Goal: Task Accomplishment & Management: Manage account settings

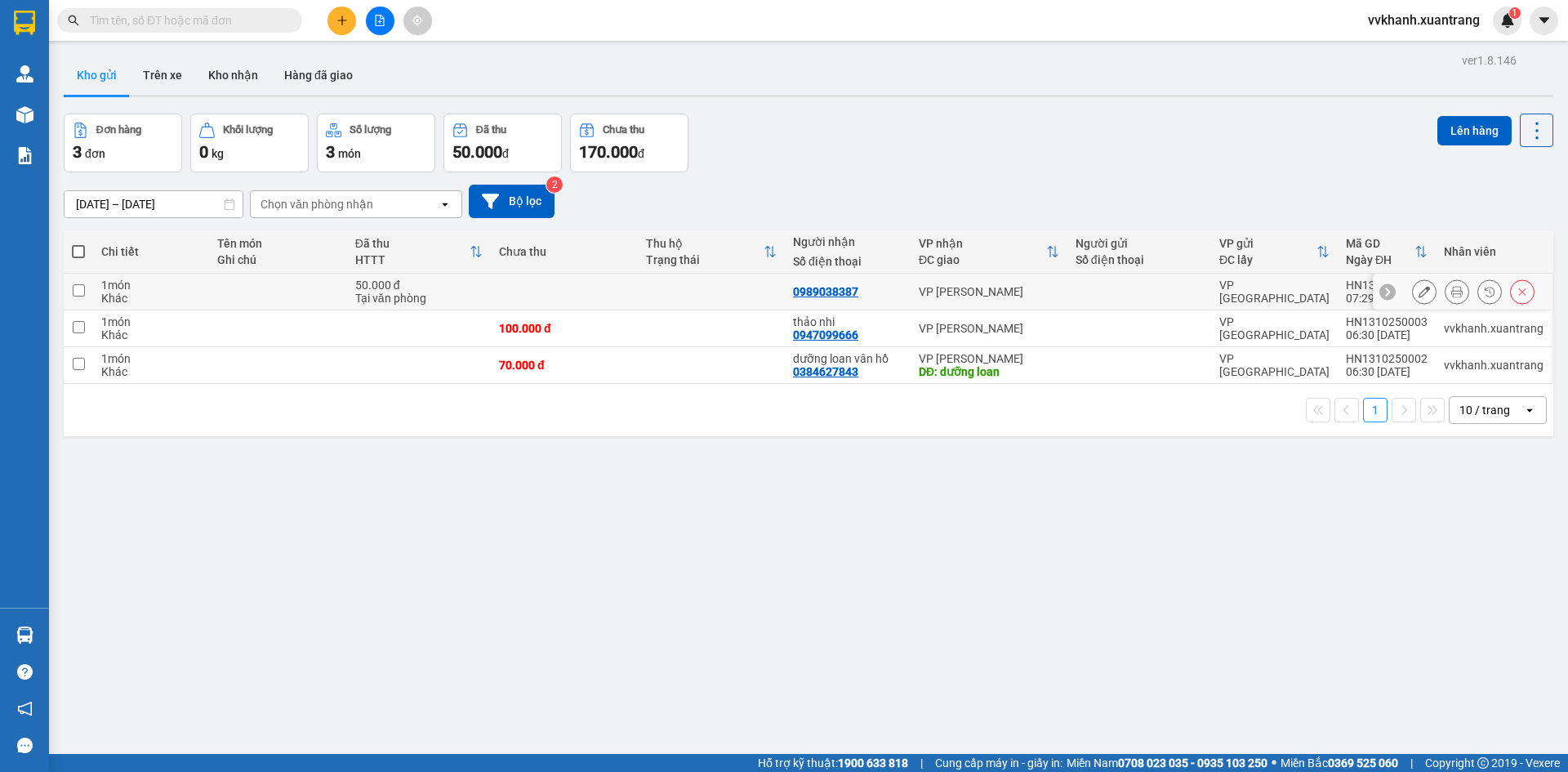
scroll to position [76, 0]
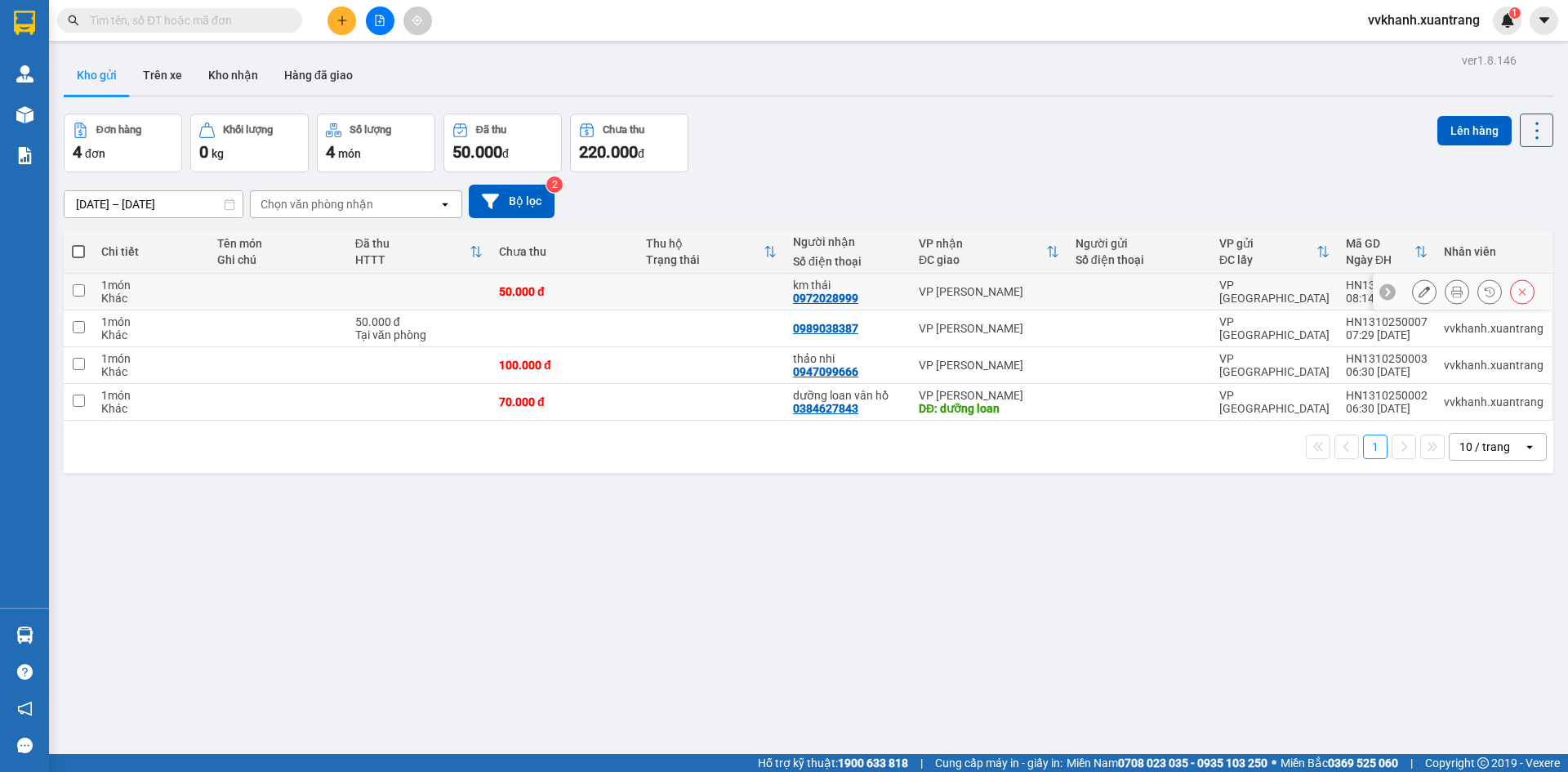
click at [1452, 296] on icon at bounding box center [1457, 292] width 11 height 11
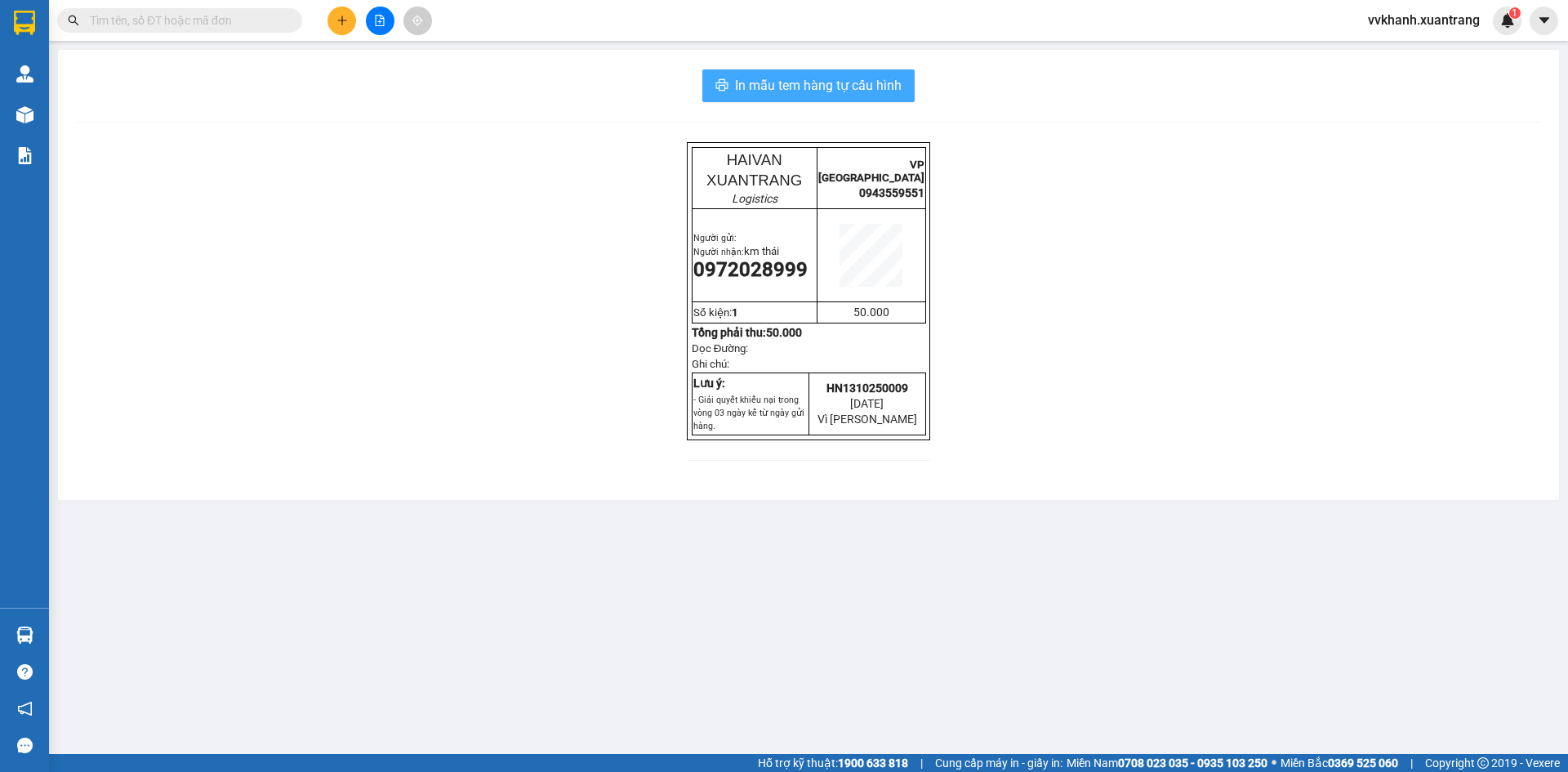
click at [880, 94] on span "In mẫu tem hàng tự cấu hình" at bounding box center [818, 86] width 166 height 21
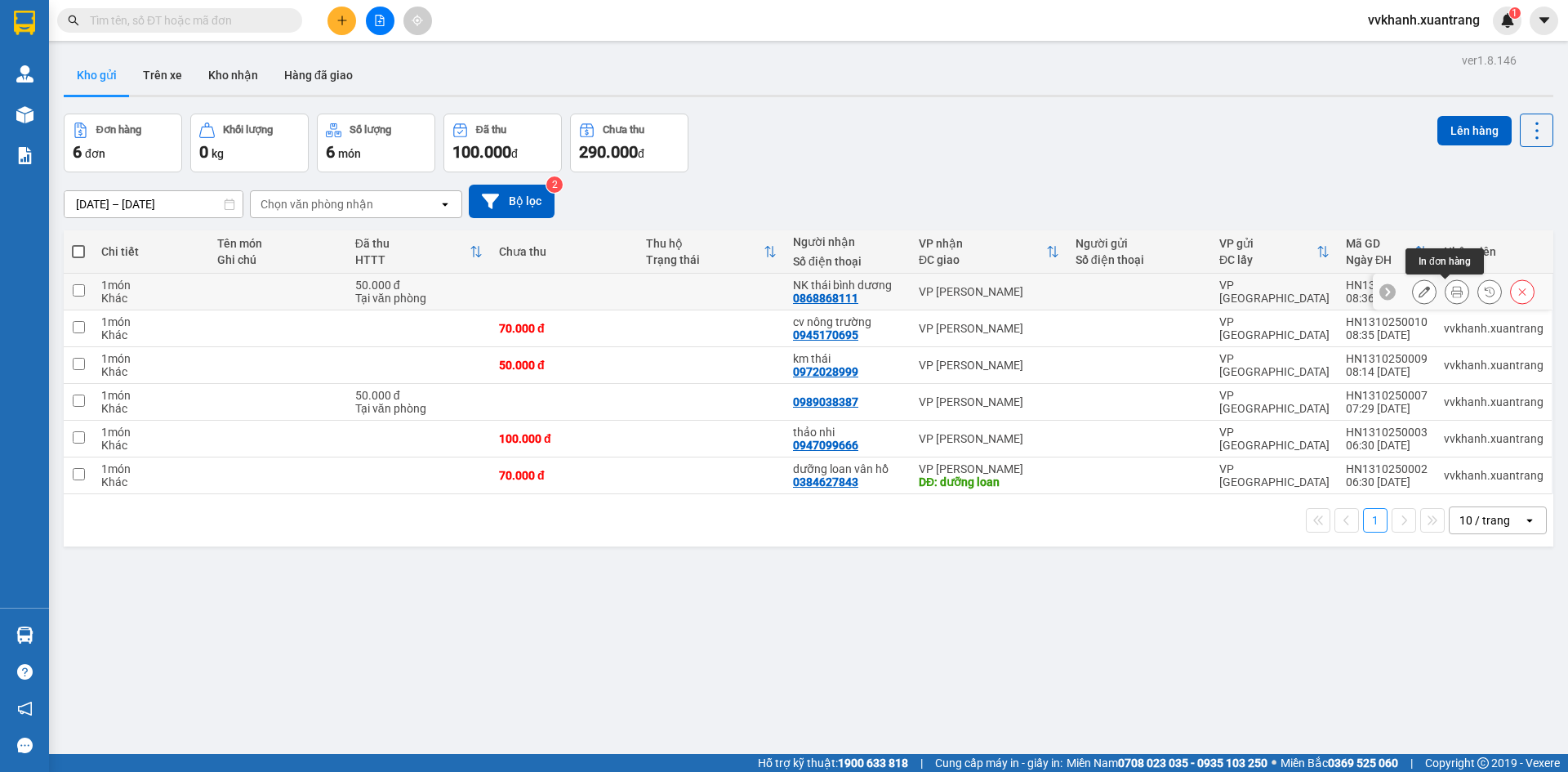
click at [1446, 289] on button at bounding box center [1457, 292] width 23 height 28
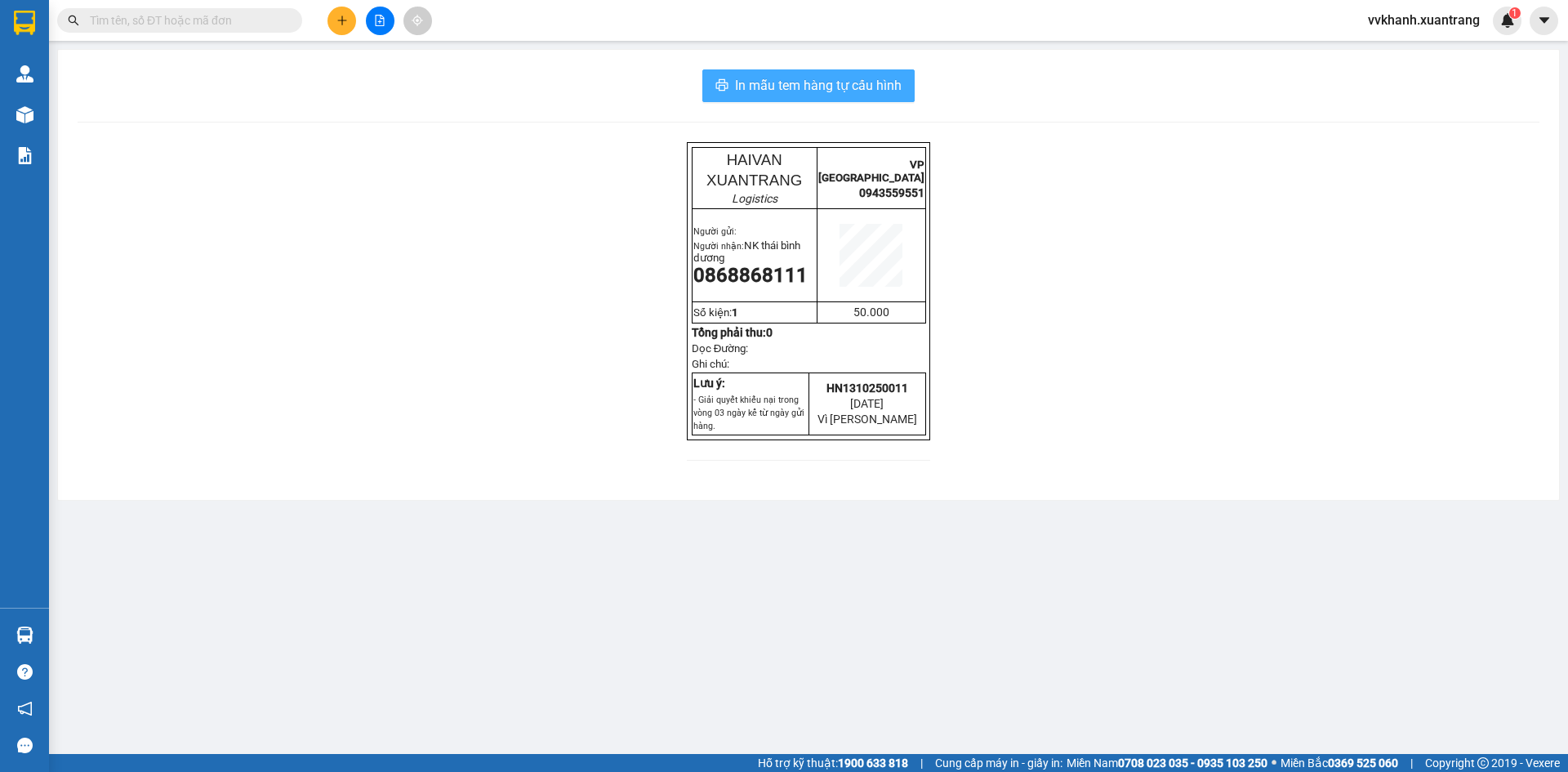
click at [869, 83] on span "In mẫu tem hàng tự cấu hình" at bounding box center [818, 86] width 166 height 21
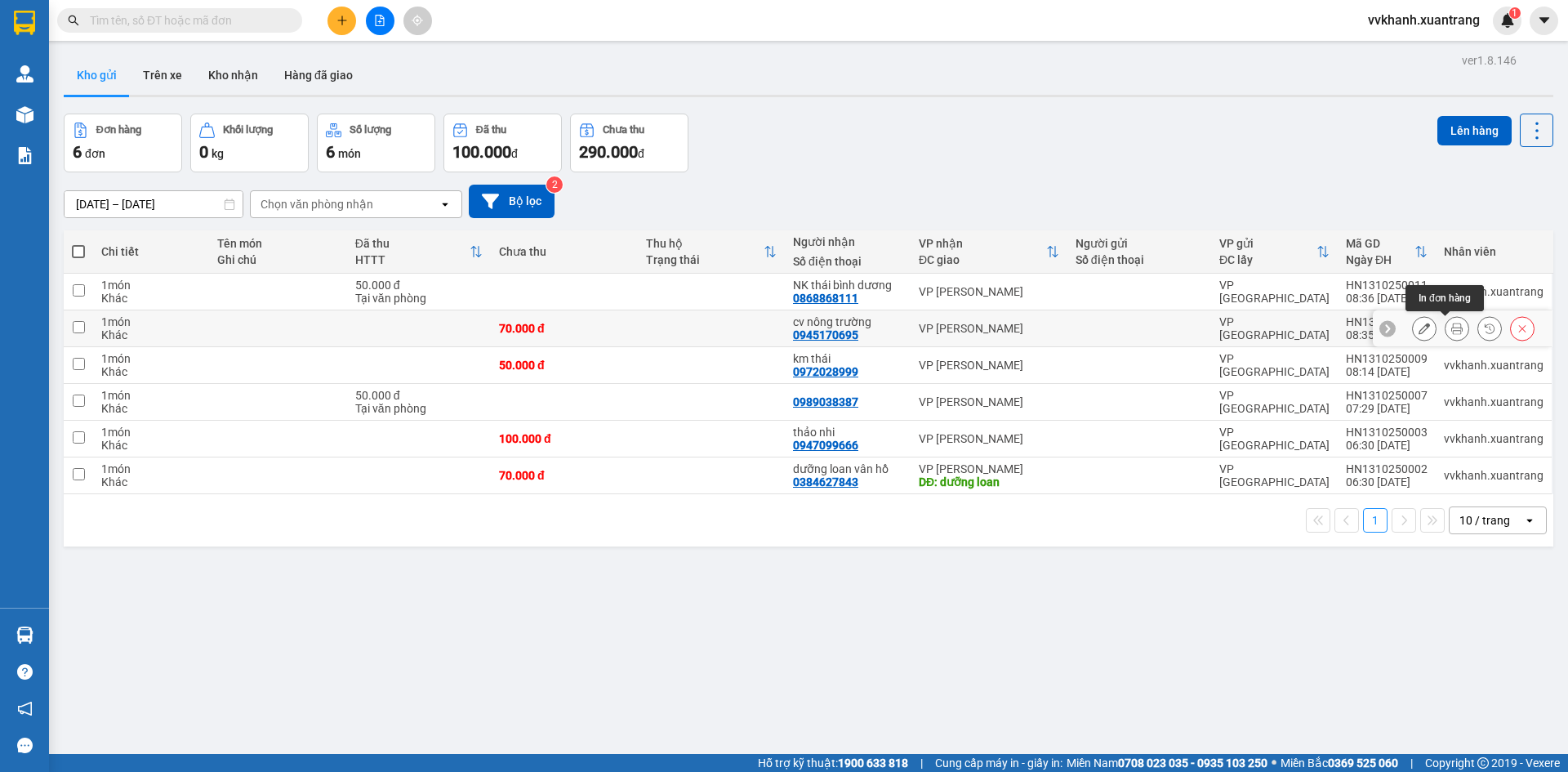
click at [1452, 335] on icon at bounding box center [1457, 329] width 11 height 11
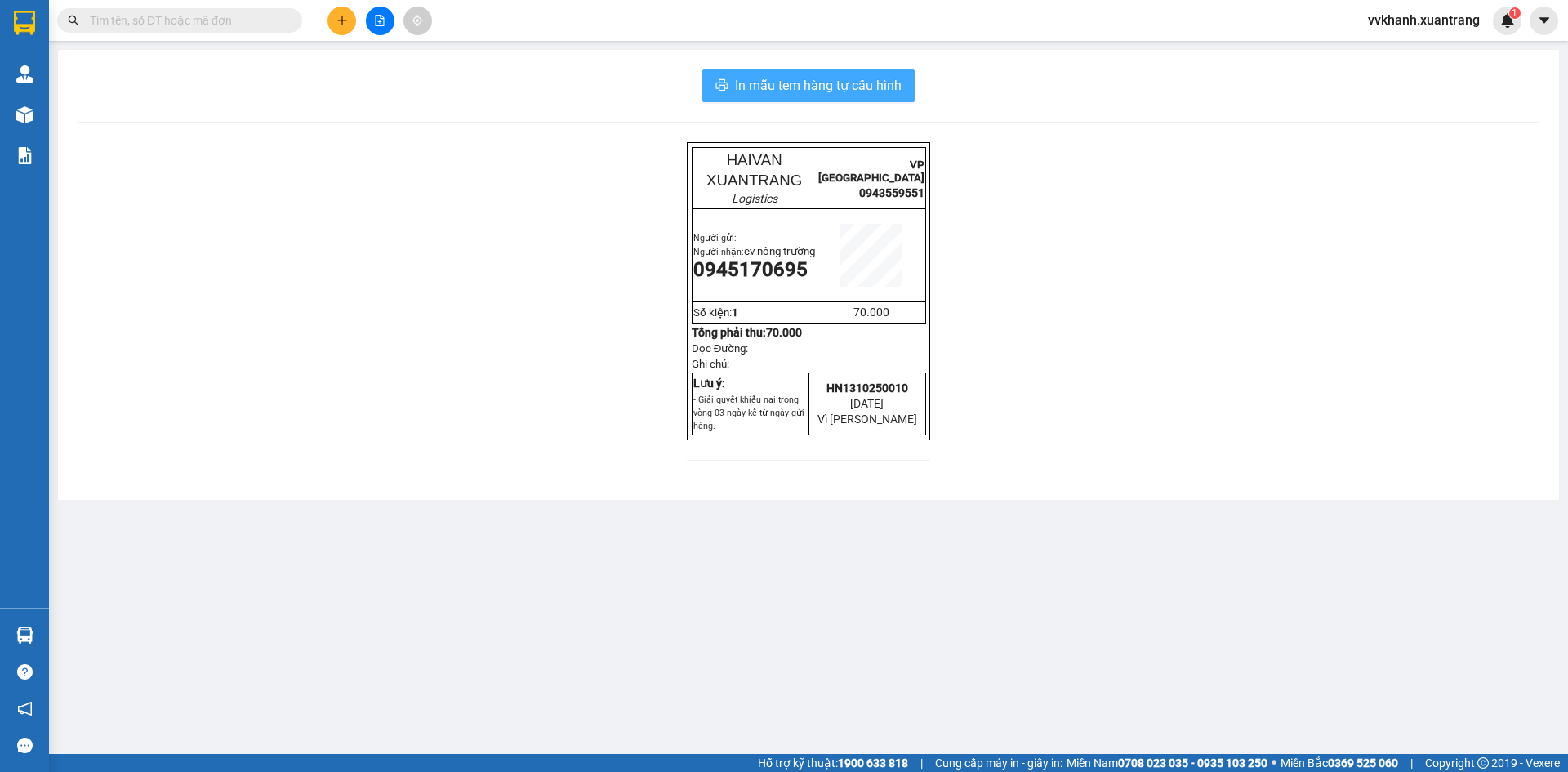
click at [878, 100] on button "In mẫu tem hàng tự cấu hình" at bounding box center [809, 86] width 213 height 33
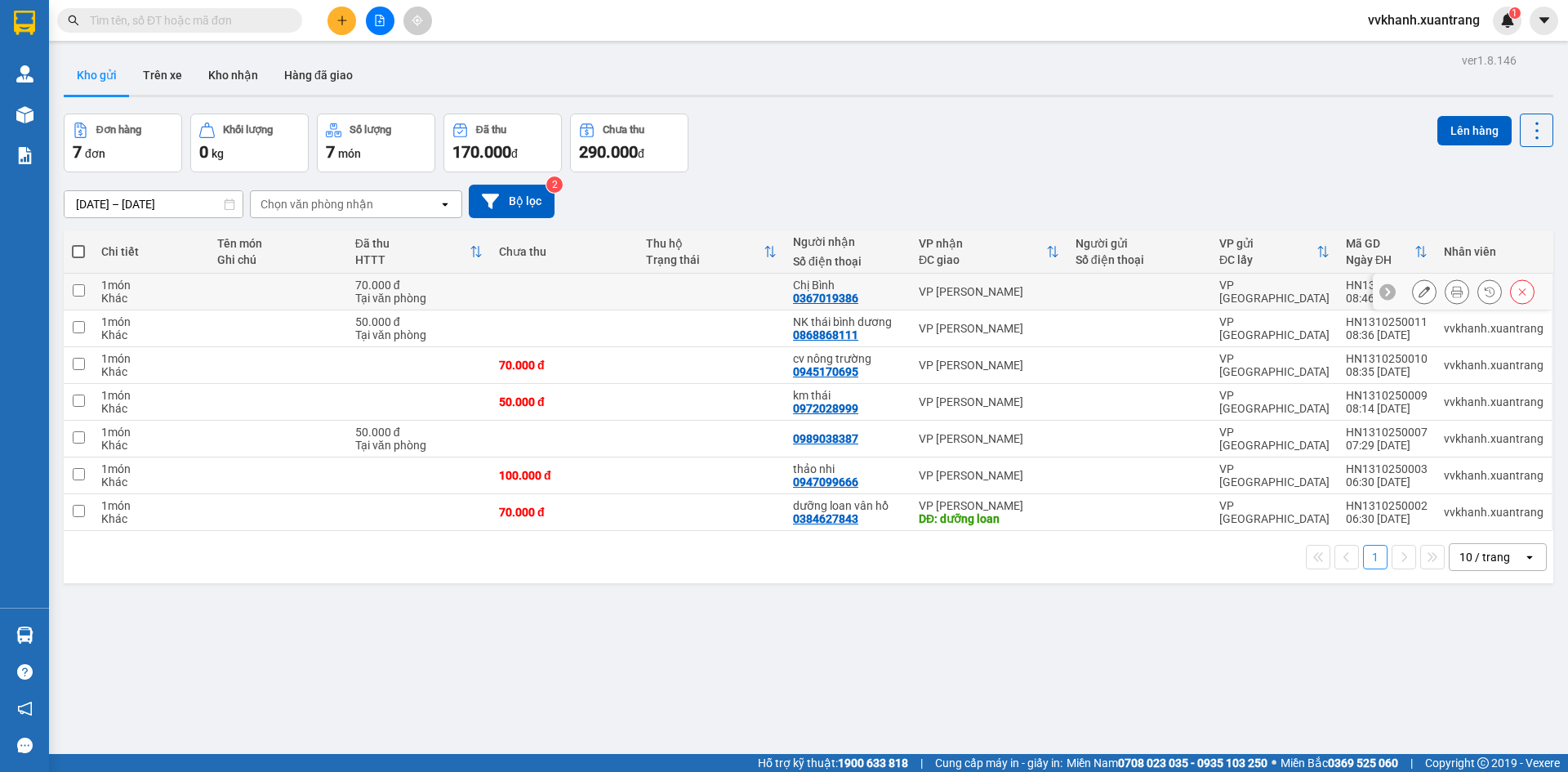
click at [1452, 290] on icon at bounding box center [1457, 292] width 11 height 11
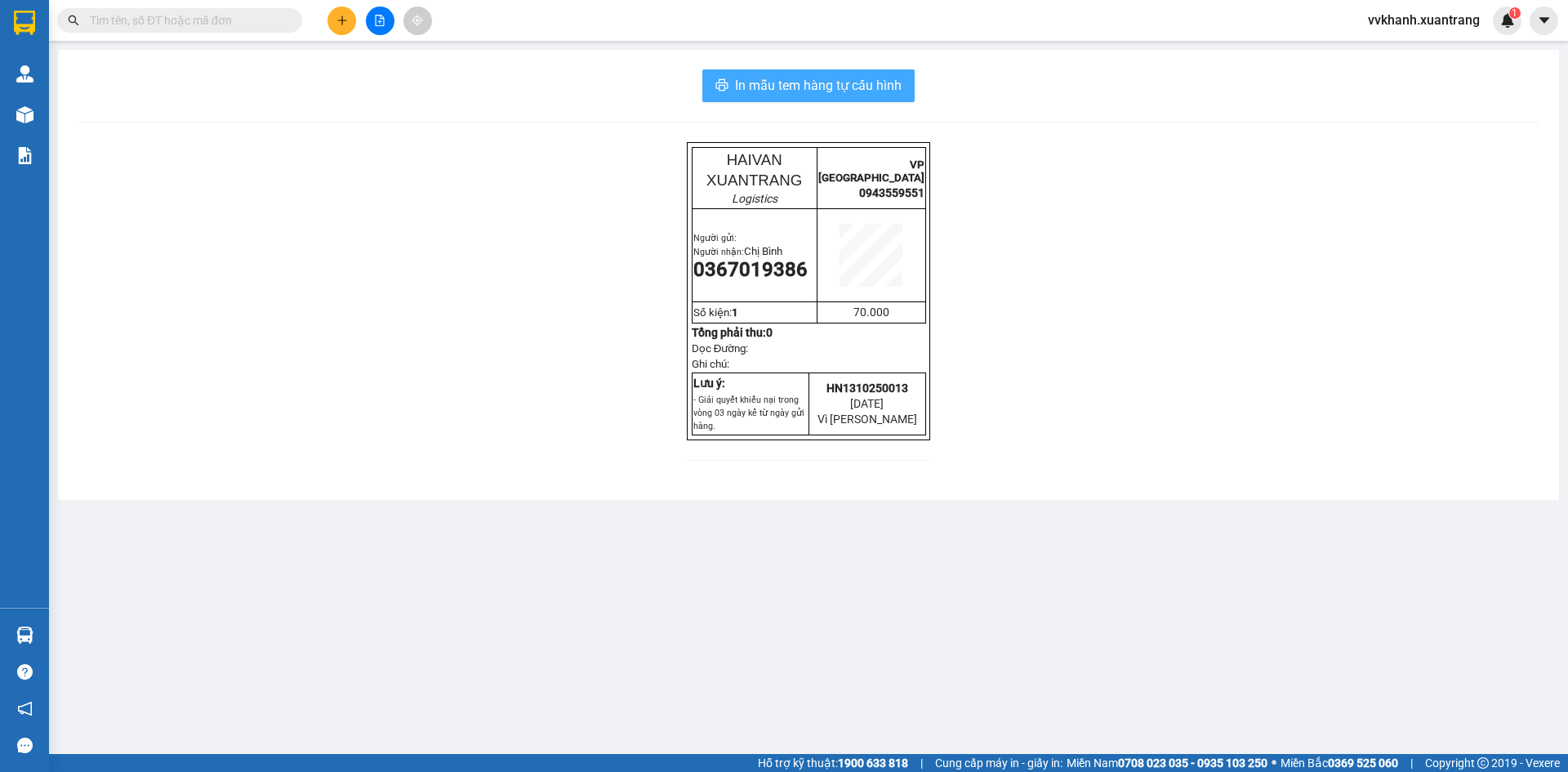
click at [876, 95] on span "In mẫu tem hàng tự cấu hình" at bounding box center [818, 86] width 166 height 21
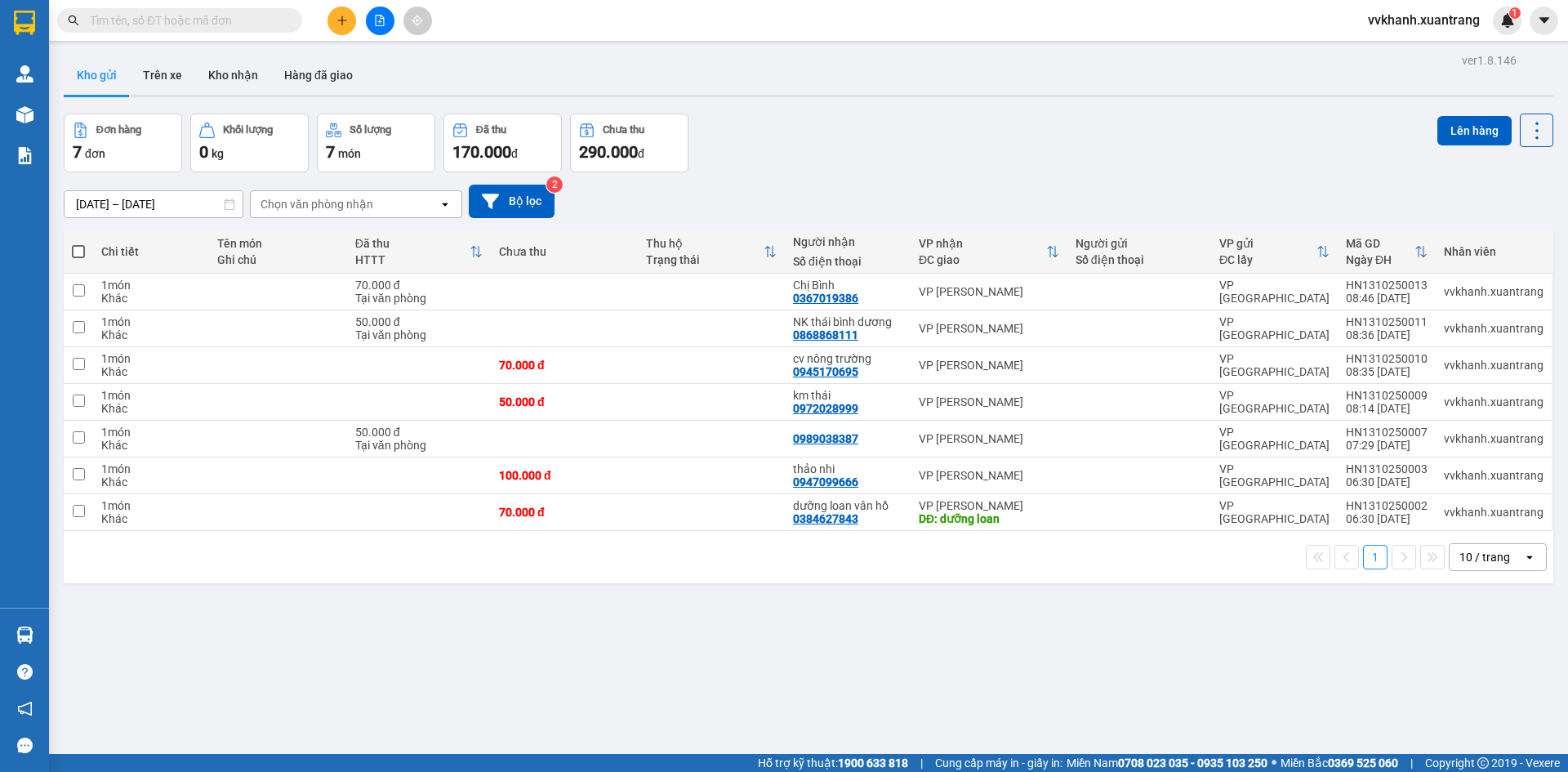
click at [77, 250] on span at bounding box center [78, 251] width 13 height 13
click at [78, 244] on input "checkbox" at bounding box center [78, 244] width 0 height 0
checkbox input "true"
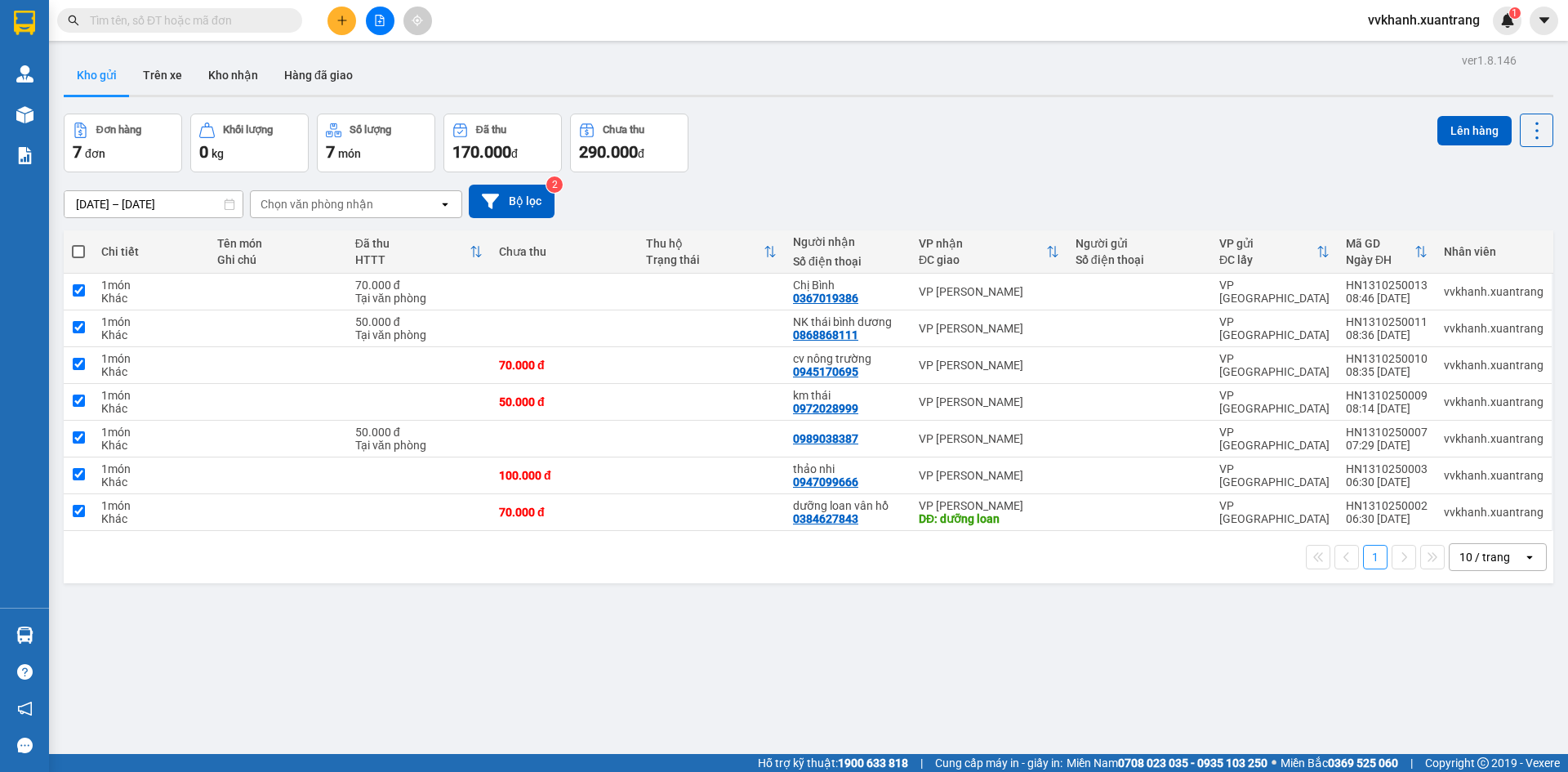
checkbox input "true"
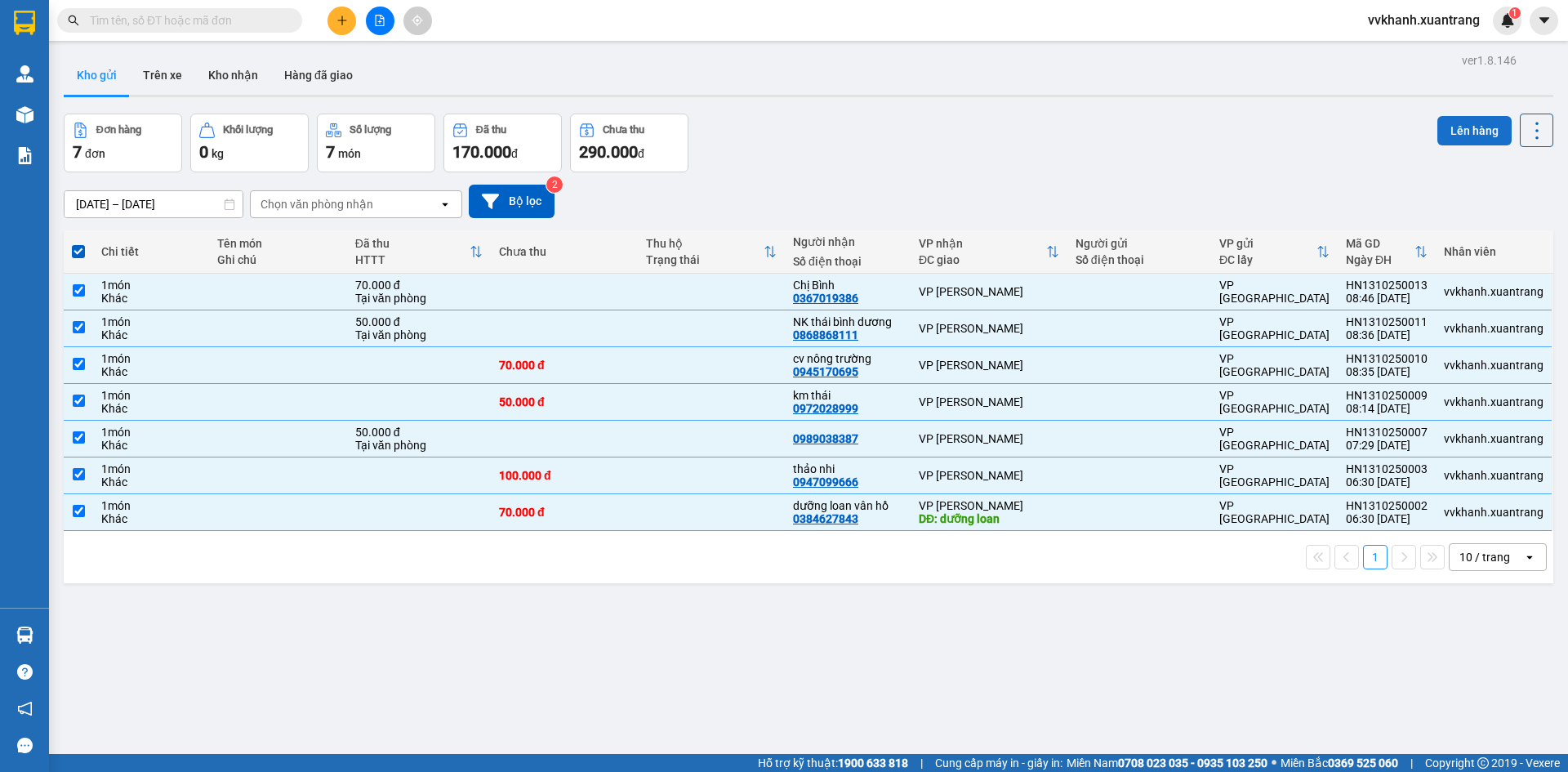
click at [1442, 141] on button "Lên hàng" at bounding box center [1474, 130] width 75 height 29
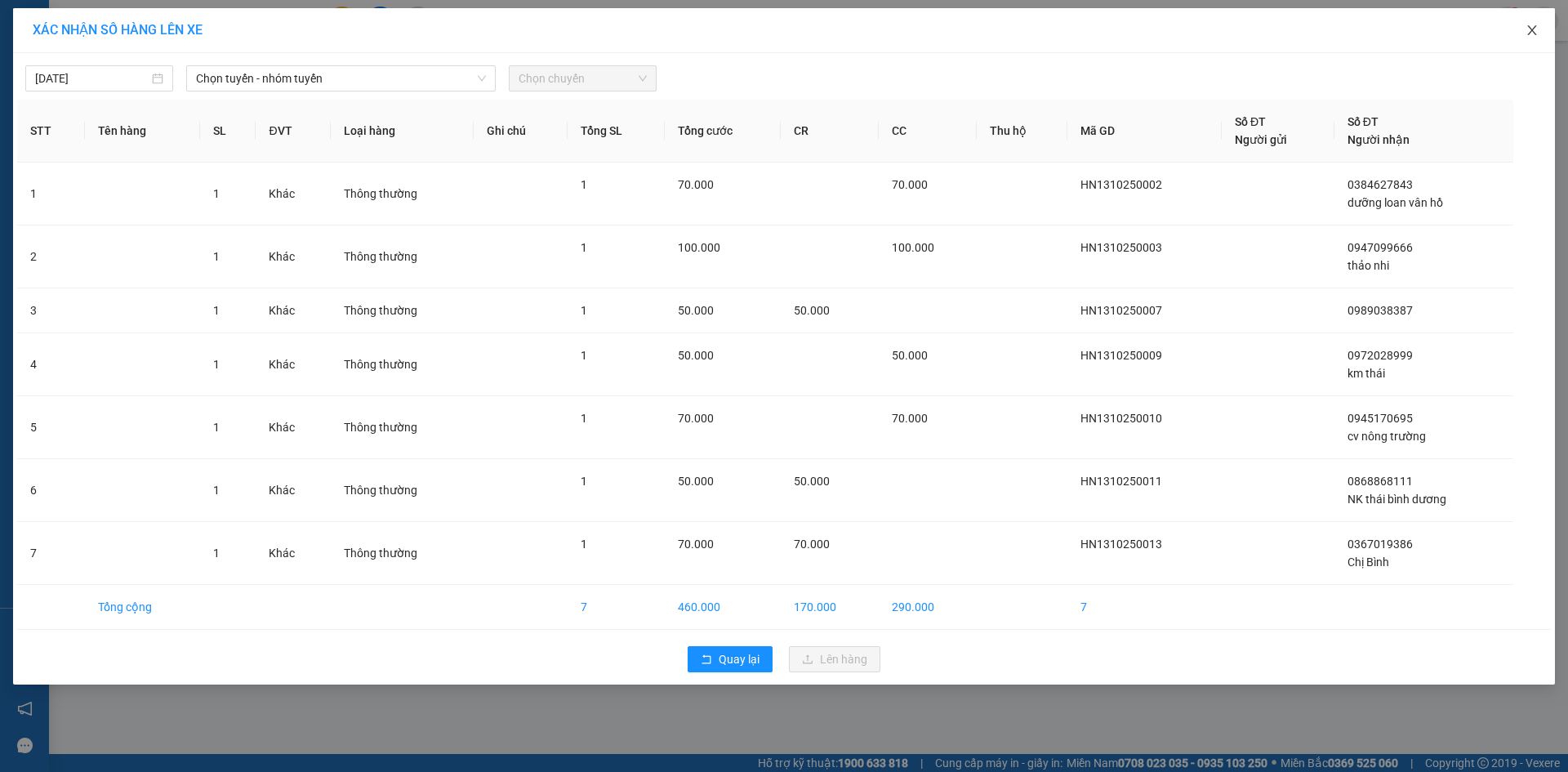
click at [1531, 29] on icon "close" at bounding box center [1532, 30] width 9 height 9
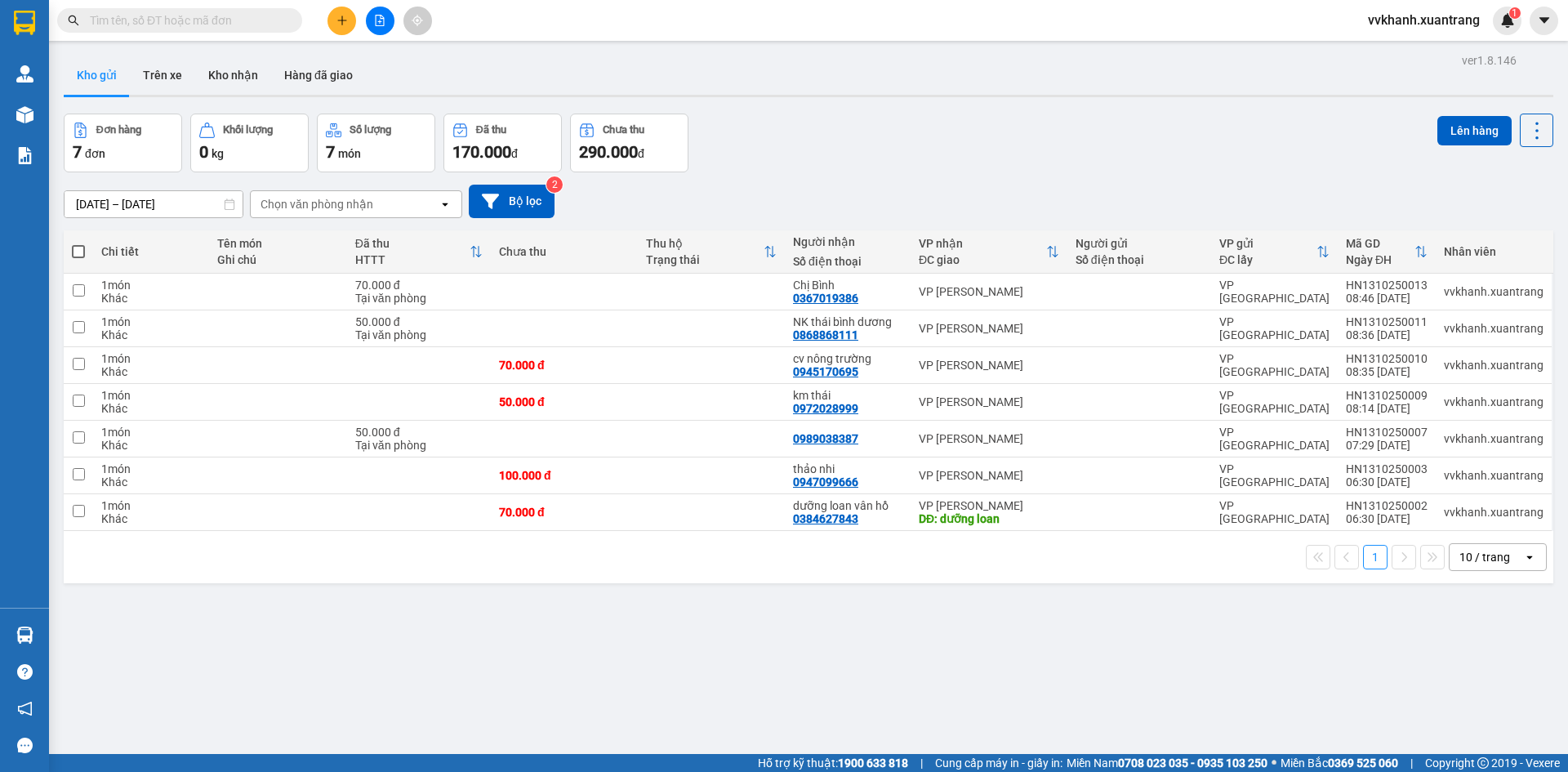
click at [77, 257] on span at bounding box center [78, 251] width 13 height 13
click at [78, 244] on input "checkbox" at bounding box center [78, 244] width 0 height 0
checkbox input "true"
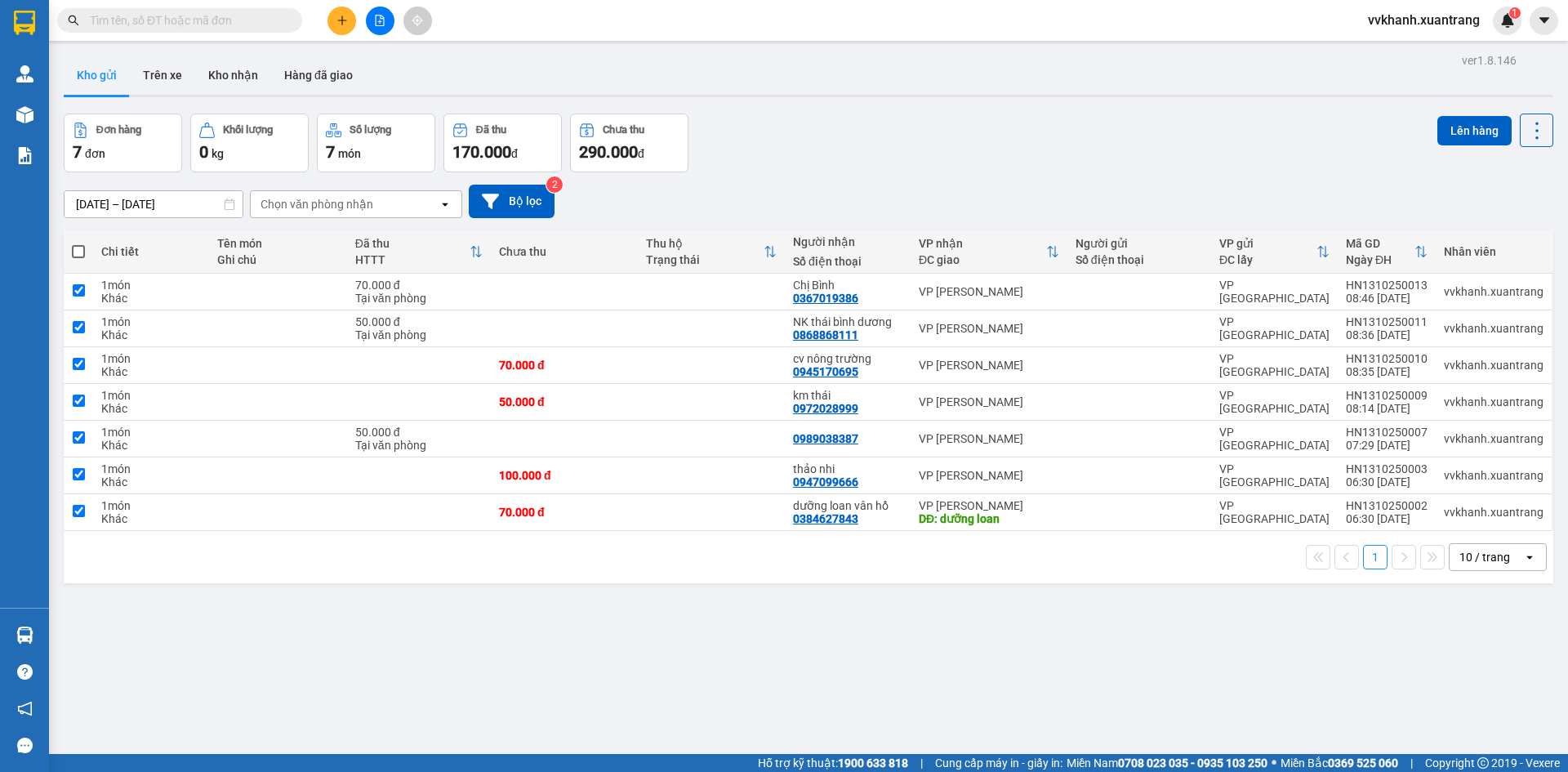
checkbox input "true"
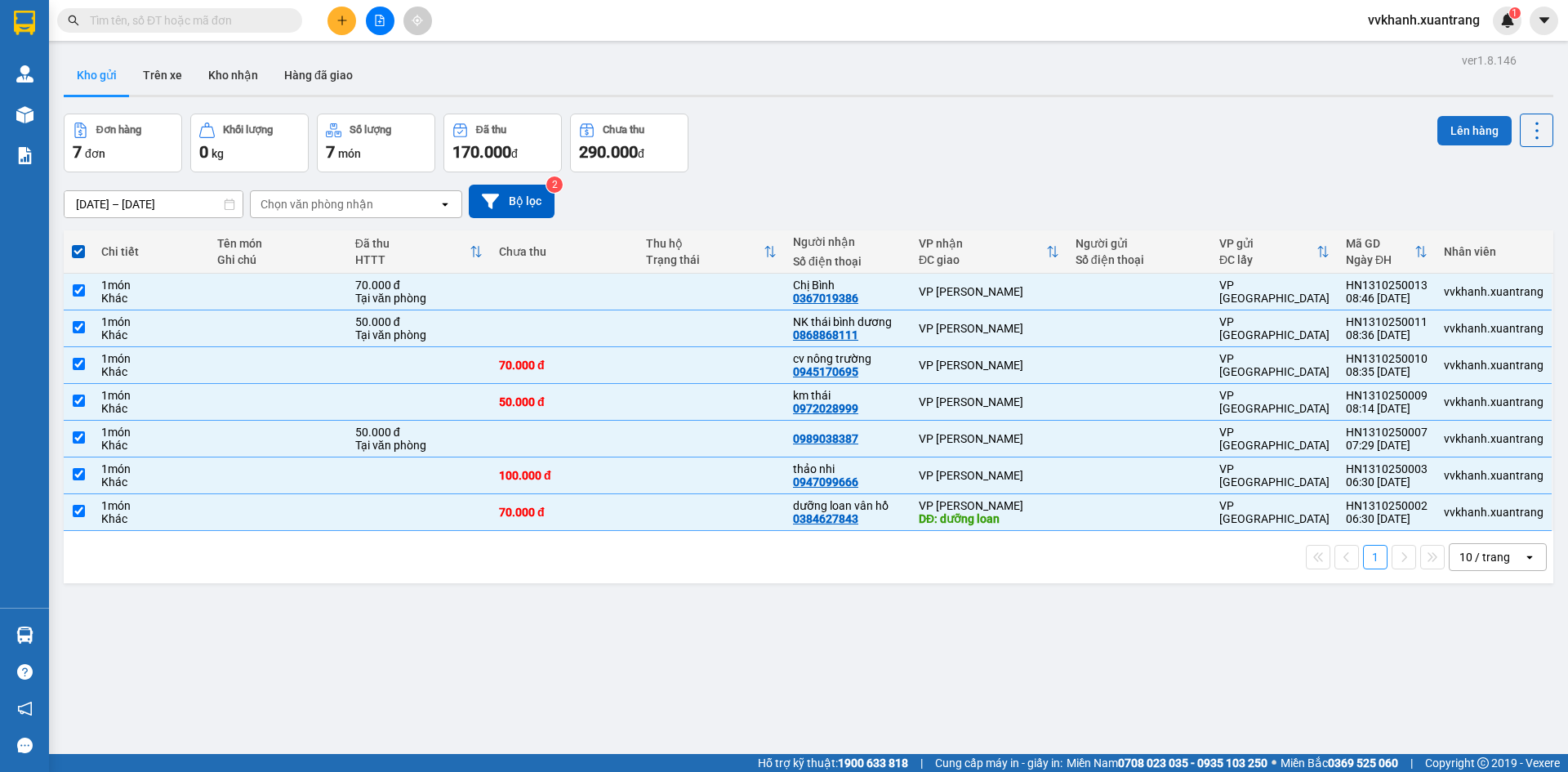
click at [1458, 125] on button "Lên hàng" at bounding box center [1474, 130] width 75 height 29
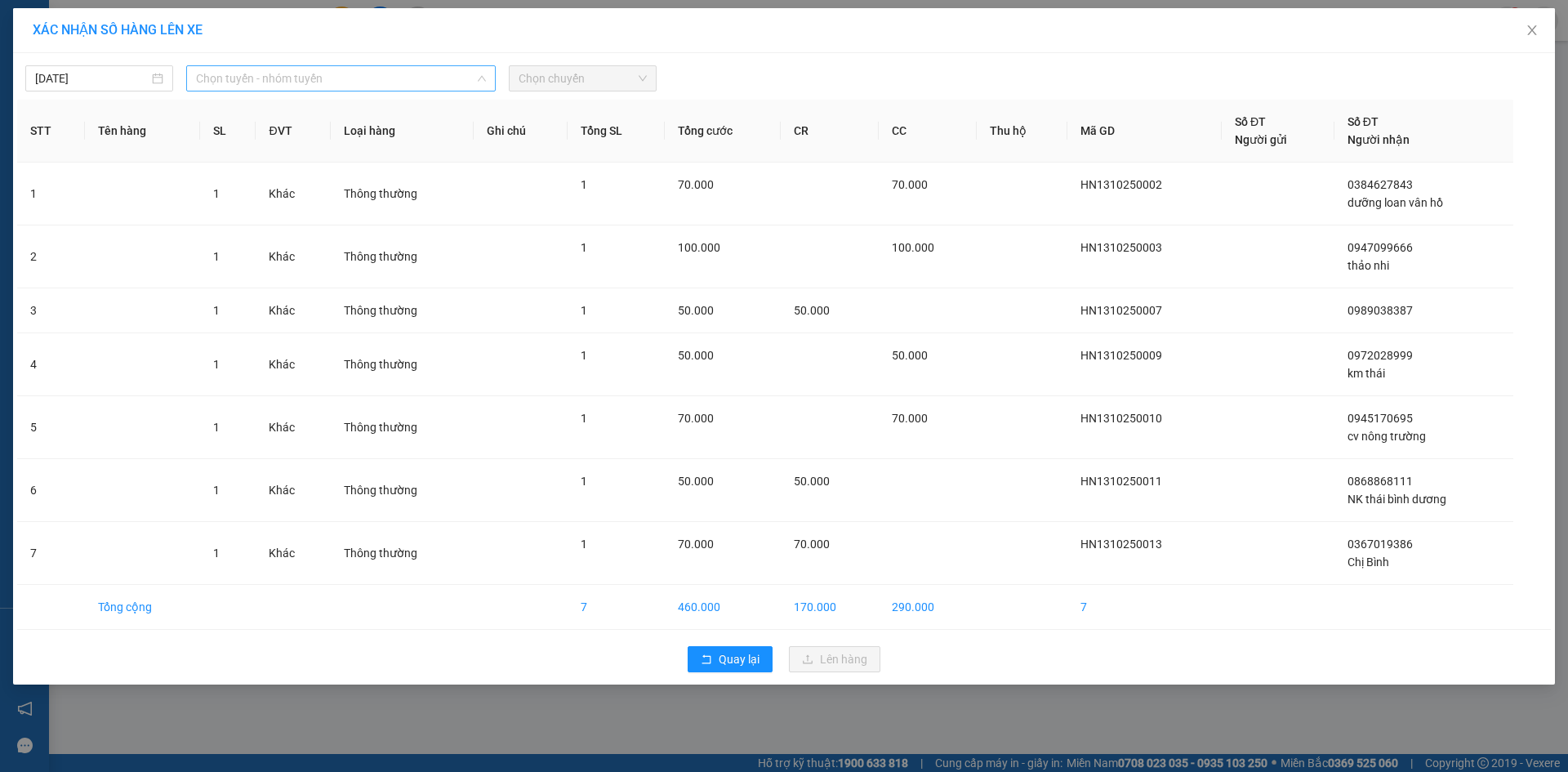
click at [238, 81] on span "Chọn tuyến - nhóm tuyến" at bounding box center [341, 78] width 290 height 25
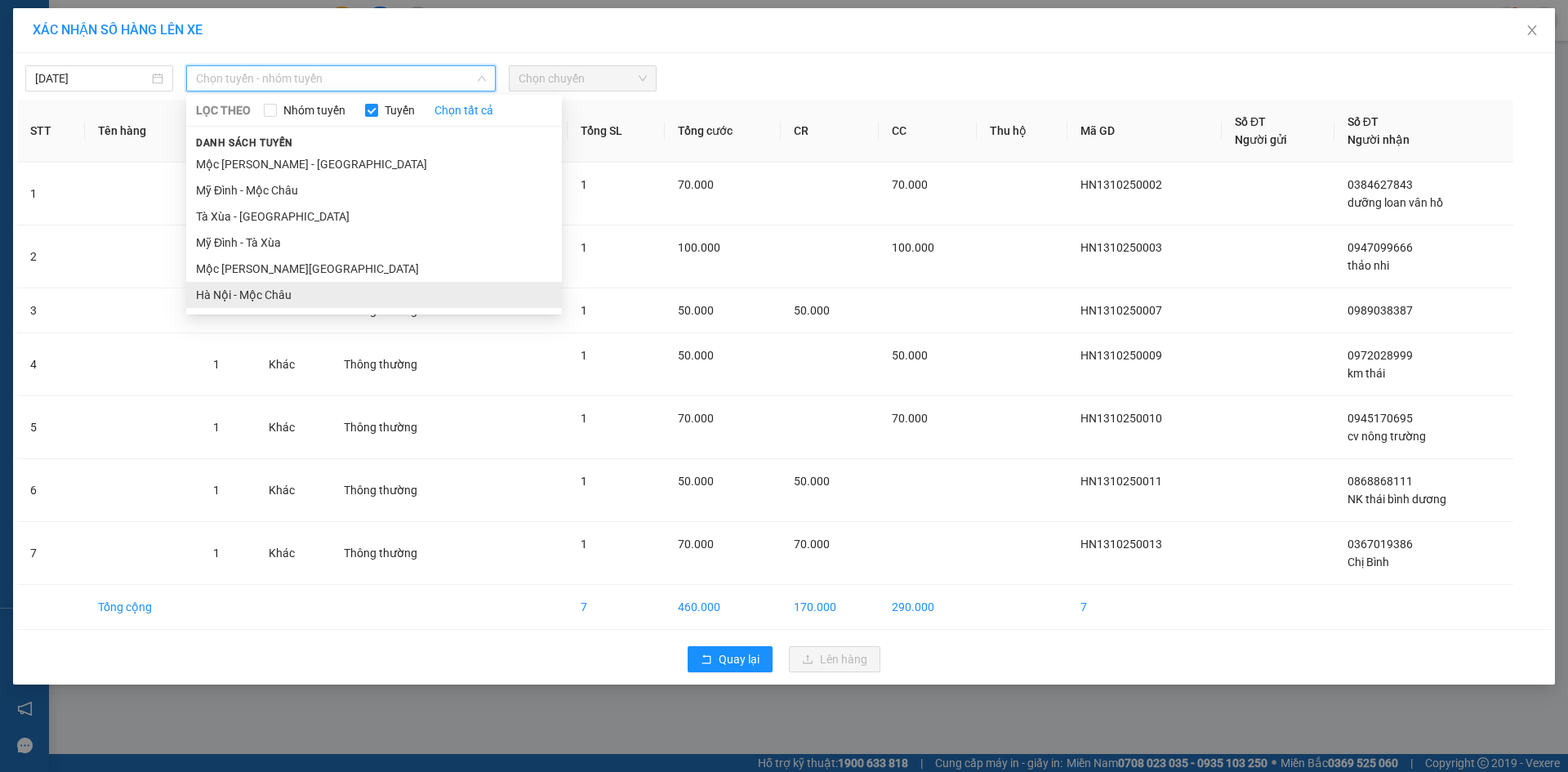
click at [259, 298] on li "Hà Nội - Mộc Châu" at bounding box center [374, 295] width 376 height 26
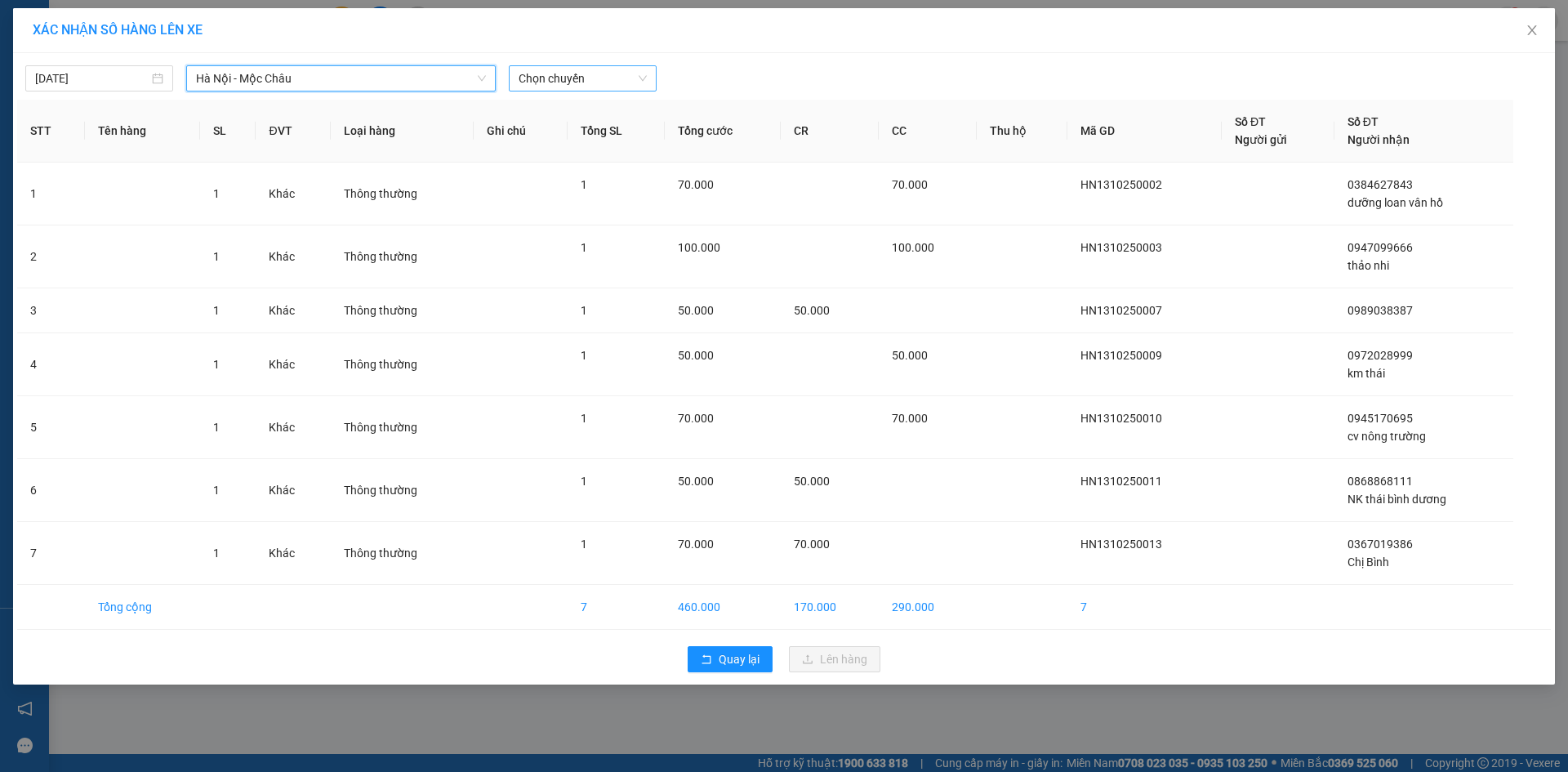
click at [556, 84] on span "Chọn chuyến" at bounding box center [583, 78] width 128 height 25
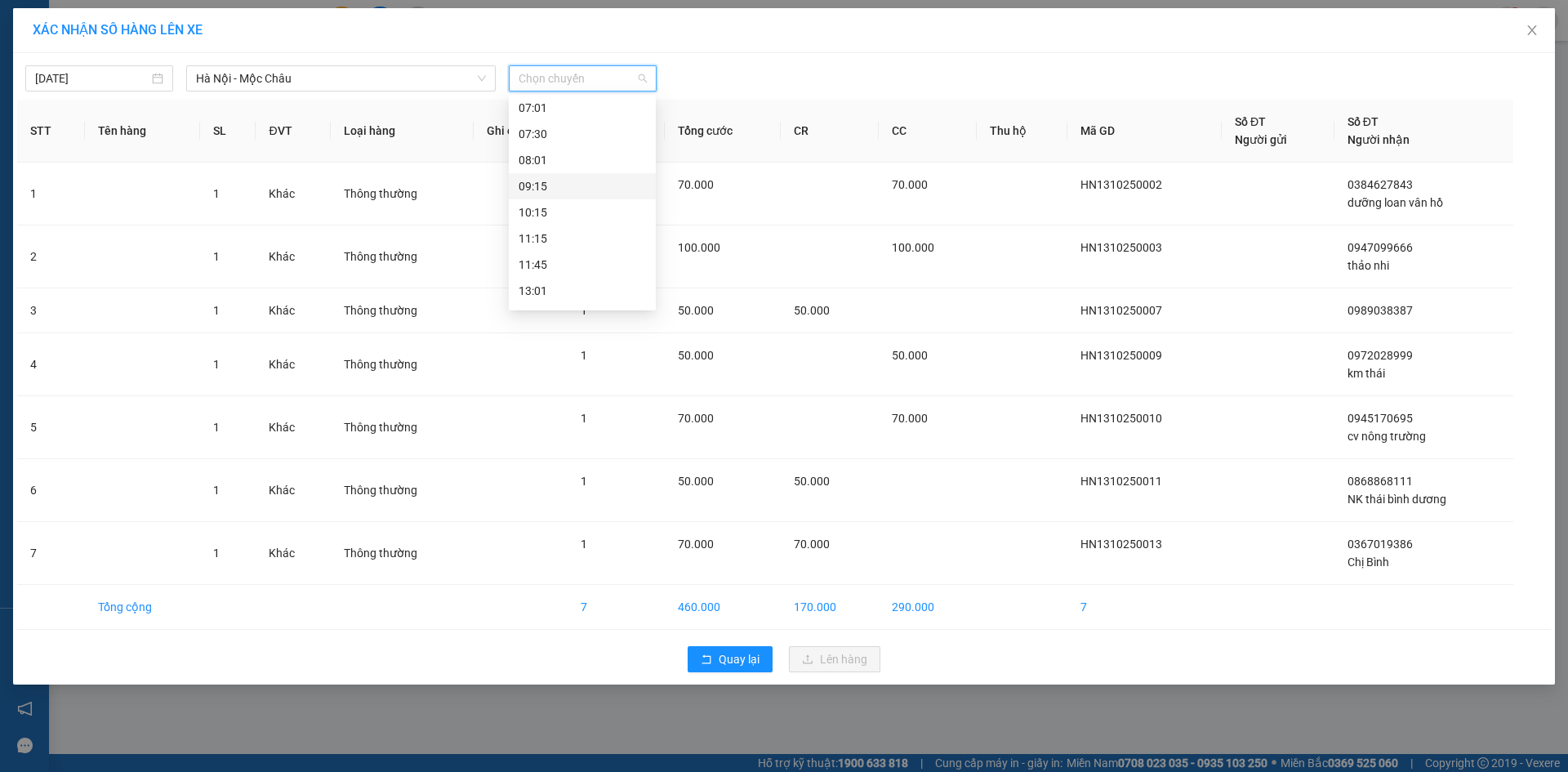
click at [567, 184] on div "09:15" at bounding box center [582, 186] width 128 height 18
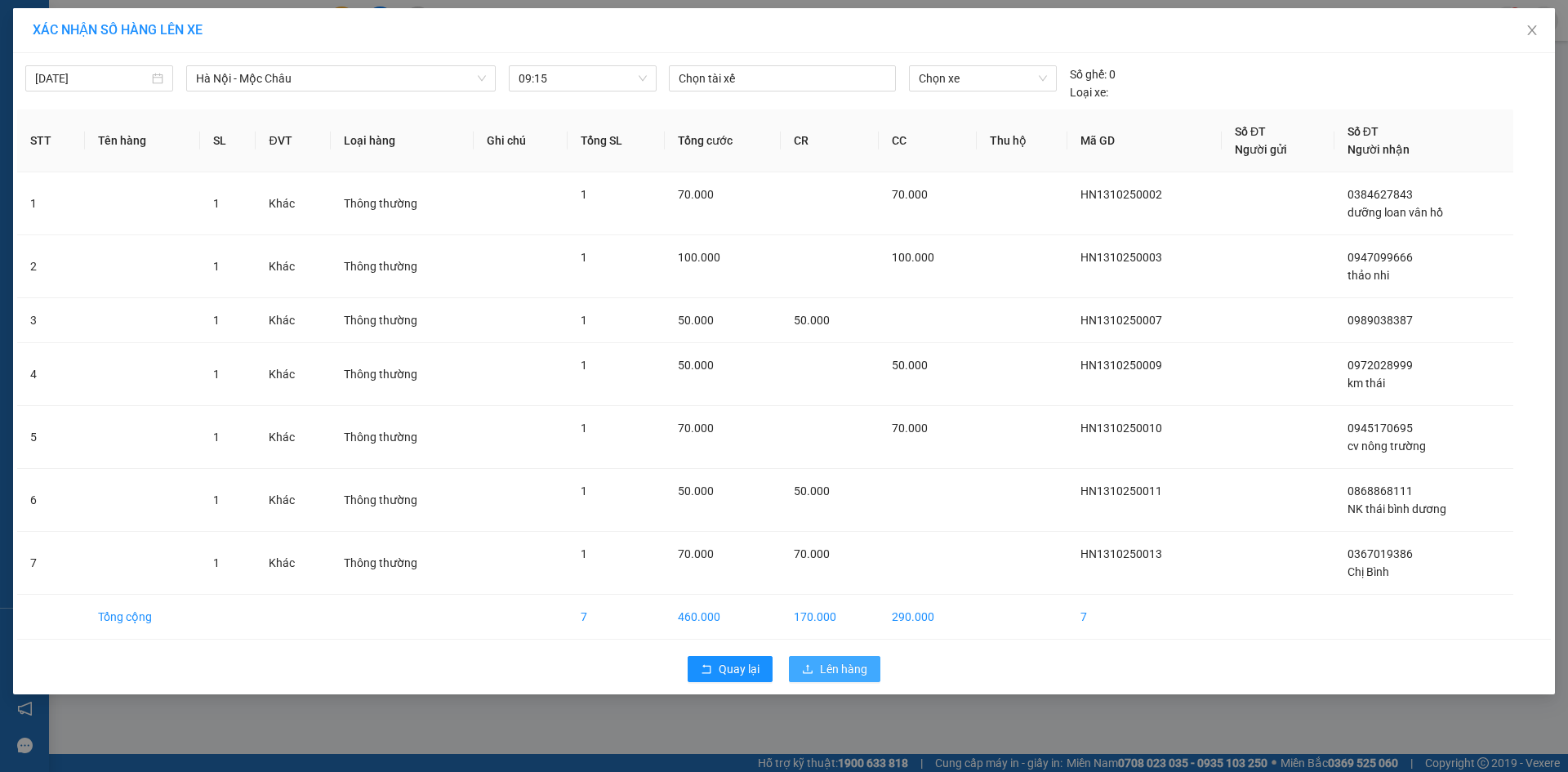
click at [858, 675] on span "Lên hàng" at bounding box center [844, 669] width 47 height 18
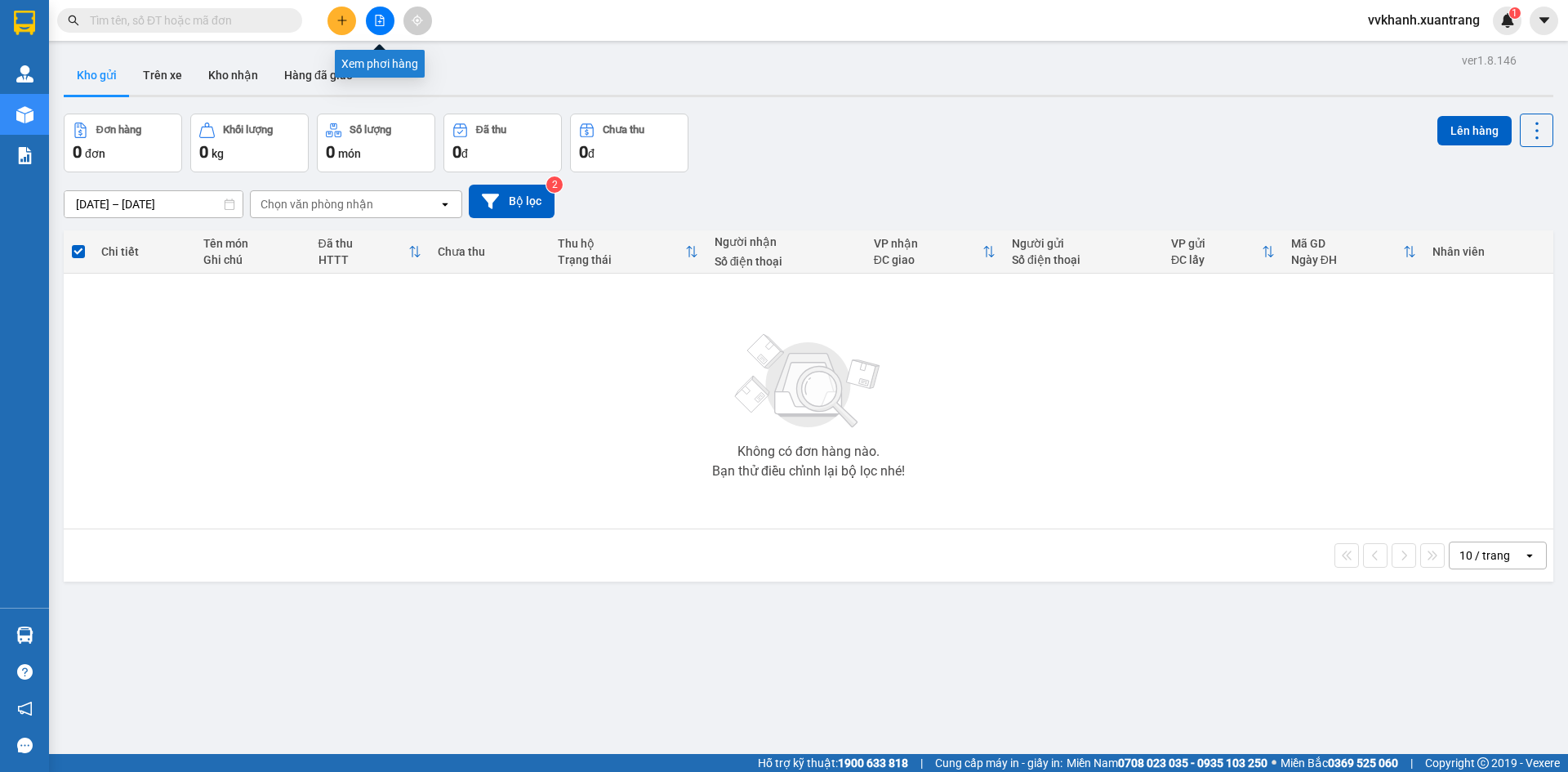
click at [392, 15] on button at bounding box center [380, 21] width 28 height 28
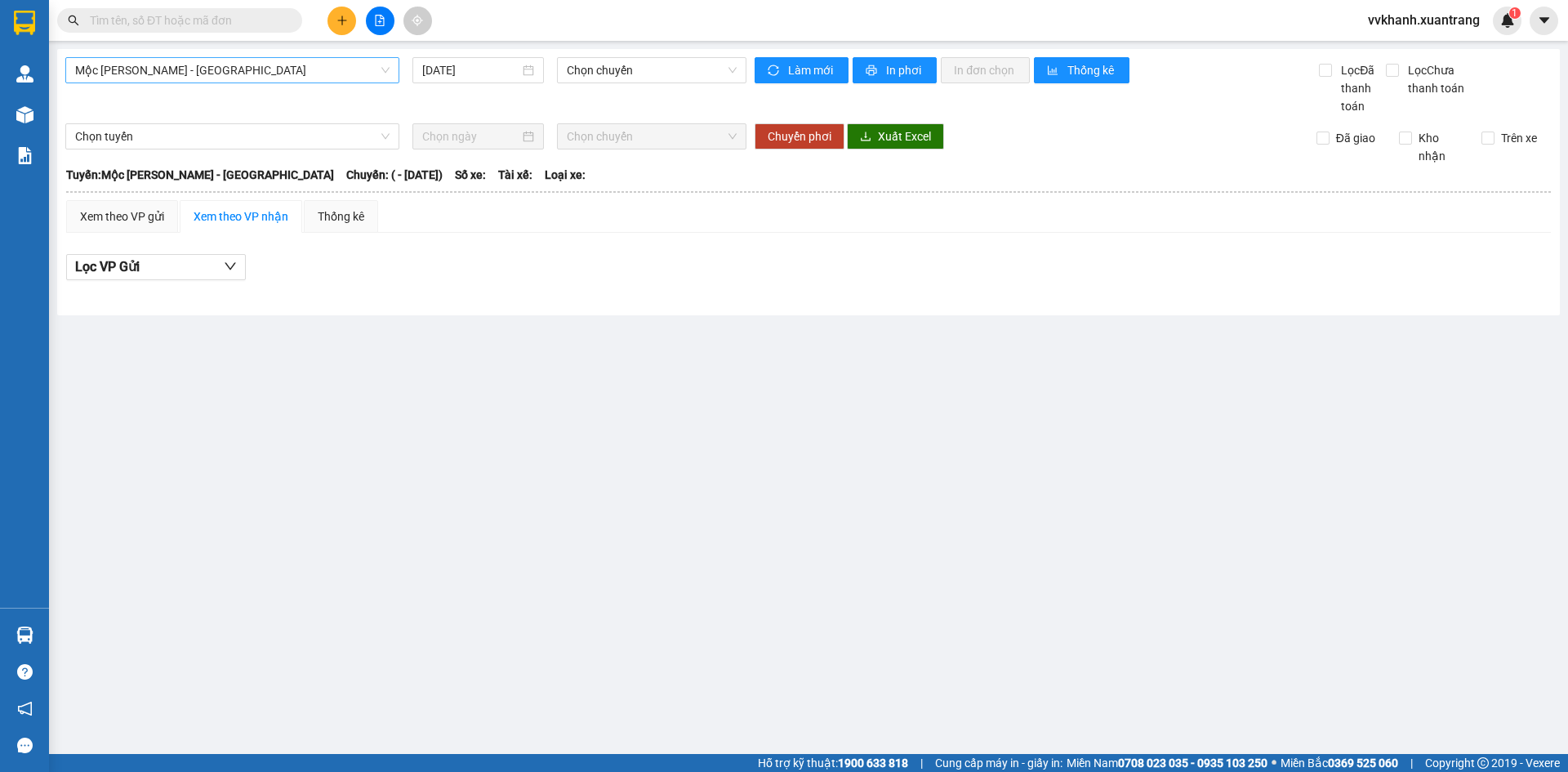
click at [212, 79] on span "Mộc Châu - Mỹ Đình" at bounding box center [232, 70] width 315 height 25
click at [306, 460] on main "Mộc Châu - Mỹ Đình 13/10/2025 Chọn chuyến Làm mới In phơi In đơn chọn Thống kê …" at bounding box center [784, 377] width 1568 height 754
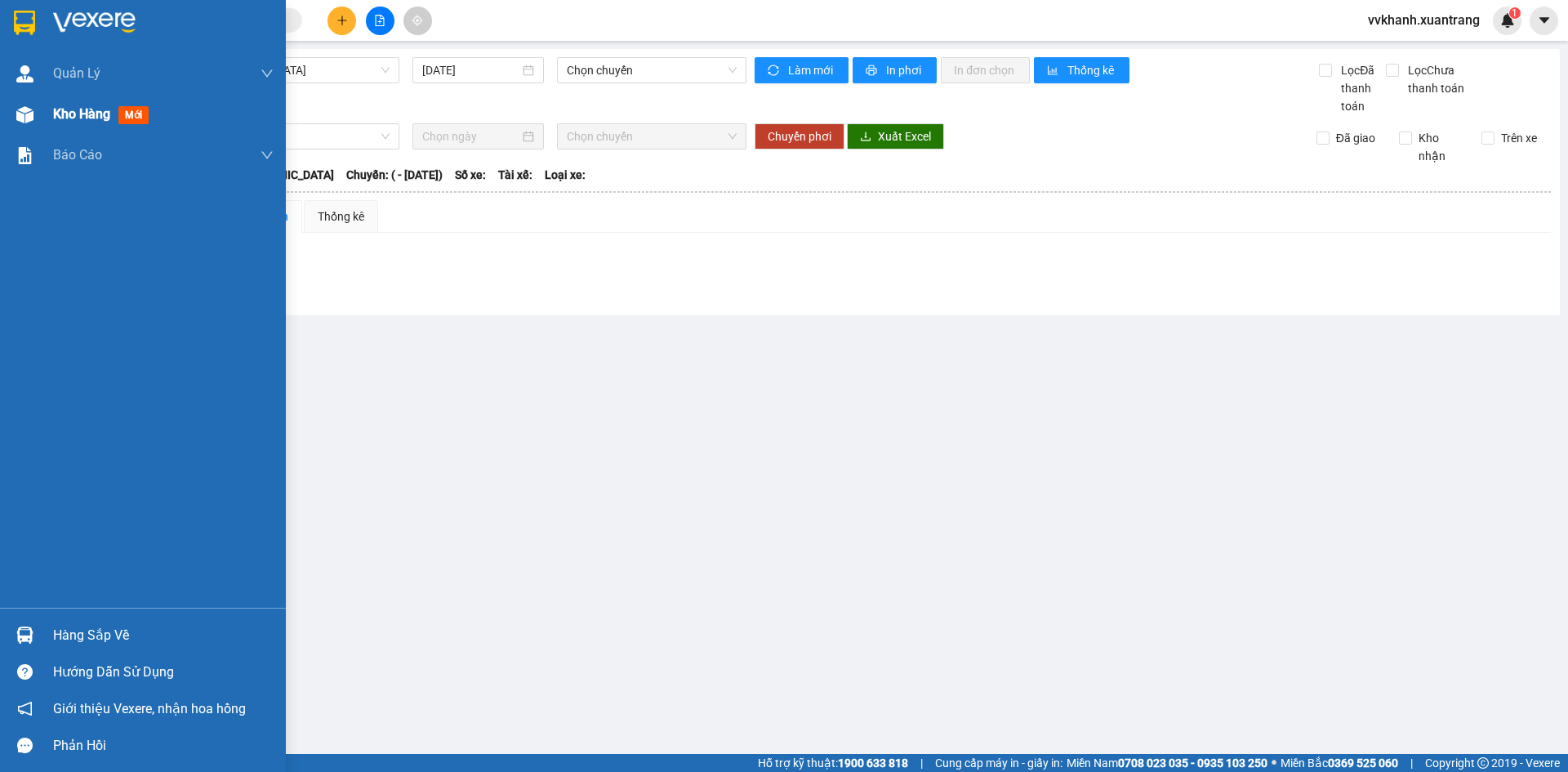
click at [36, 112] on div at bounding box center [25, 114] width 28 height 28
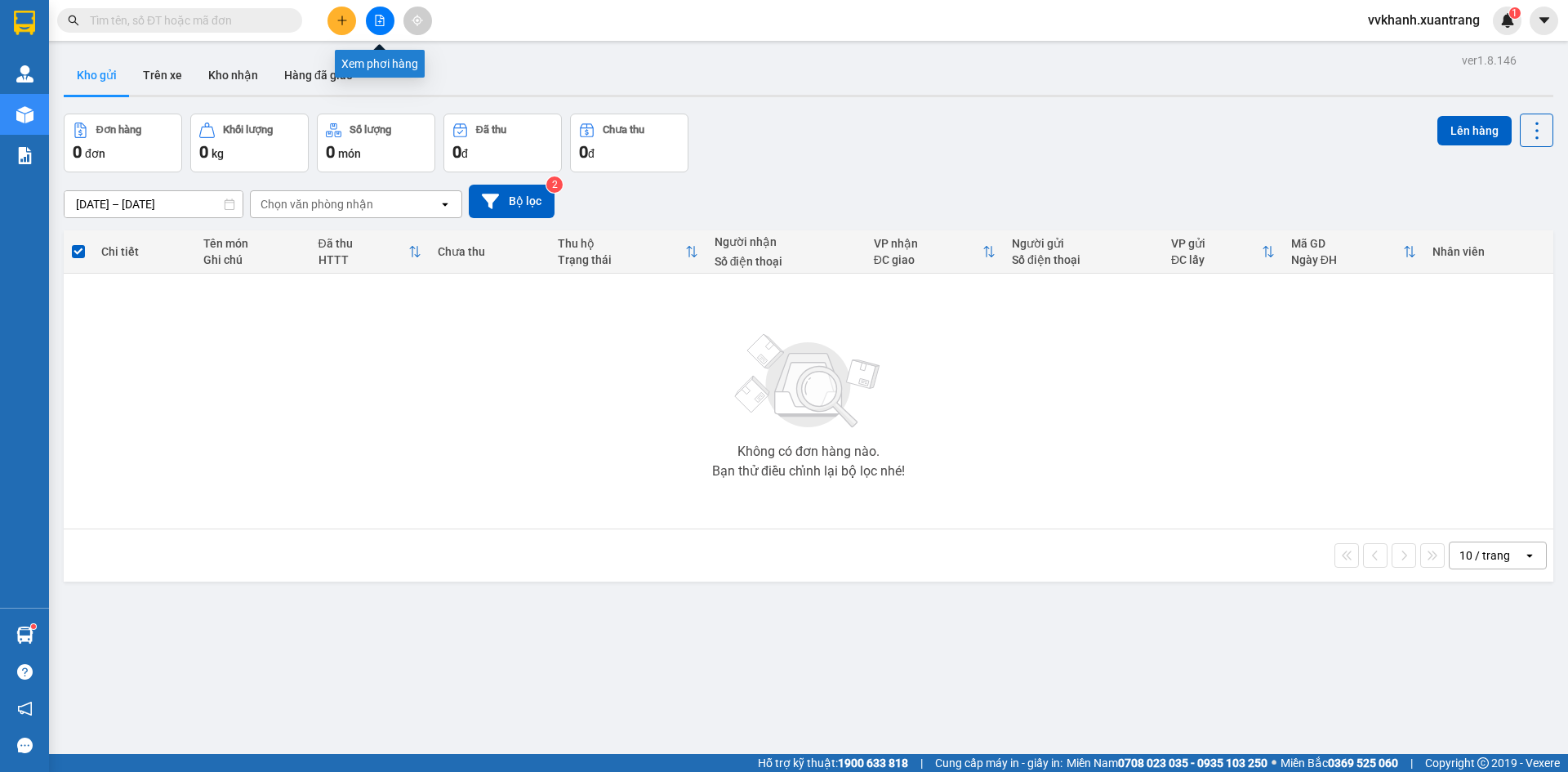
click at [372, 17] on button at bounding box center [380, 21] width 28 height 28
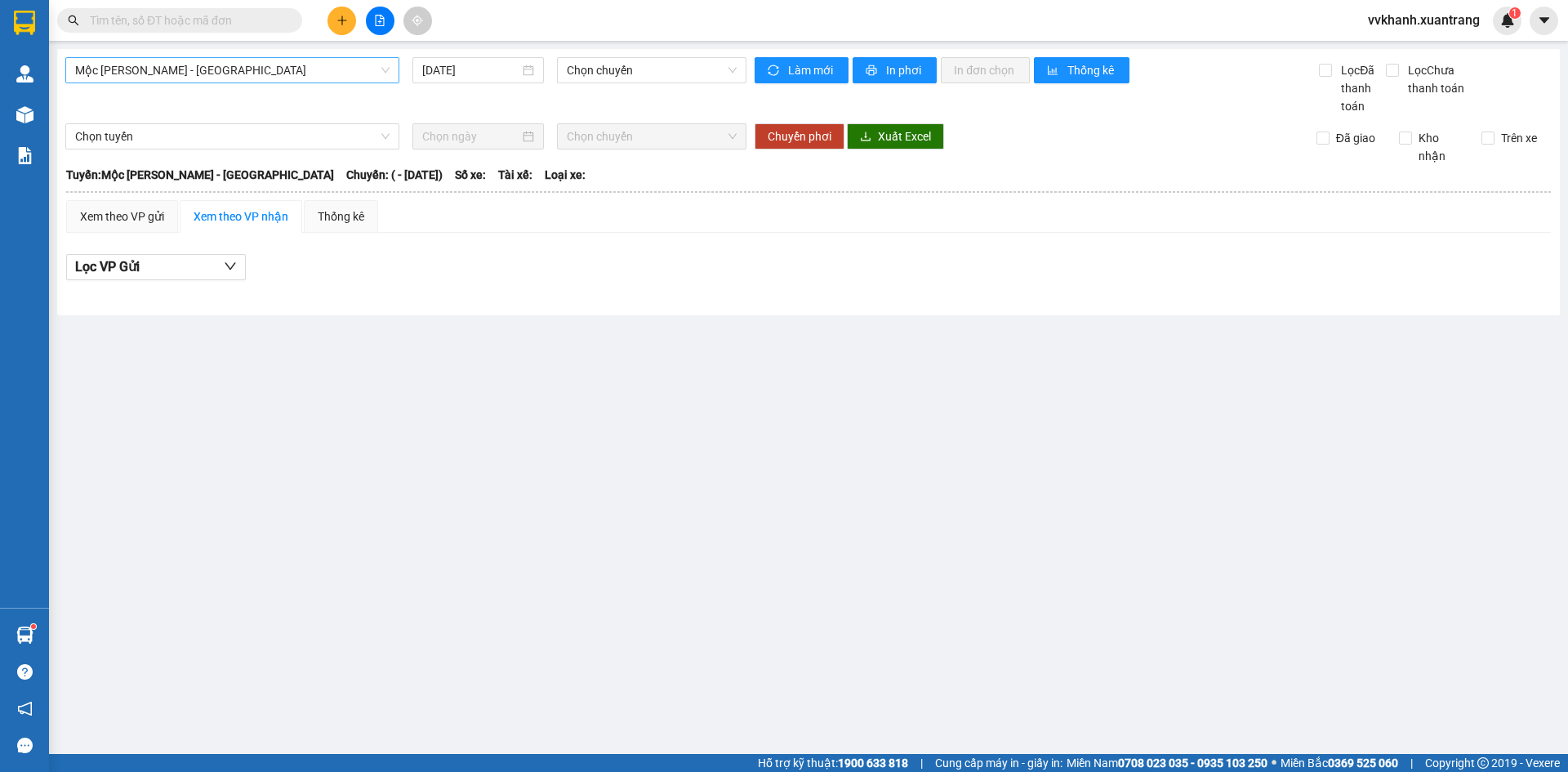
click at [310, 62] on span "Mộc Châu - Mỹ Đình" at bounding box center [232, 70] width 315 height 25
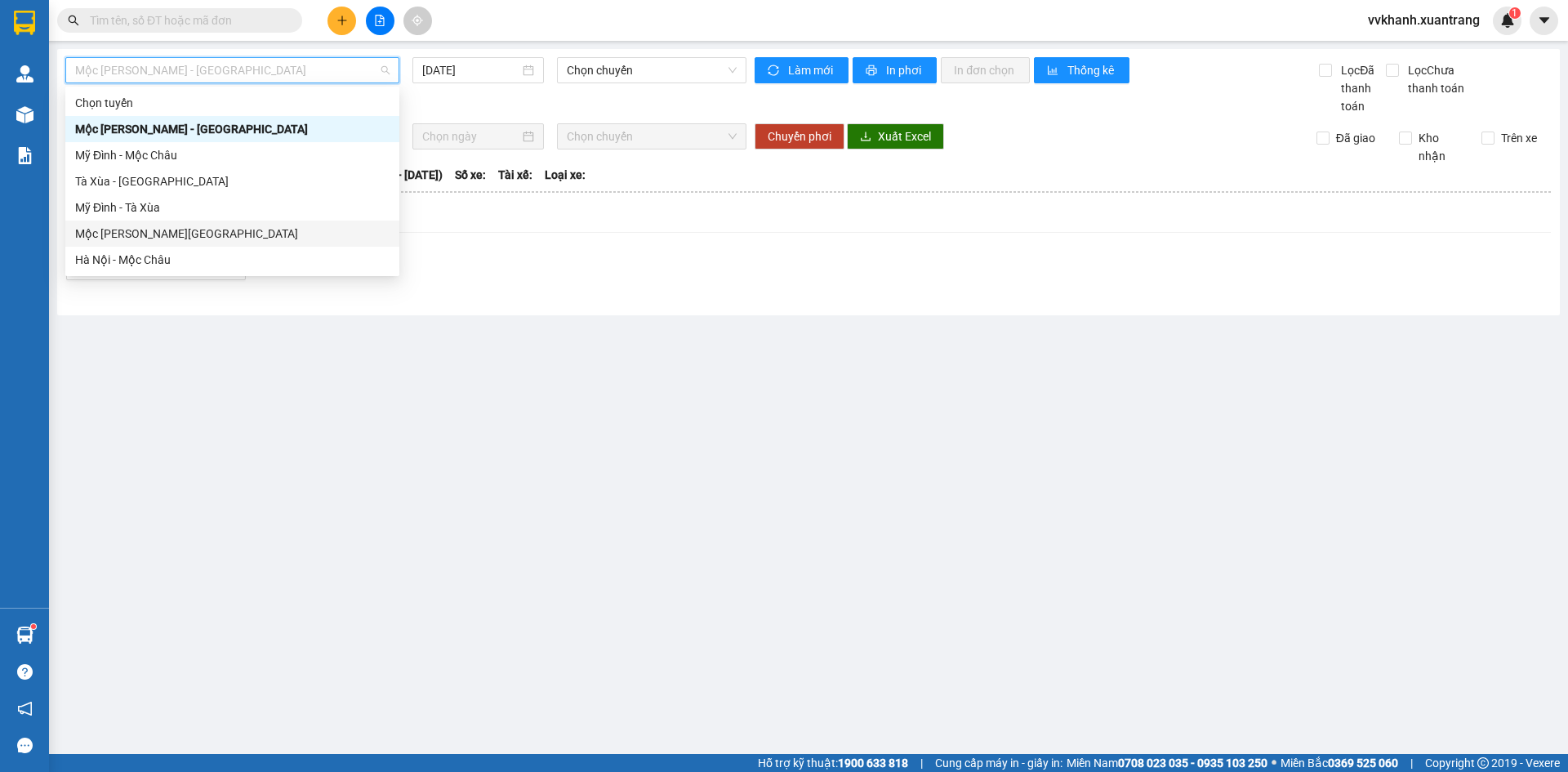
click at [270, 239] on div "Mộc Châu - Hà Nội" at bounding box center [232, 233] width 315 height 18
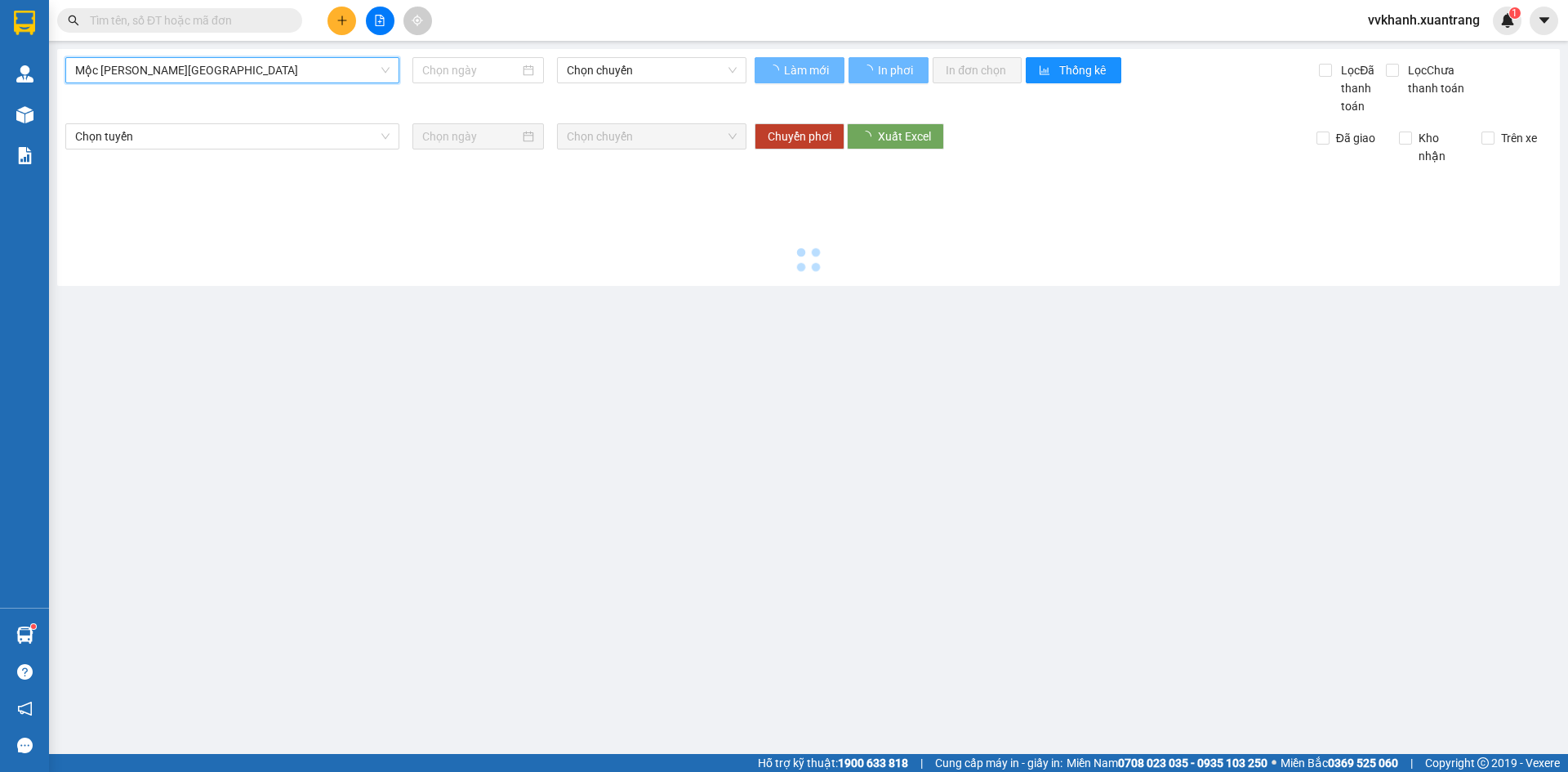
type input "13/10/2025"
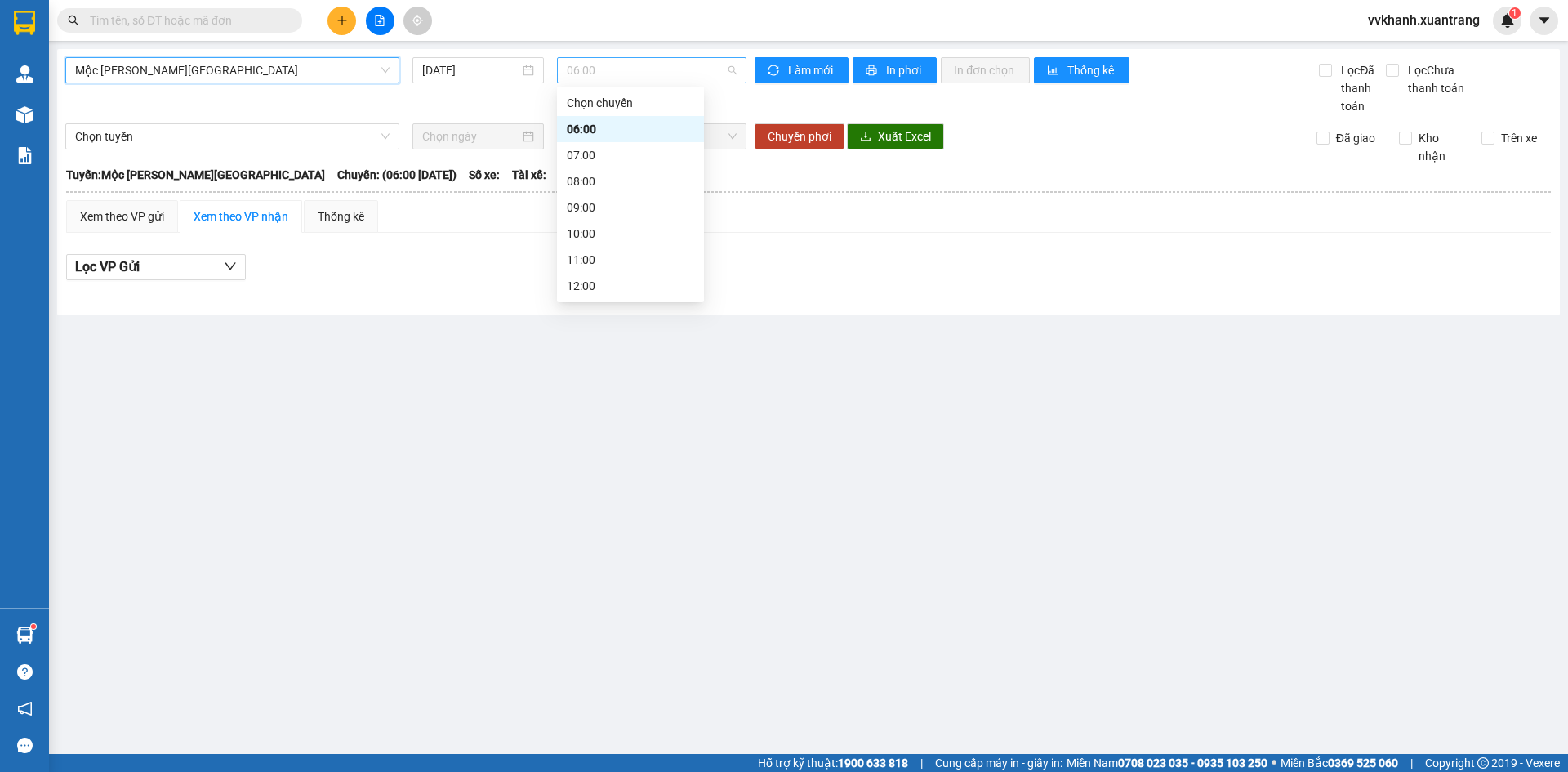
click at [611, 79] on span "06:00" at bounding box center [652, 70] width 170 height 25
click at [601, 153] on div "07:00" at bounding box center [630, 155] width 128 height 18
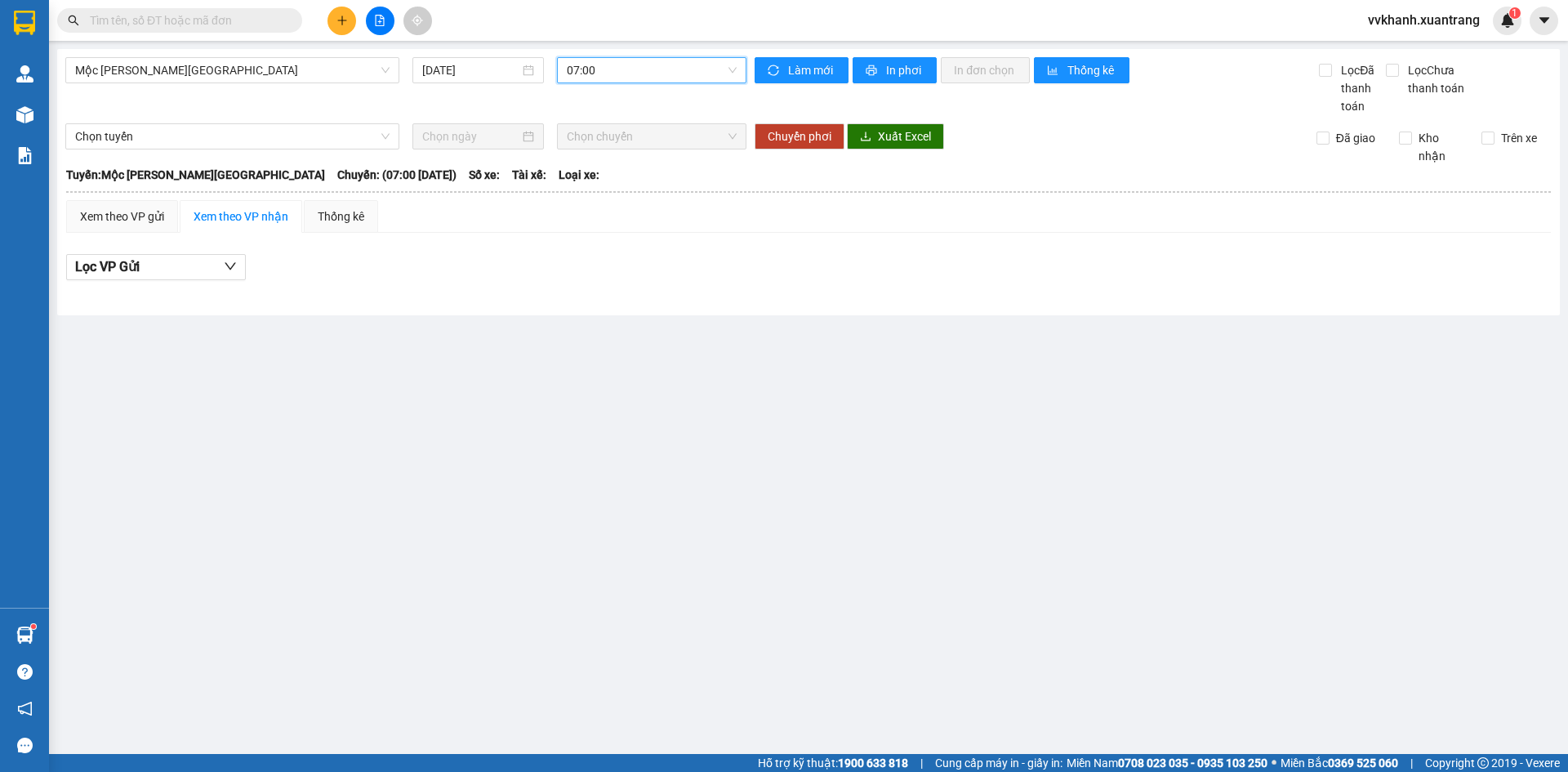
click at [603, 73] on span "07:00" at bounding box center [652, 70] width 170 height 25
click at [616, 179] on div "08:00" at bounding box center [630, 180] width 128 height 18
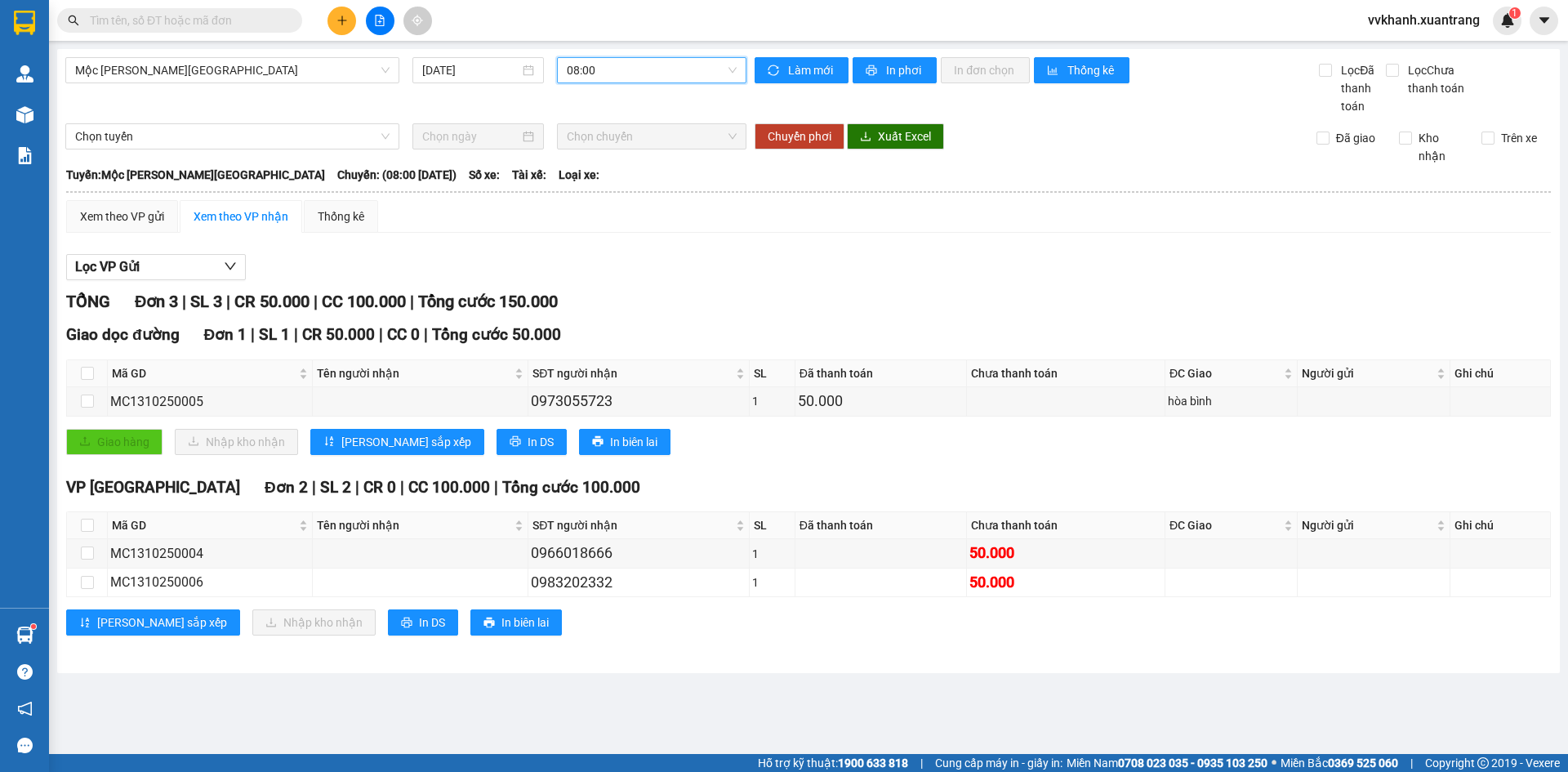
click at [613, 76] on span "08:00" at bounding box center [652, 70] width 170 height 25
click at [610, 218] on div "09:00" at bounding box center [631, 208] width 147 height 26
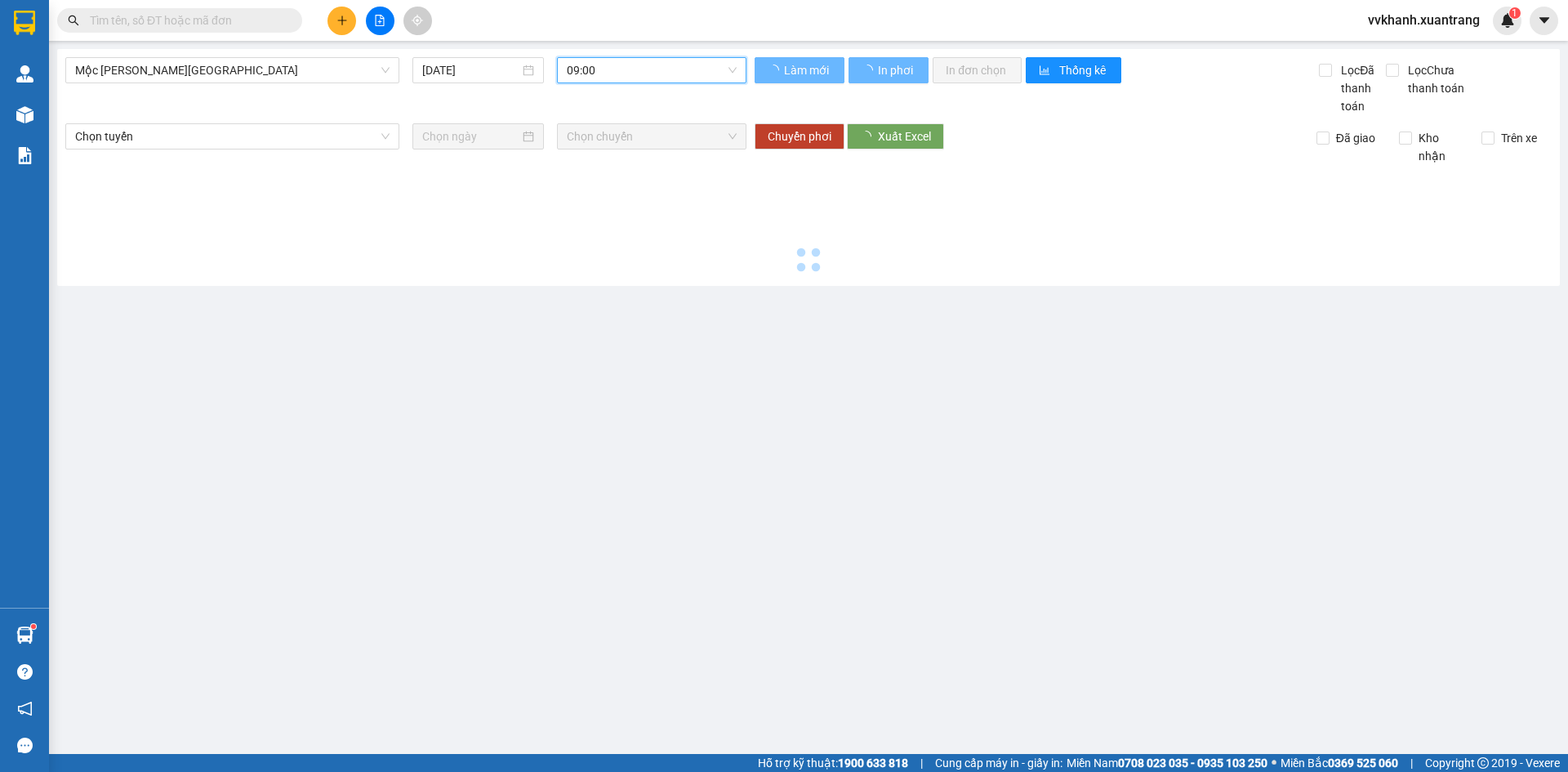
click at [609, 81] on span "09:00" at bounding box center [652, 70] width 170 height 25
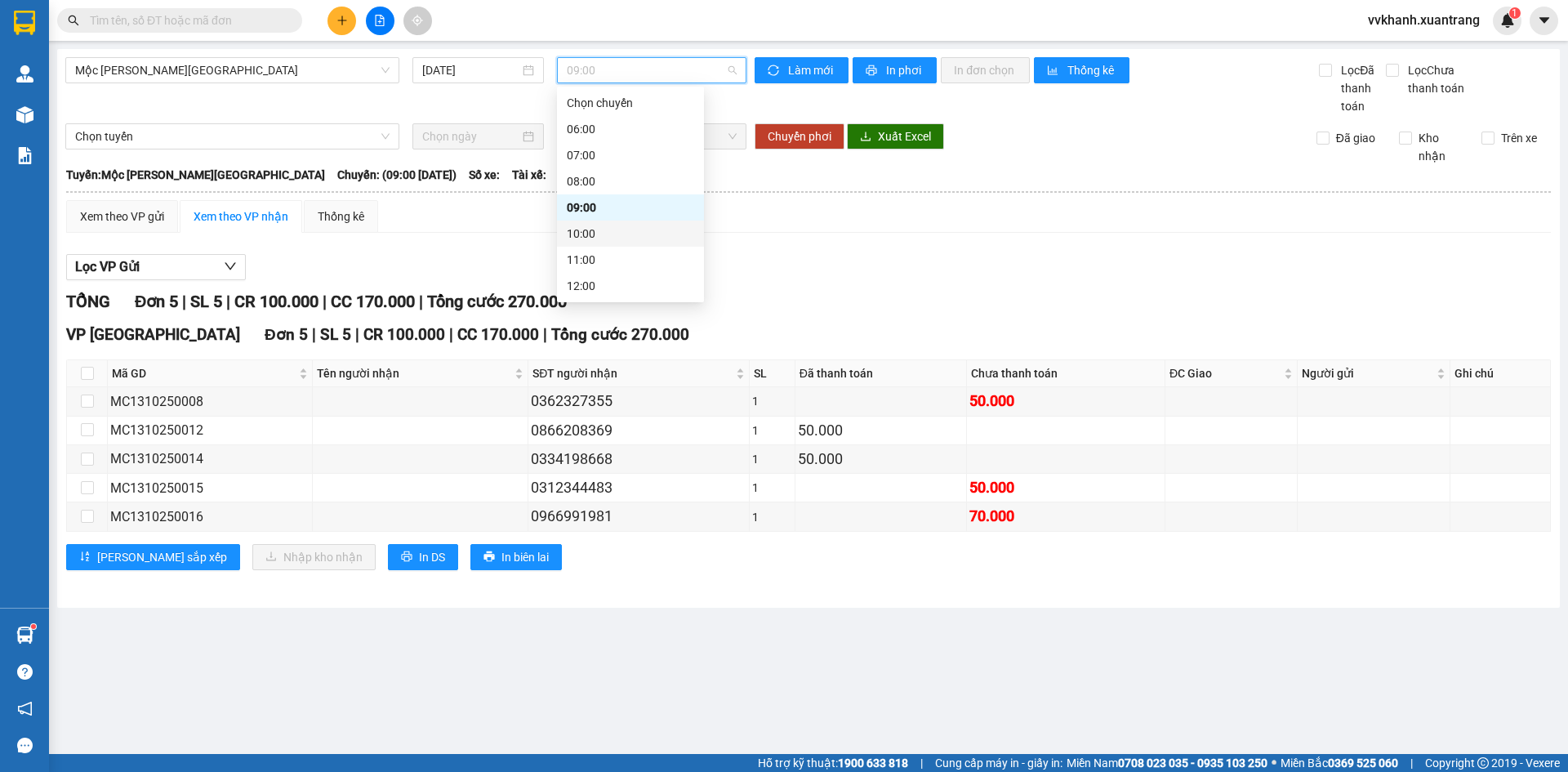
click at [611, 230] on div "10:00" at bounding box center [630, 233] width 128 height 18
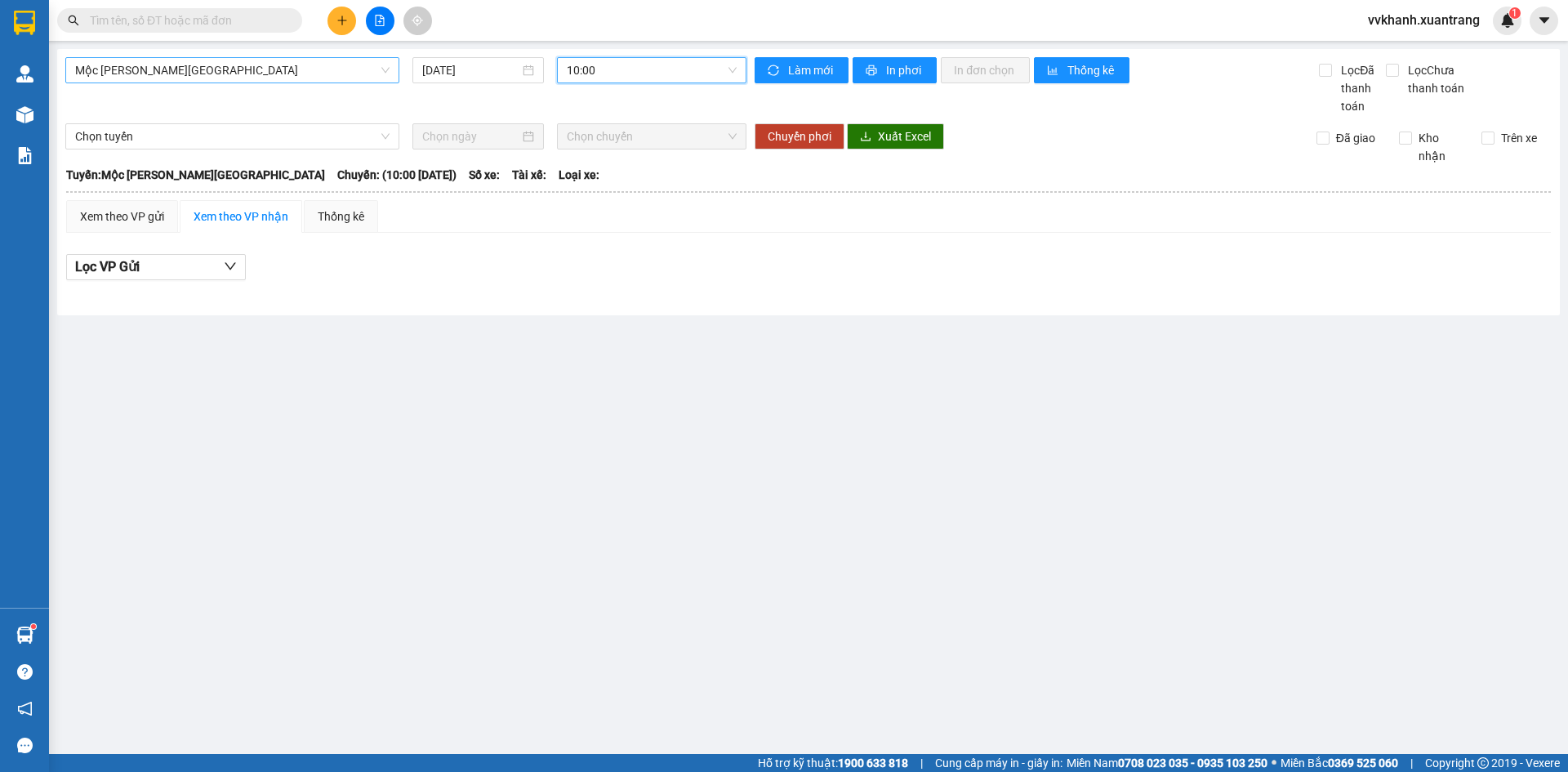
click at [241, 76] on span "Mộc Châu - [GEOGRAPHIC_DATA]" at bounding box center [232, 70] width 315 height 25
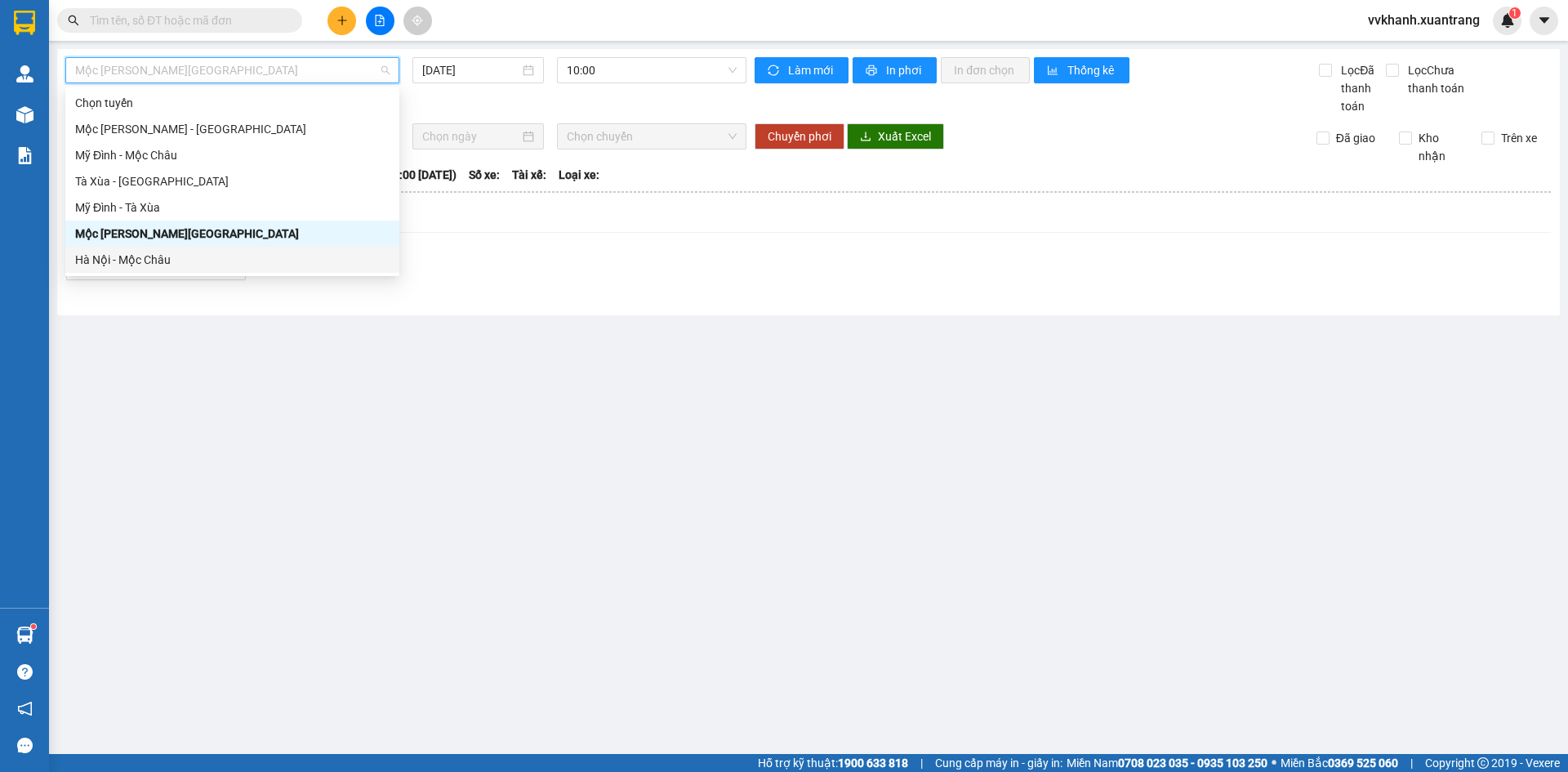
click at [172, 268] on div "Hà Nội - Mộc Châu" at bounding box center [232, 259] width 315 height 18
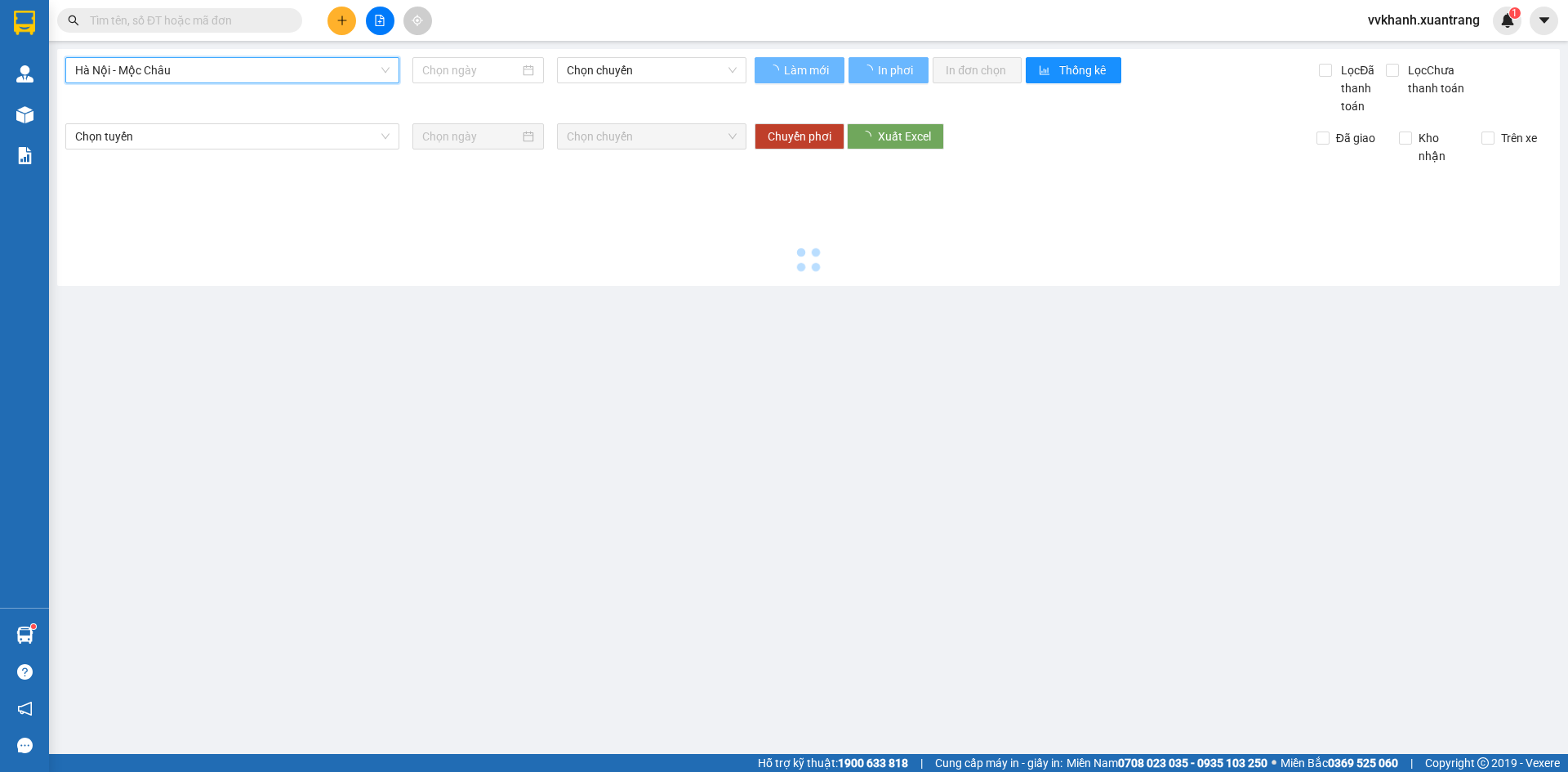
type input "[DATE]"
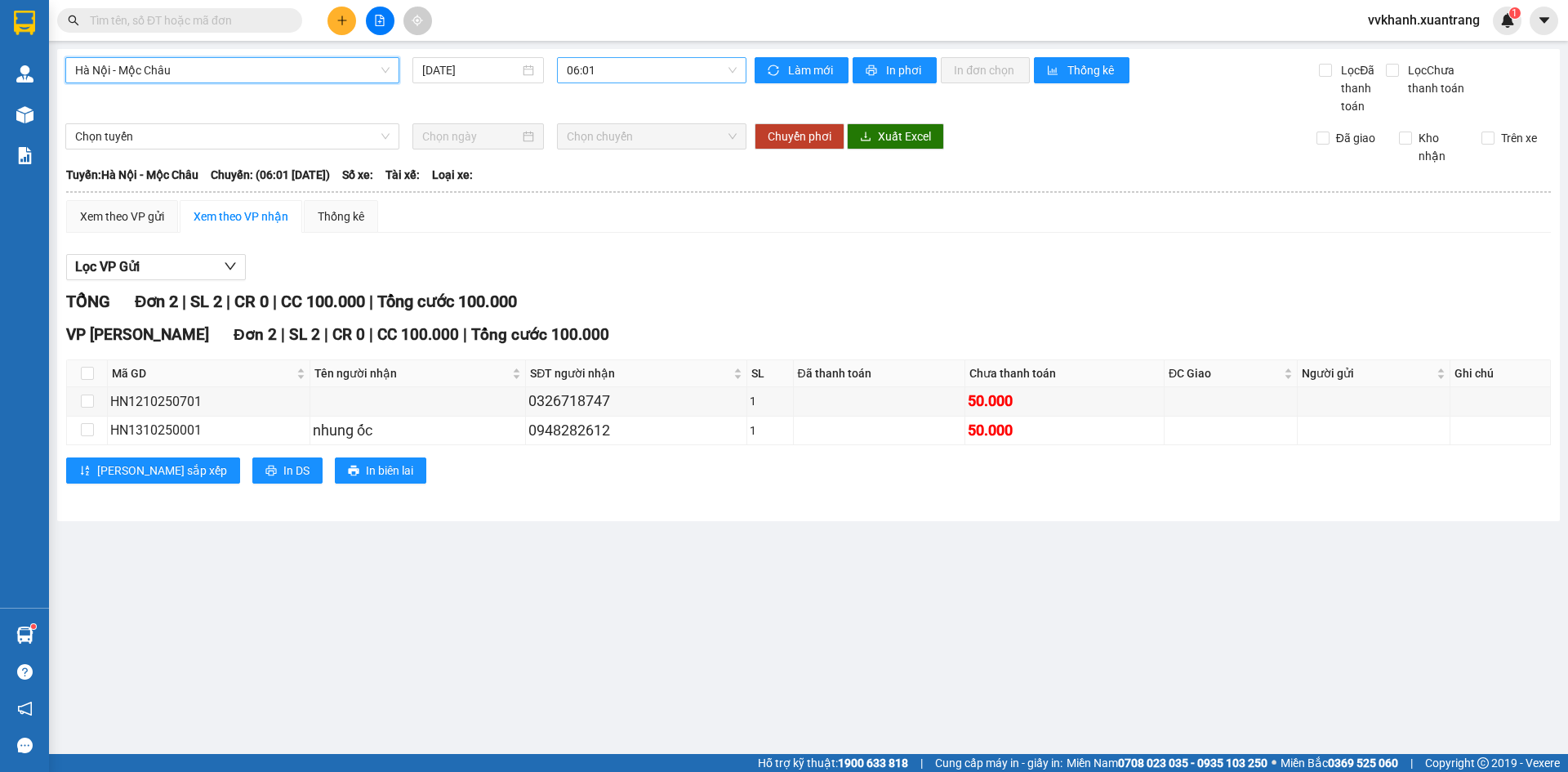
click at [585, 77] on span "06:01" at bounding box center [652, 70] width 170 height 25
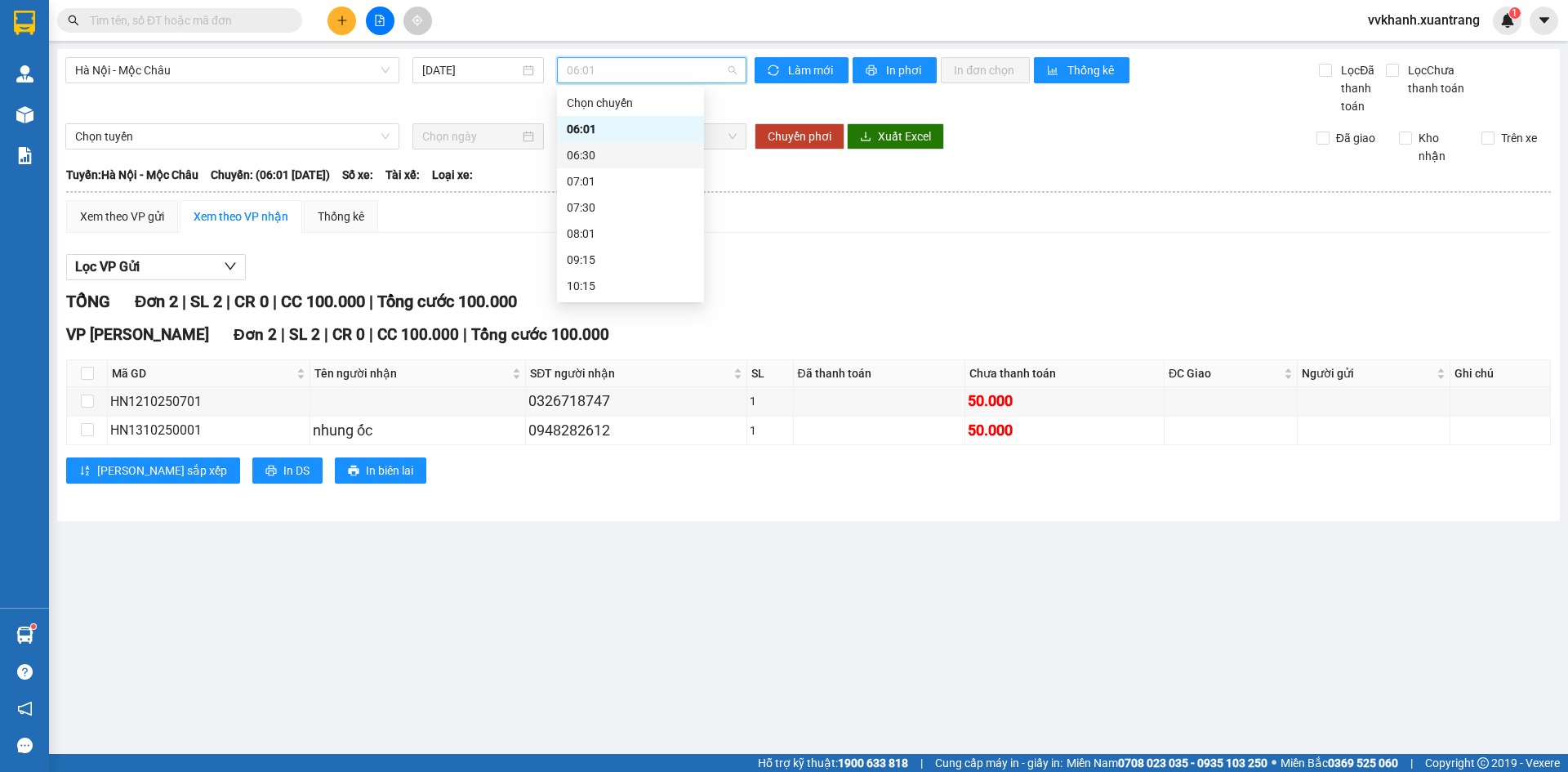
click at [587, 146] on div "06:30" at bounding box center [630, 155] width 128 height 18
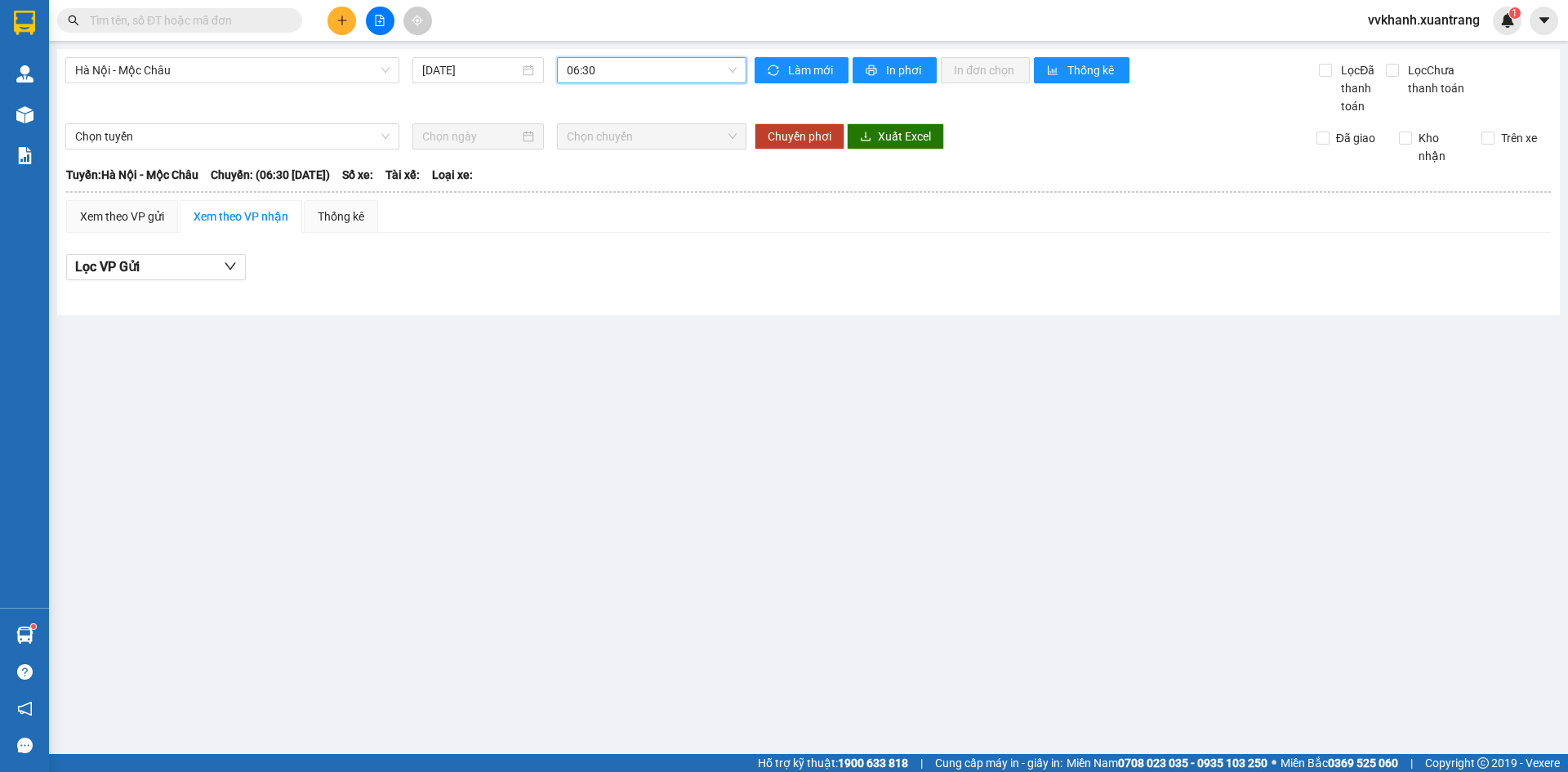
click at [588, 76] on span "06:30" at bounding box center [652, 70] width 170 height 25
click at [587, 180] on div "07:01" at bounding box center [630, 180] width 128 height 18
click at [594, 62] on span "07:01" at bounding box center [652, 70] width 170 height 25
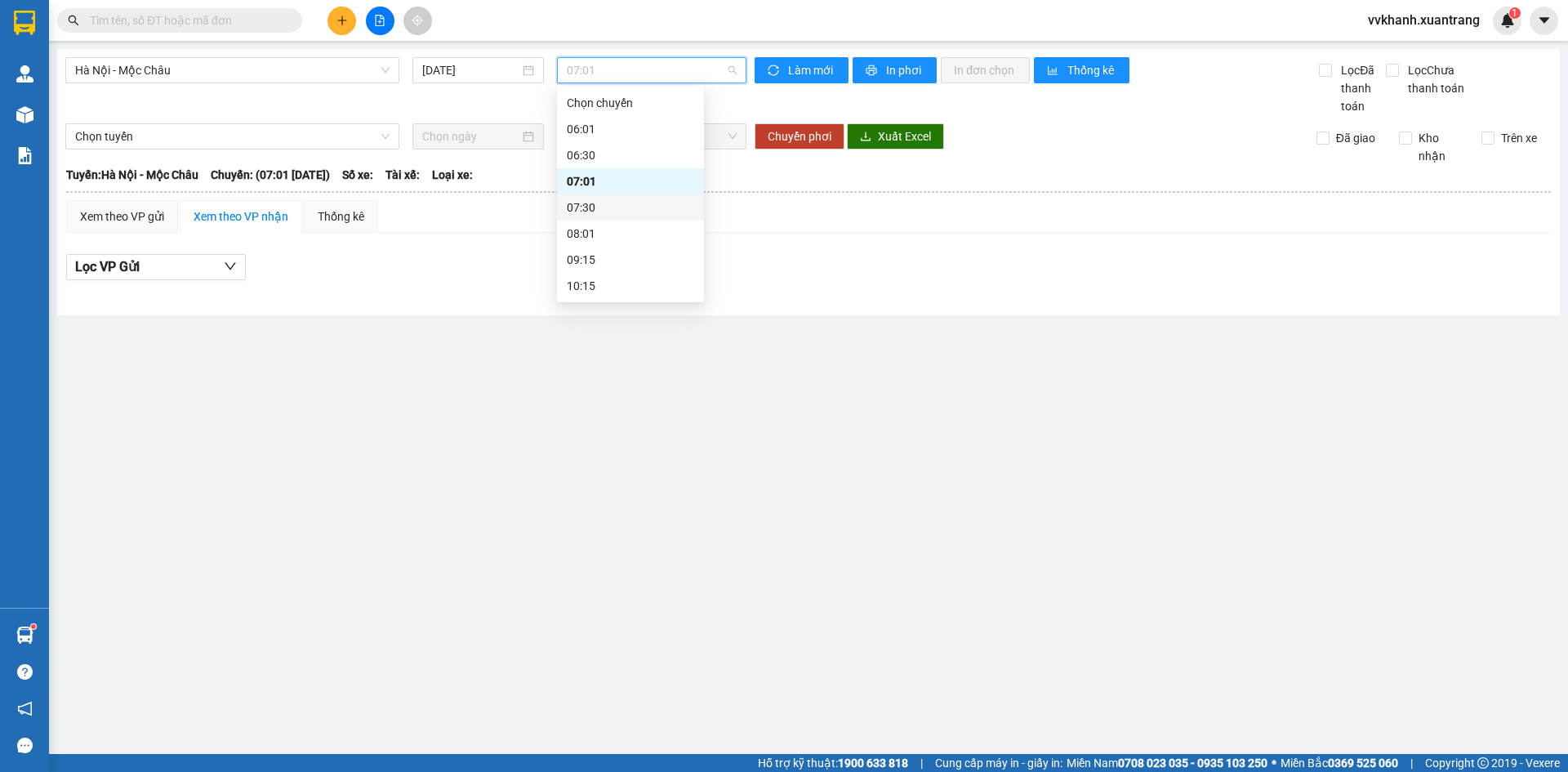
click at [589, 200] on div "07:30" at bounding box center [630, 207] width 128 height 18
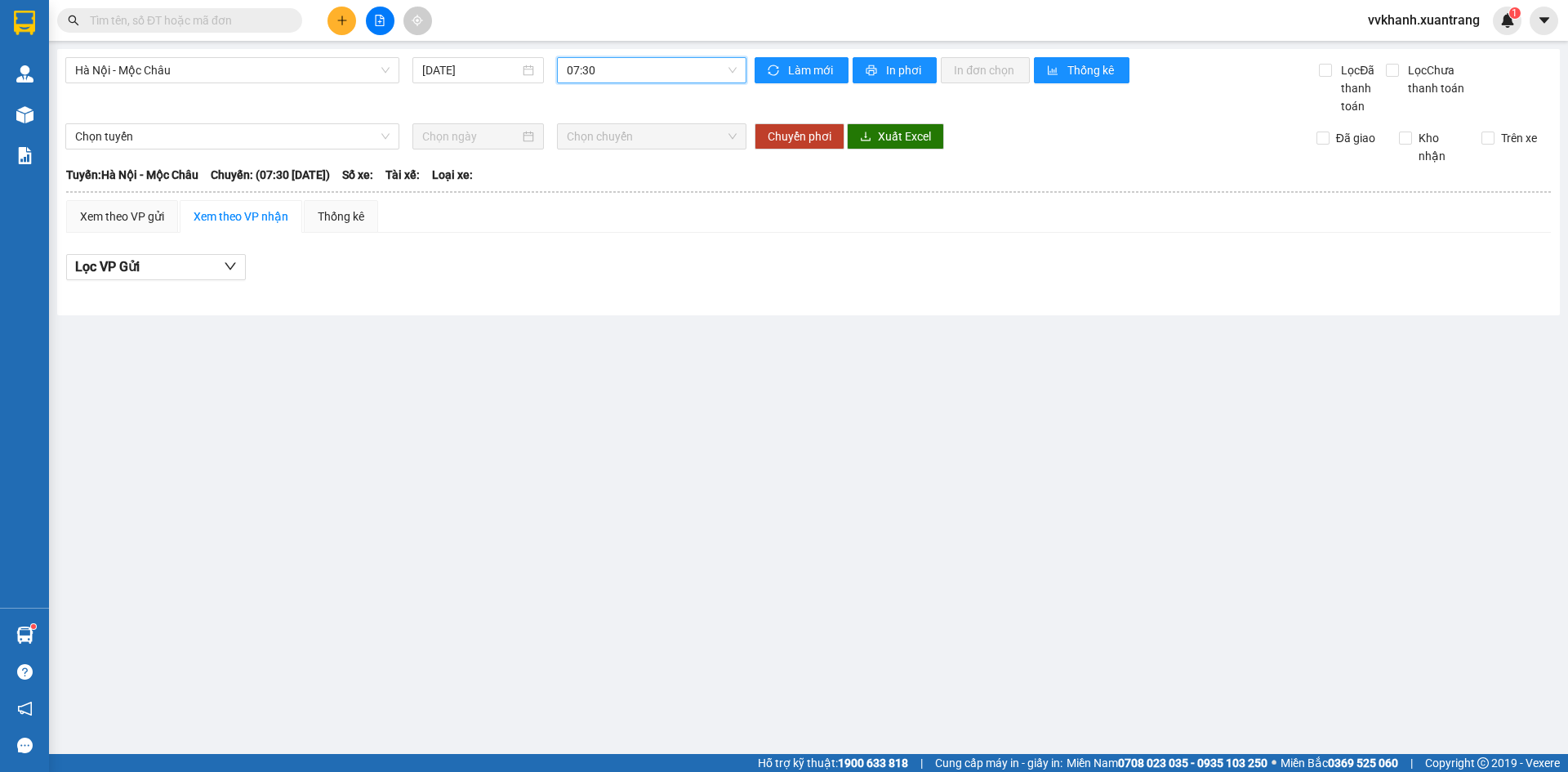
click at [607, 74] on span "07:30" at bounding box center [652, 70] width 170 height 25
click at [593, 228] on div "08:01" at bounding box center [630, 233] width 128 height 18
click at [614, 71] on span "08:01" at bounding box center [652, 70] width 170 height 25
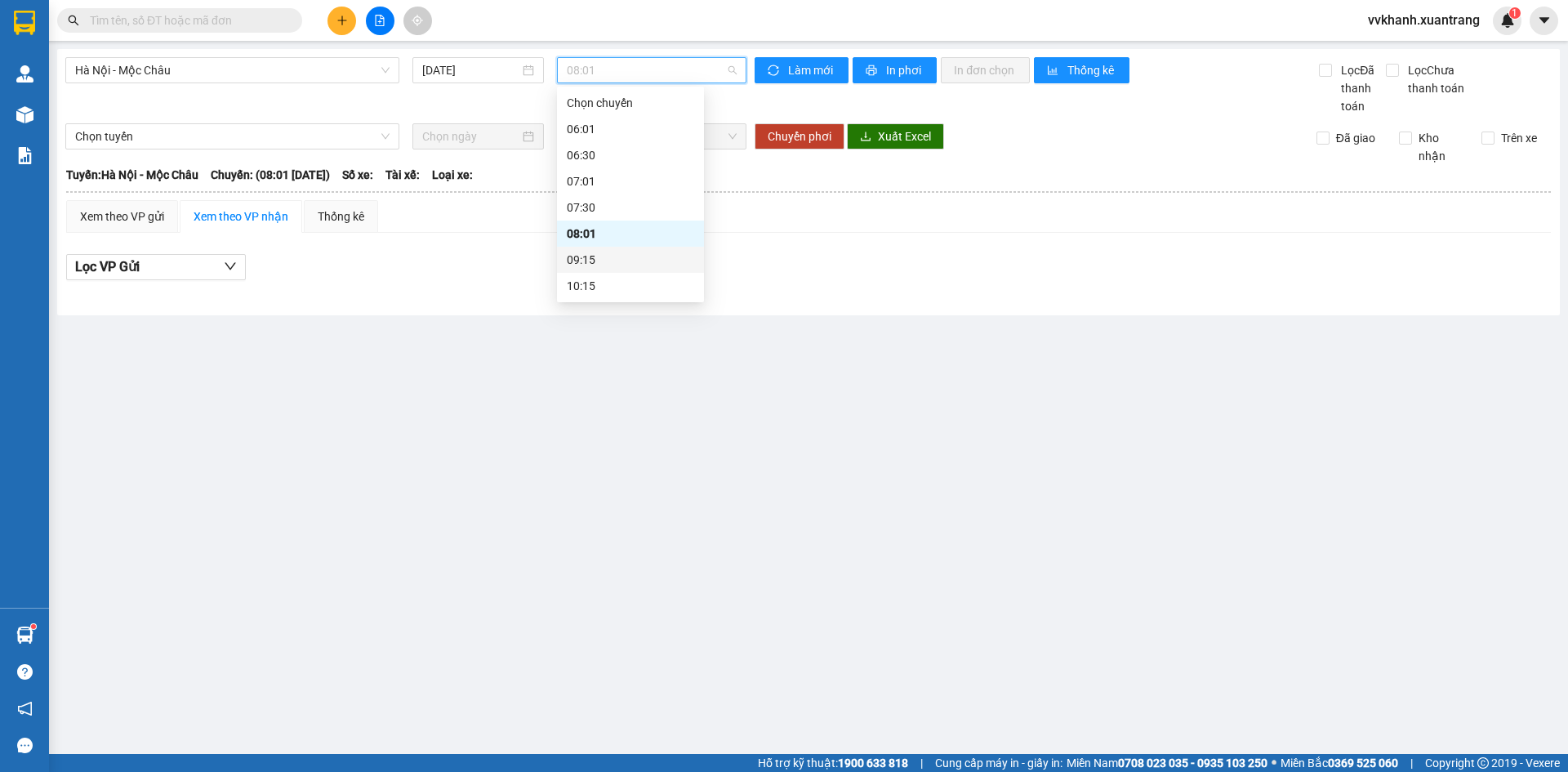
click at [616, 269] on div "09:15" at bounding box center [631, 260] width 147 height 26
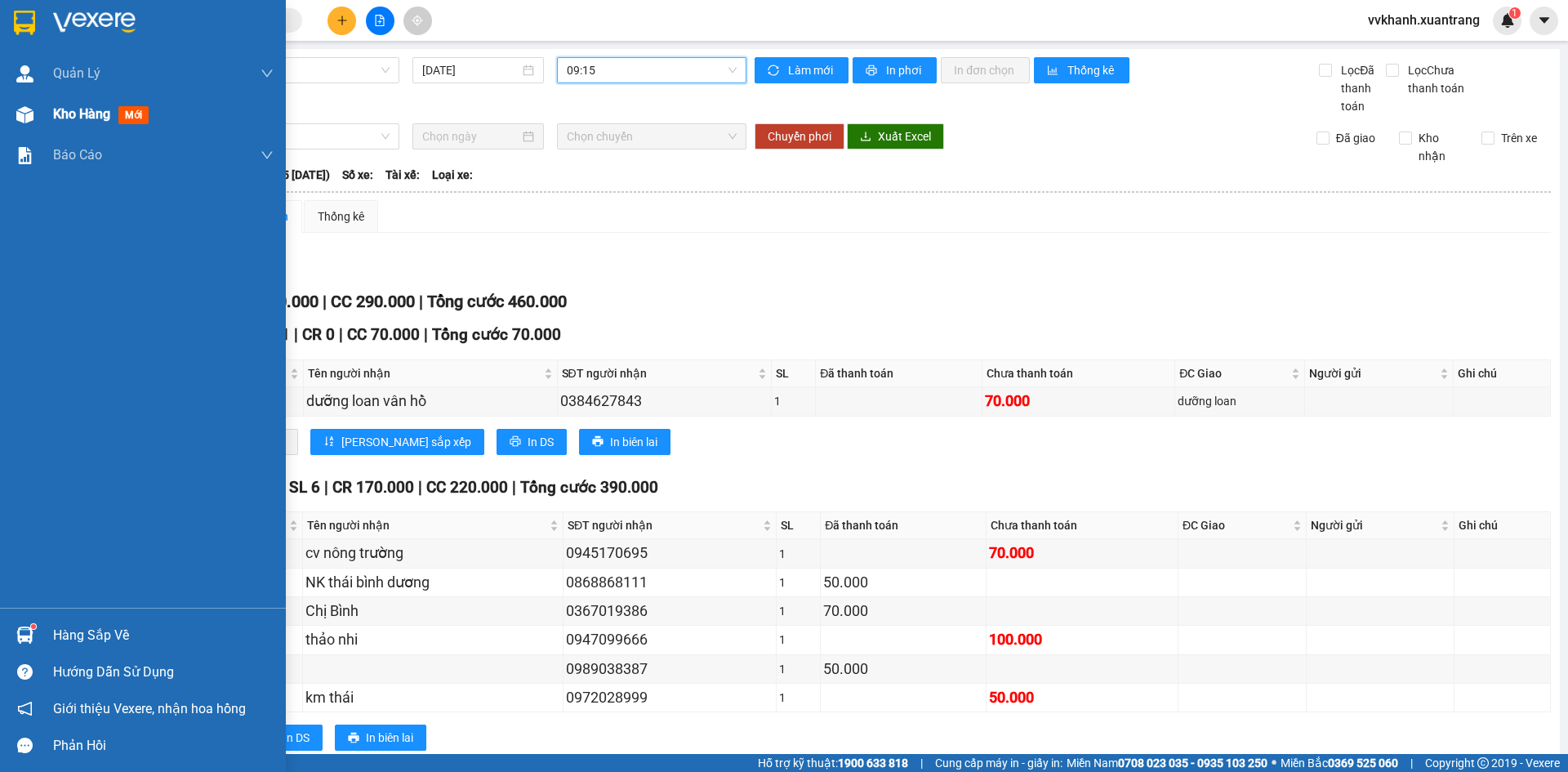
click at [30, 121] on img at bounding box center [25, 114] width 17 height 17
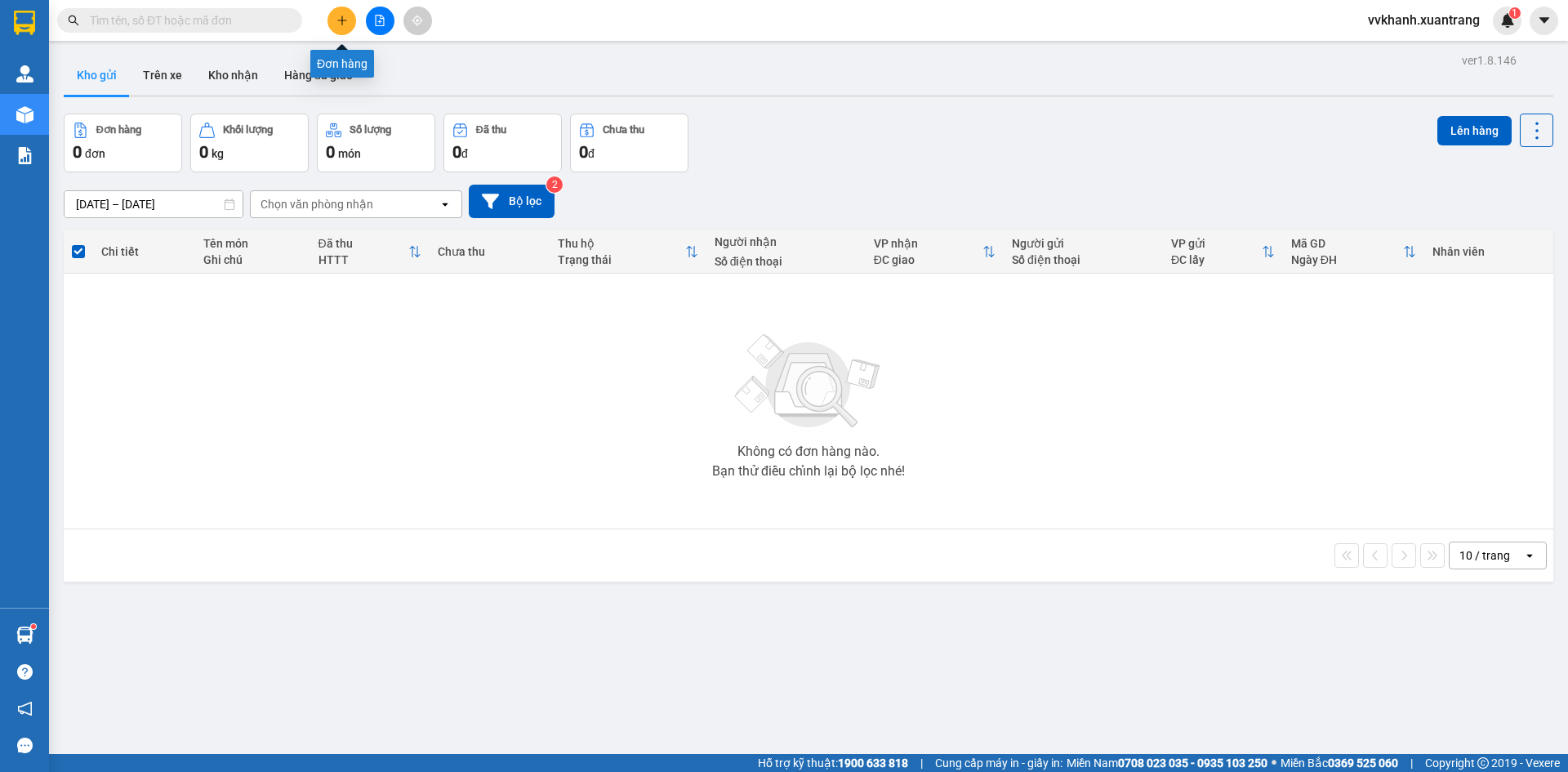
click at [351, 26] on button at bounding box center [342, 21] width 28 height 28
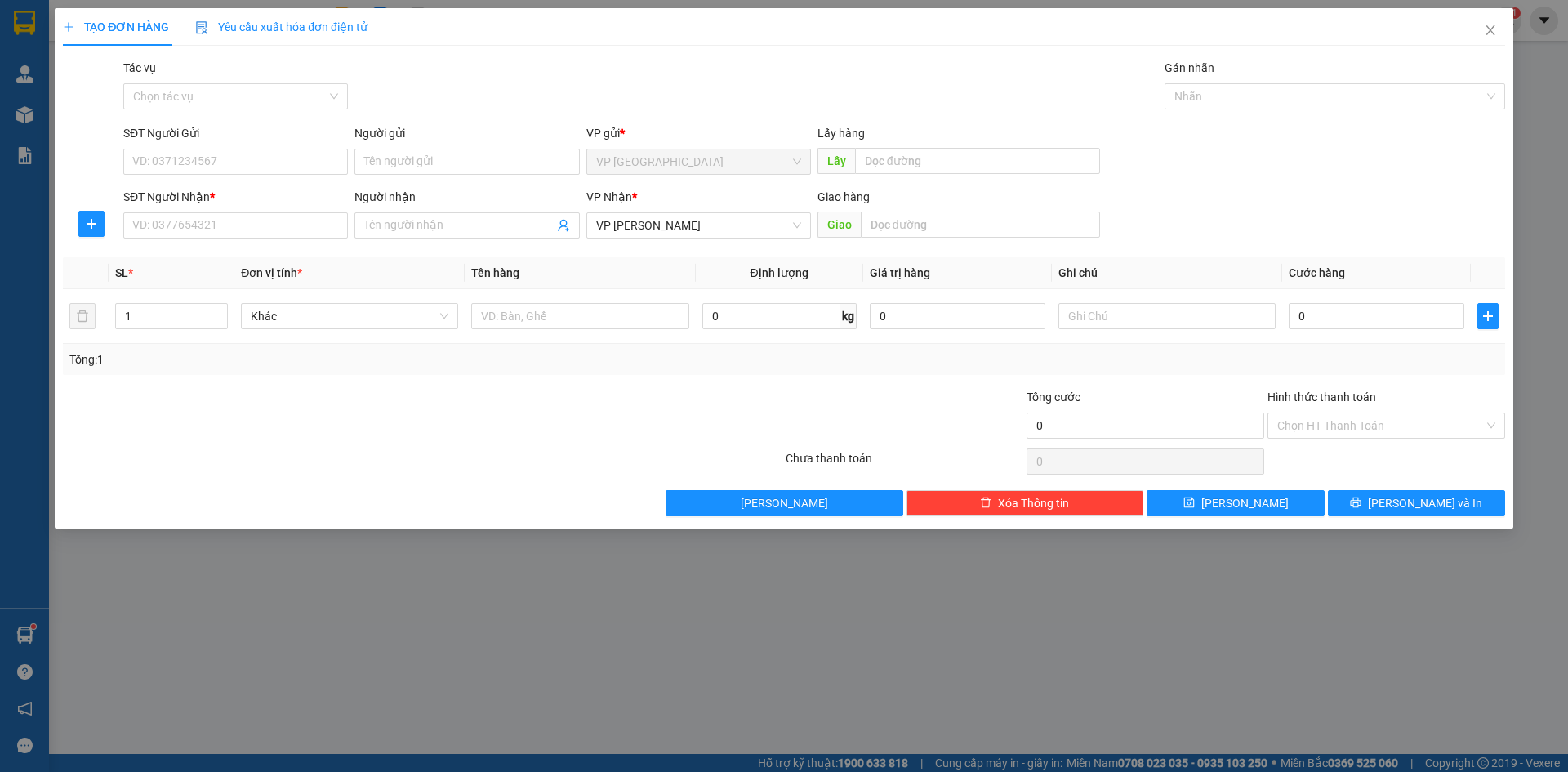
click at [226, 210] on div "SĐT Người Nhận *" at bounding box center [236, 200] width 225 height 25
click at [224, 222] on input "SĐT Người Nhận *" at bounding box center [236, 226] width 225 height 26
click at [239, 246] on div "0984761919 - chung thi" at bounding box center [236, 258] width 225 height 26
type input "0984761919"
type input "chung thi"
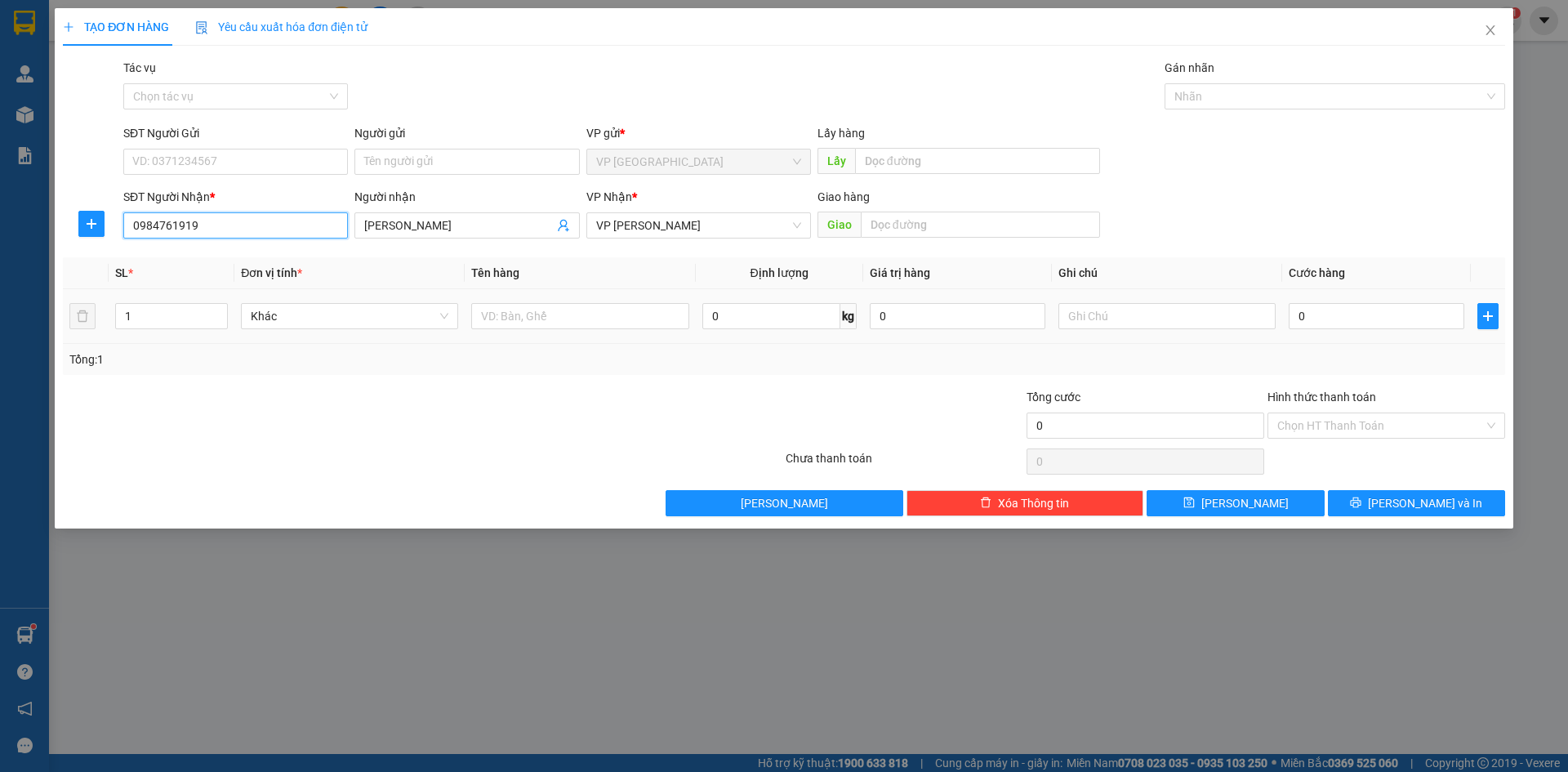
type input "0984761919"
click at [1337, 332] on div "0" at bounding box center [1377, 316] width 176 height 33
click at [1342, 327] on input "0" at bounding box center [1377, 317] width 176 height 26
type input "5"
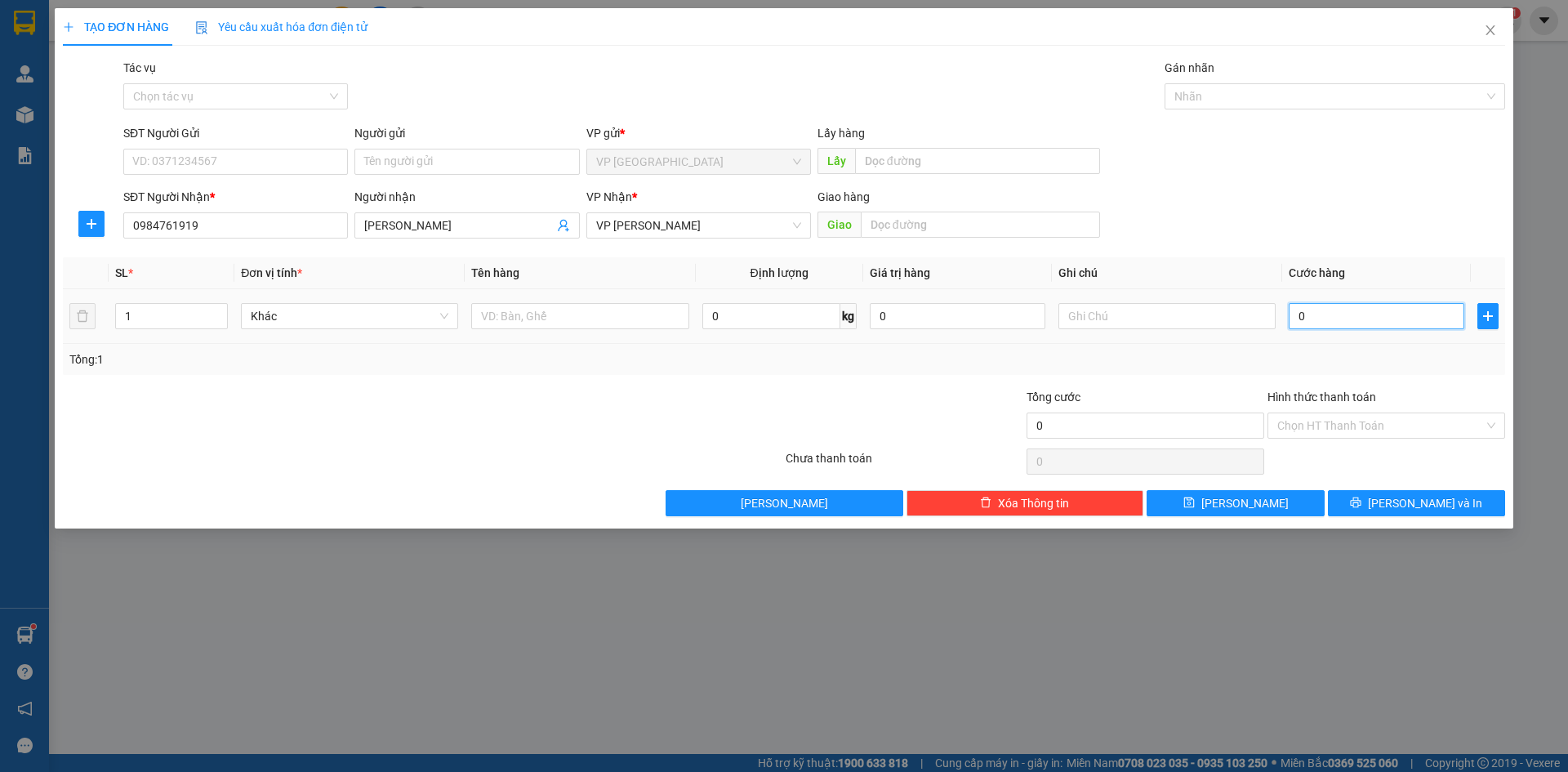
type input "5"
type input "50"
type input "50.000"
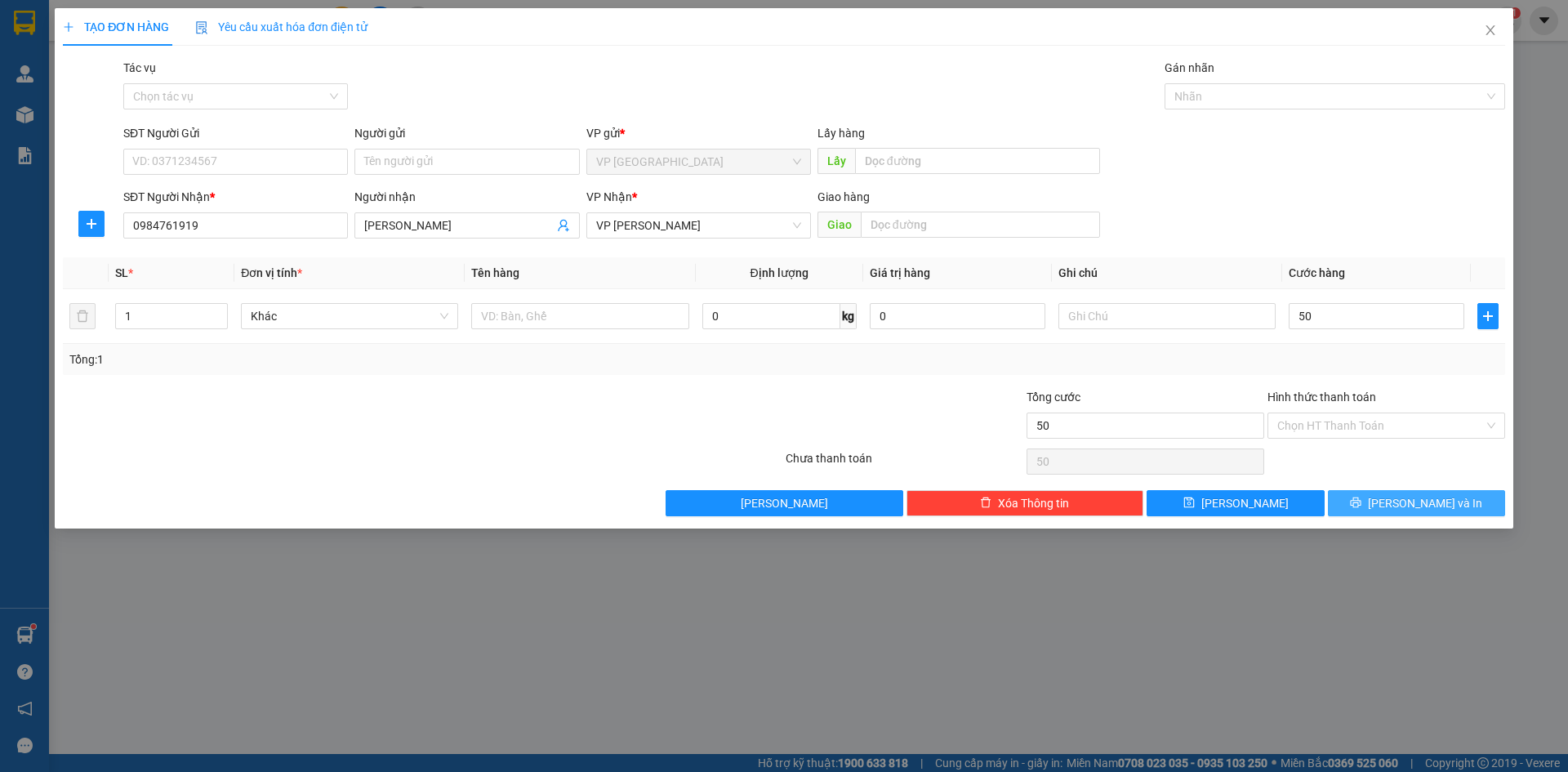
type input "50.000"
click at [1362, 506] on icon "printer" at bounding box center [1355, 503] width 10 height 10
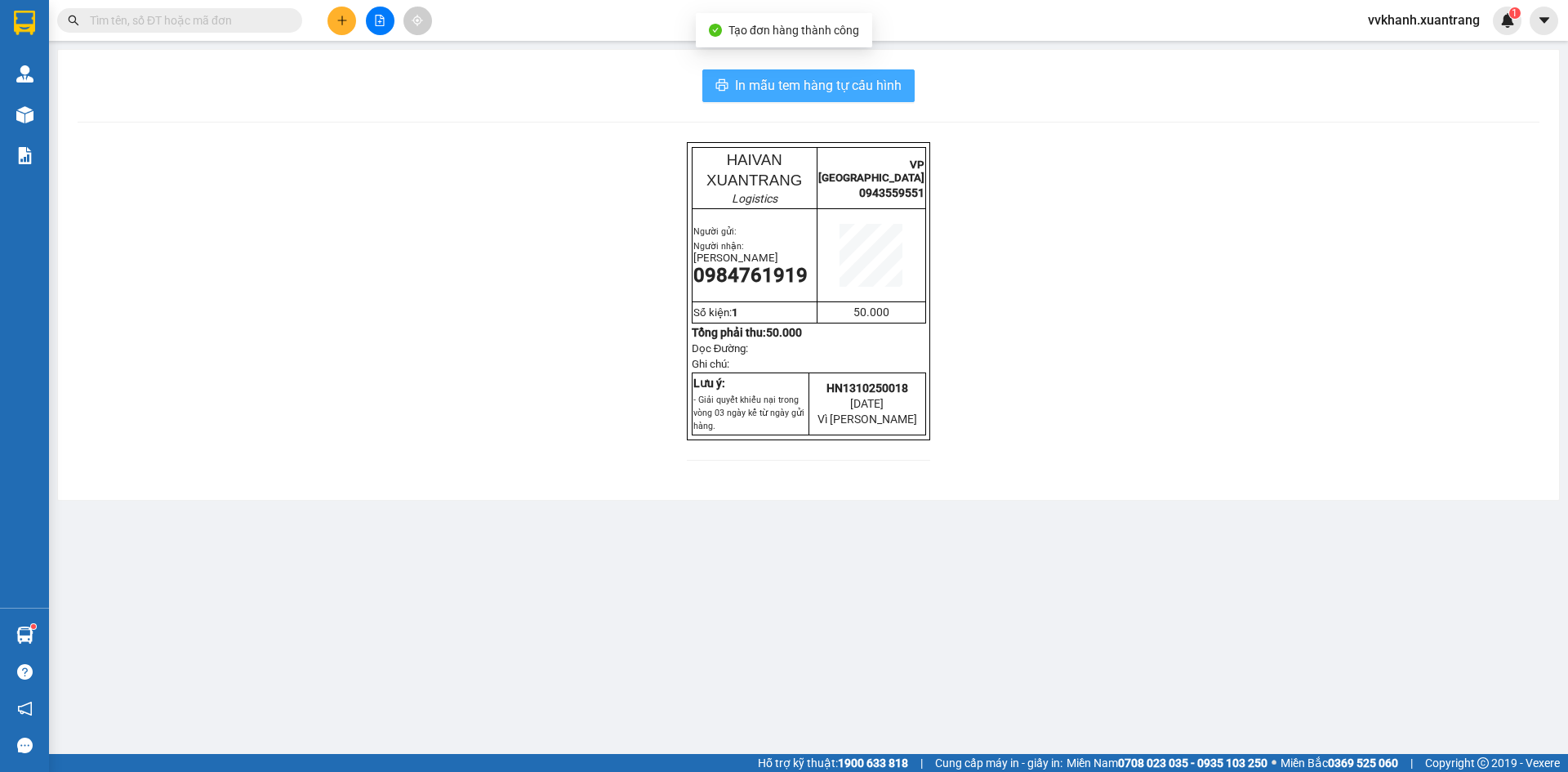
click at [899, 92] on span "In mẫu tem hàng tự cấu hình" at bounding box center [818, 86] width 166 height 21
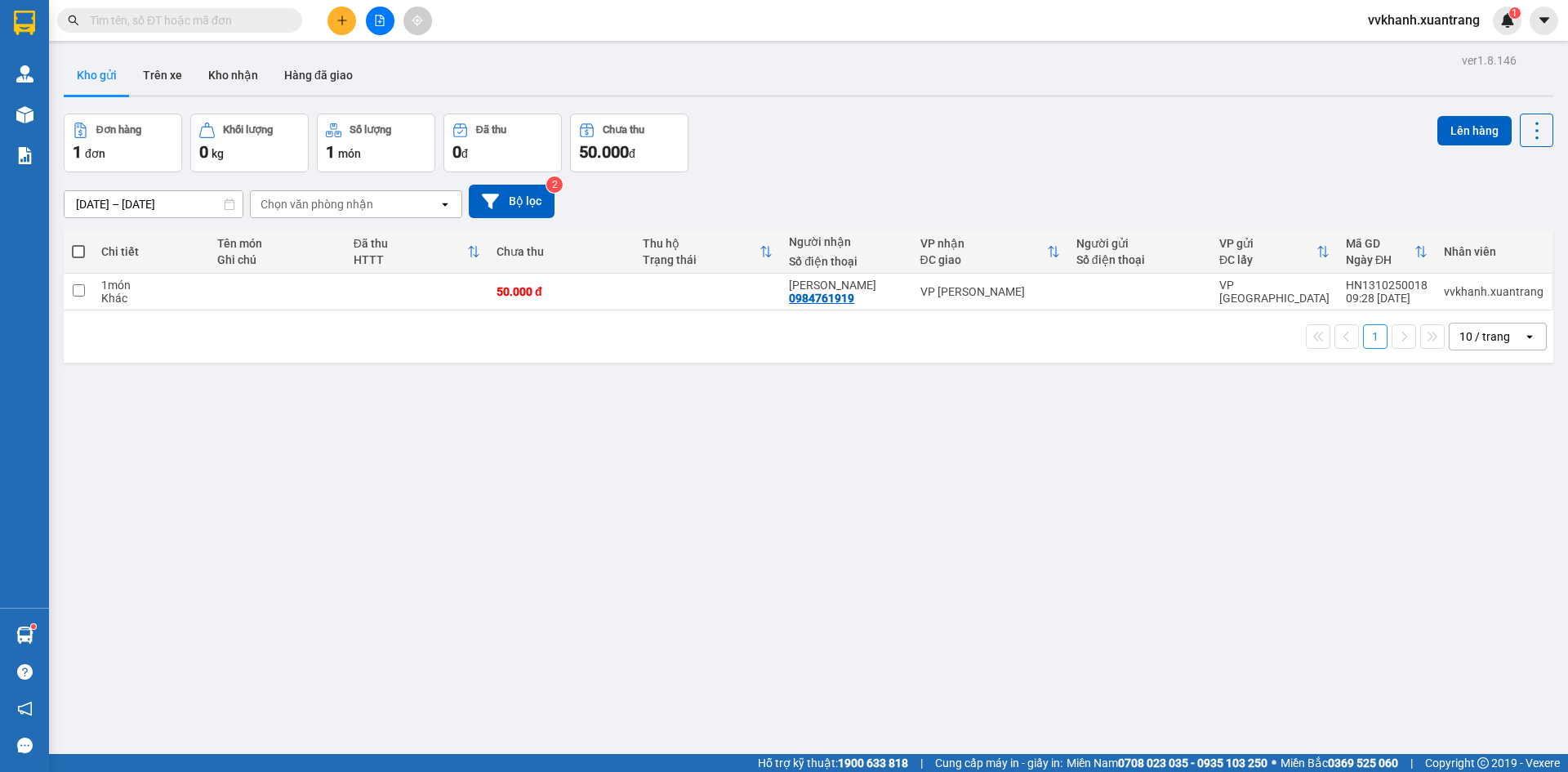
click at [340, 20] on icon "plus" at bounding box center [342, 21] width 11 height 11
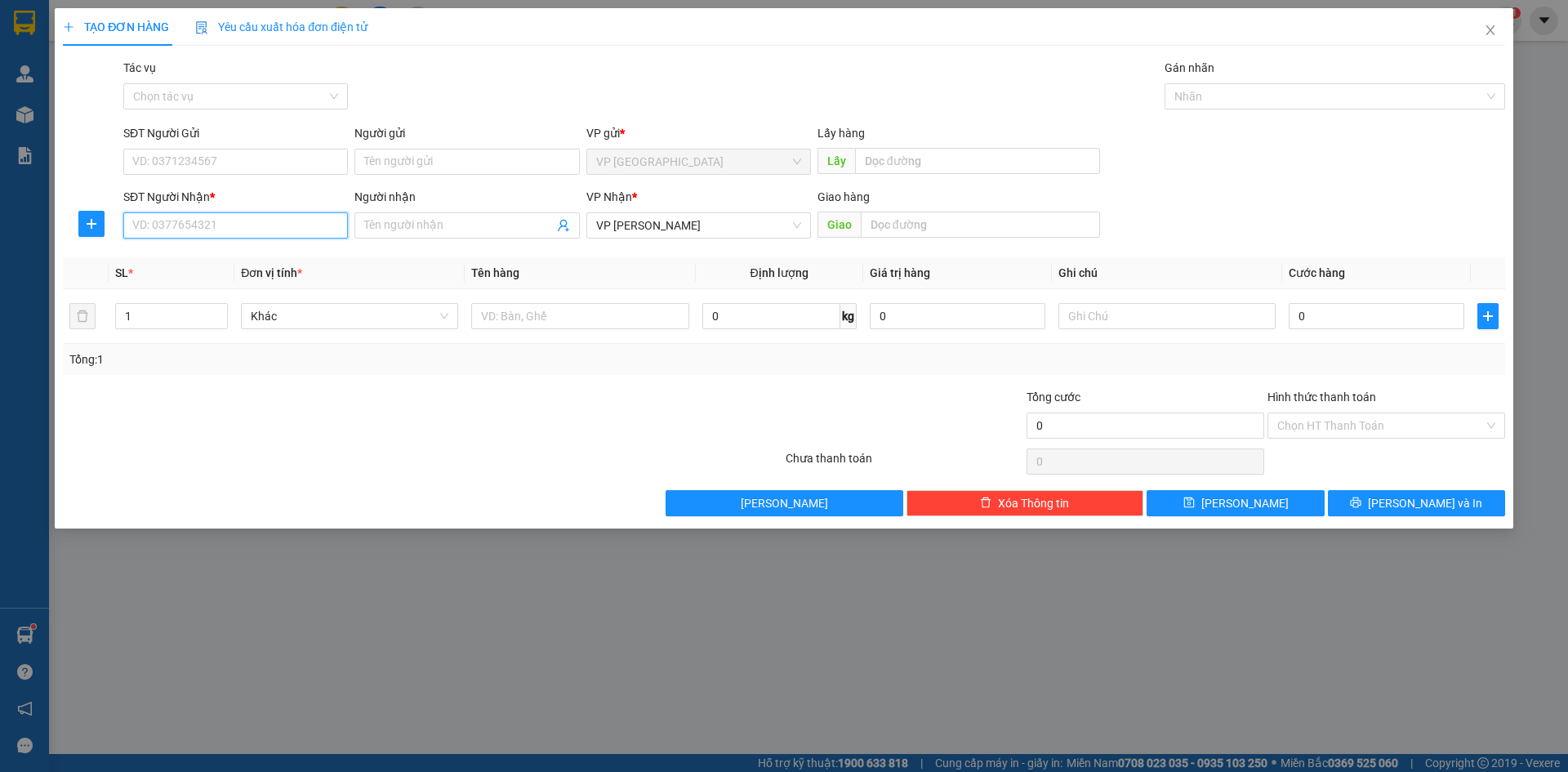
click at [238, 234] on input "SĐT Người Nhận *" at bounding box center [236, 226] width 225 height 26
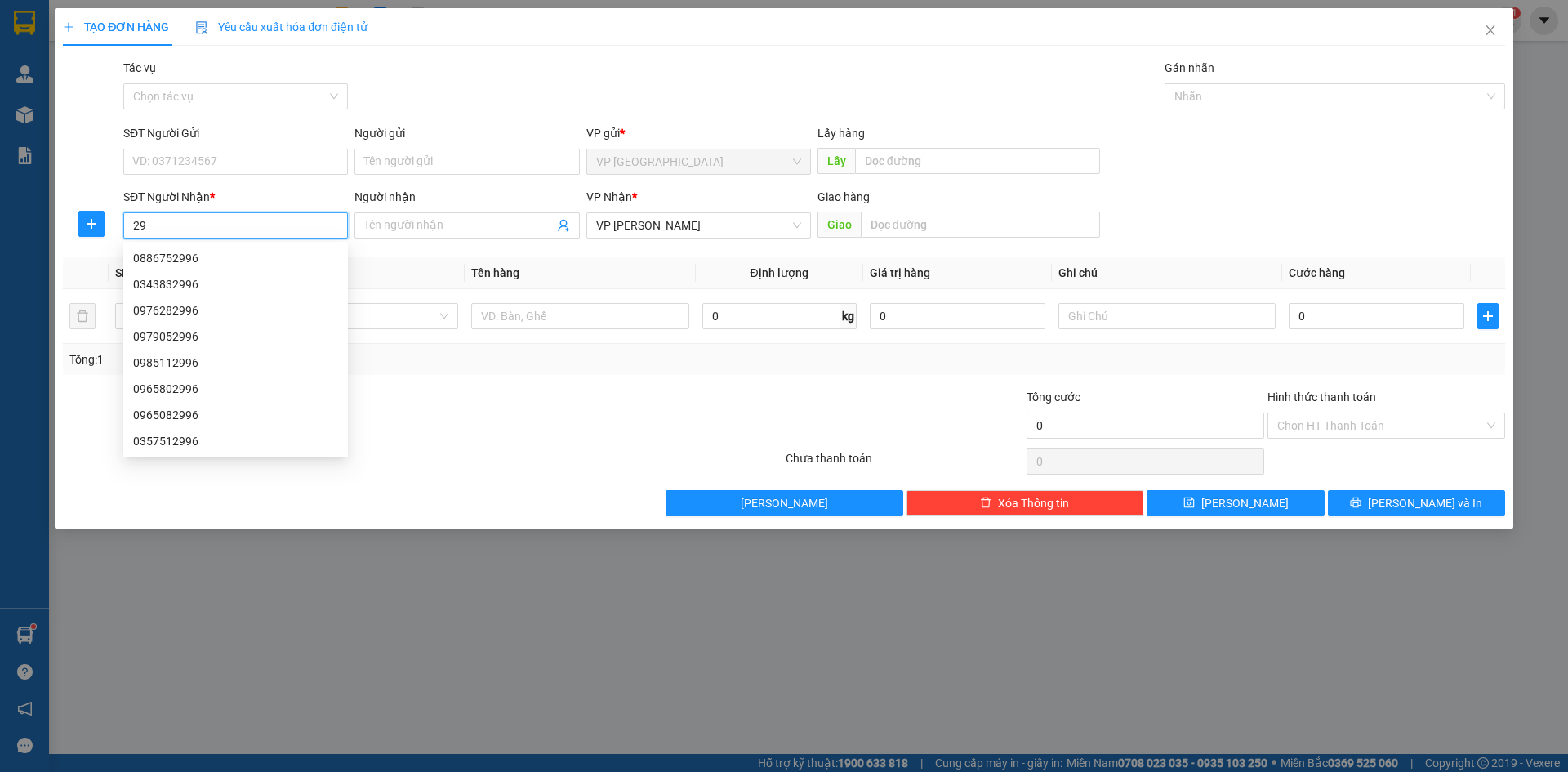
type input "2"
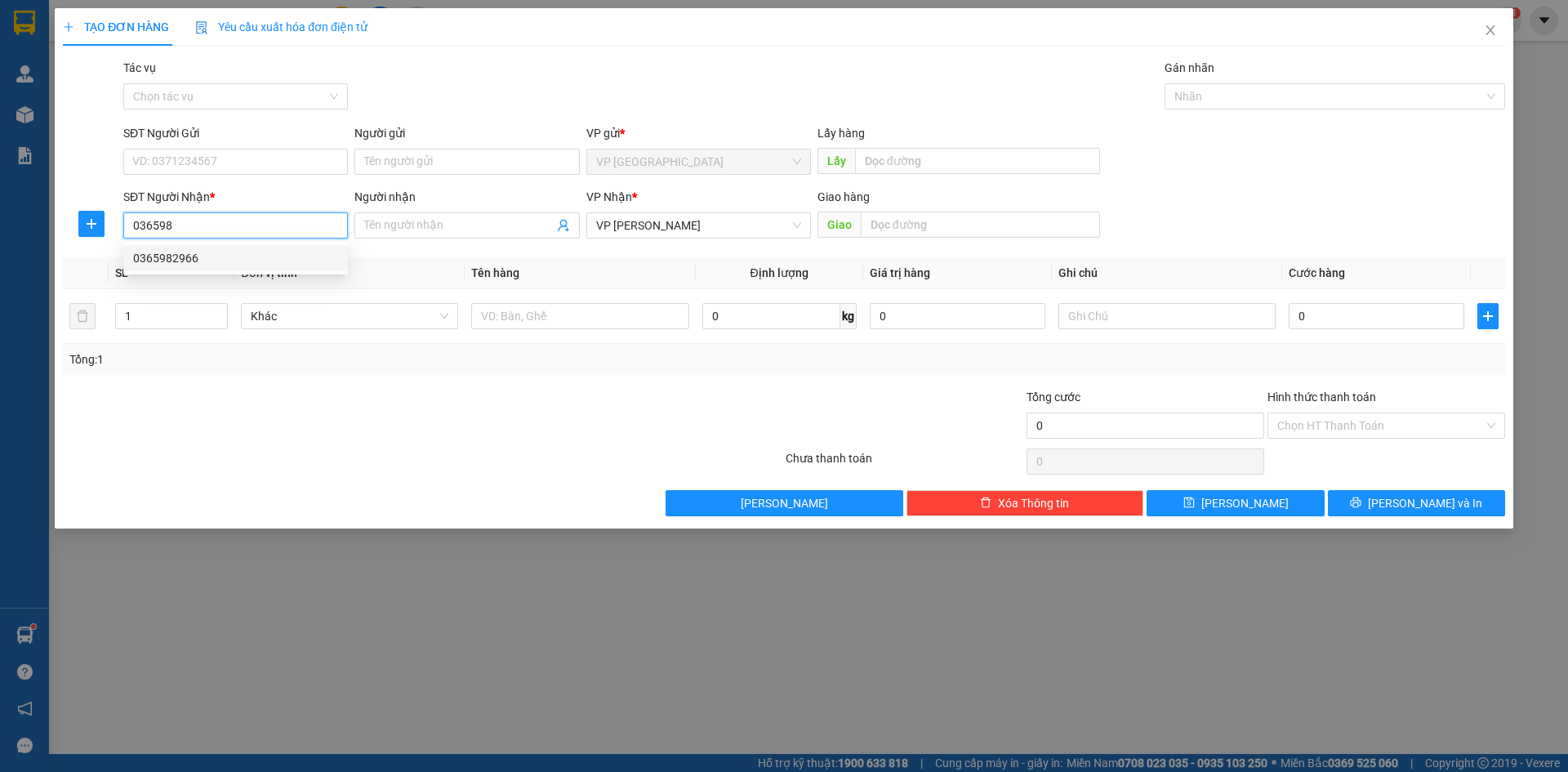
click at [229, 260] on div "0365982966" at bounding box center [235, 258] width 205 height 18
type input "0365982966"
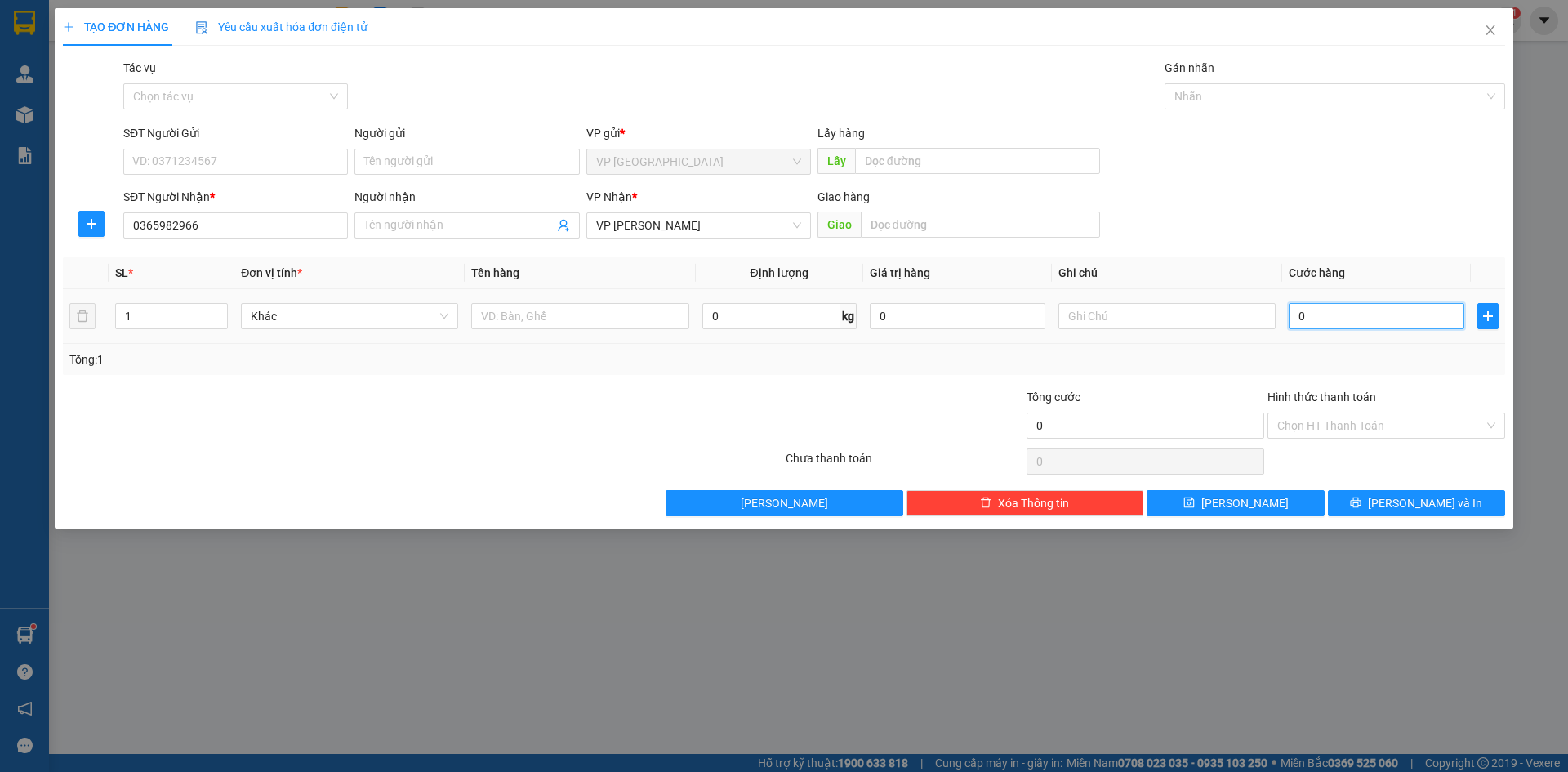
click at [1321, 313] on input "0" at bounding box center [1377, 317] width 176 height 26
type input "5"
type input "50"
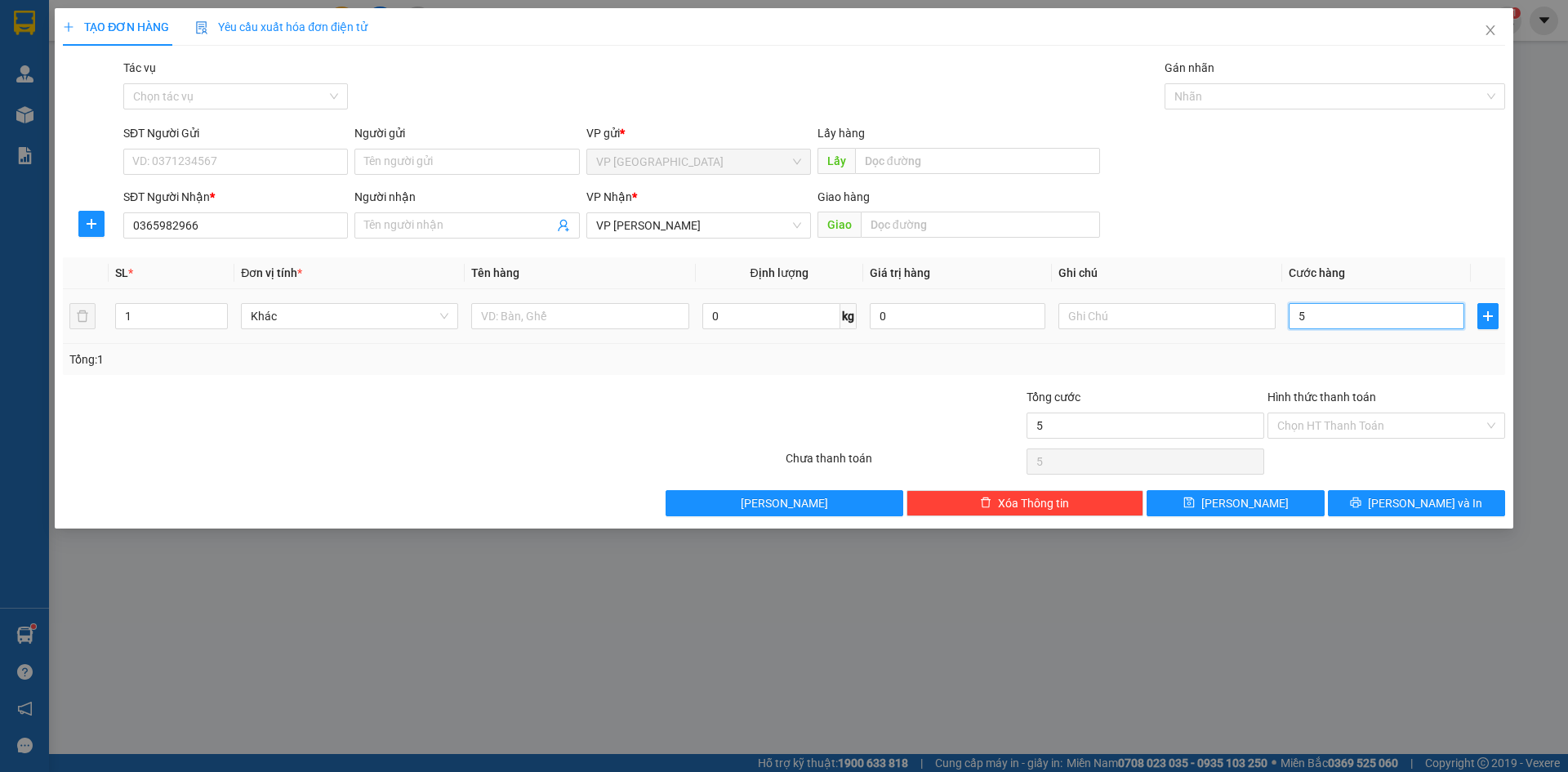
type input "50"
type input "50.000"
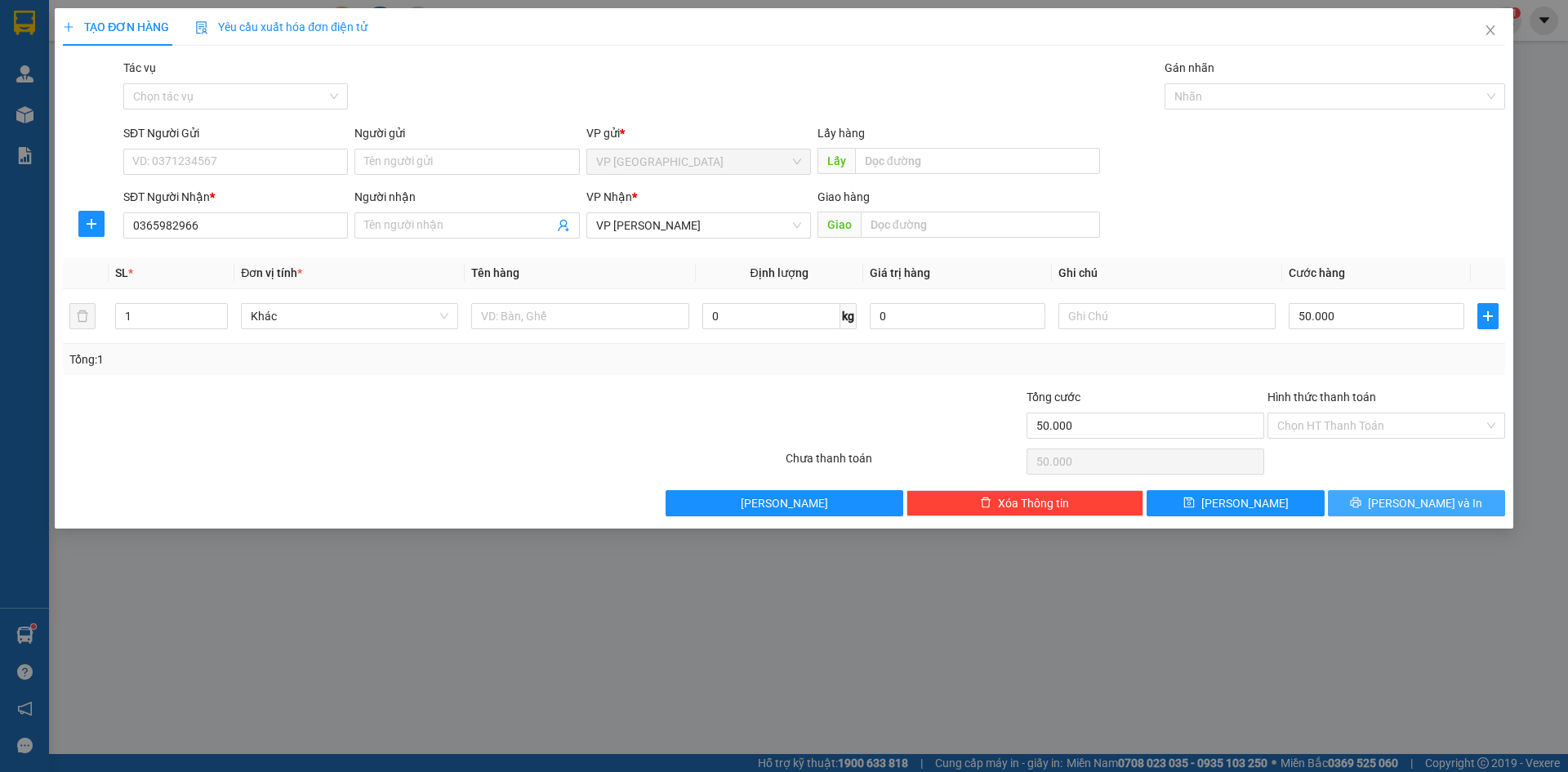
click at [1441, 495] on span "Lưu và In" at bounding box center [1424, 503] width 114 height 18
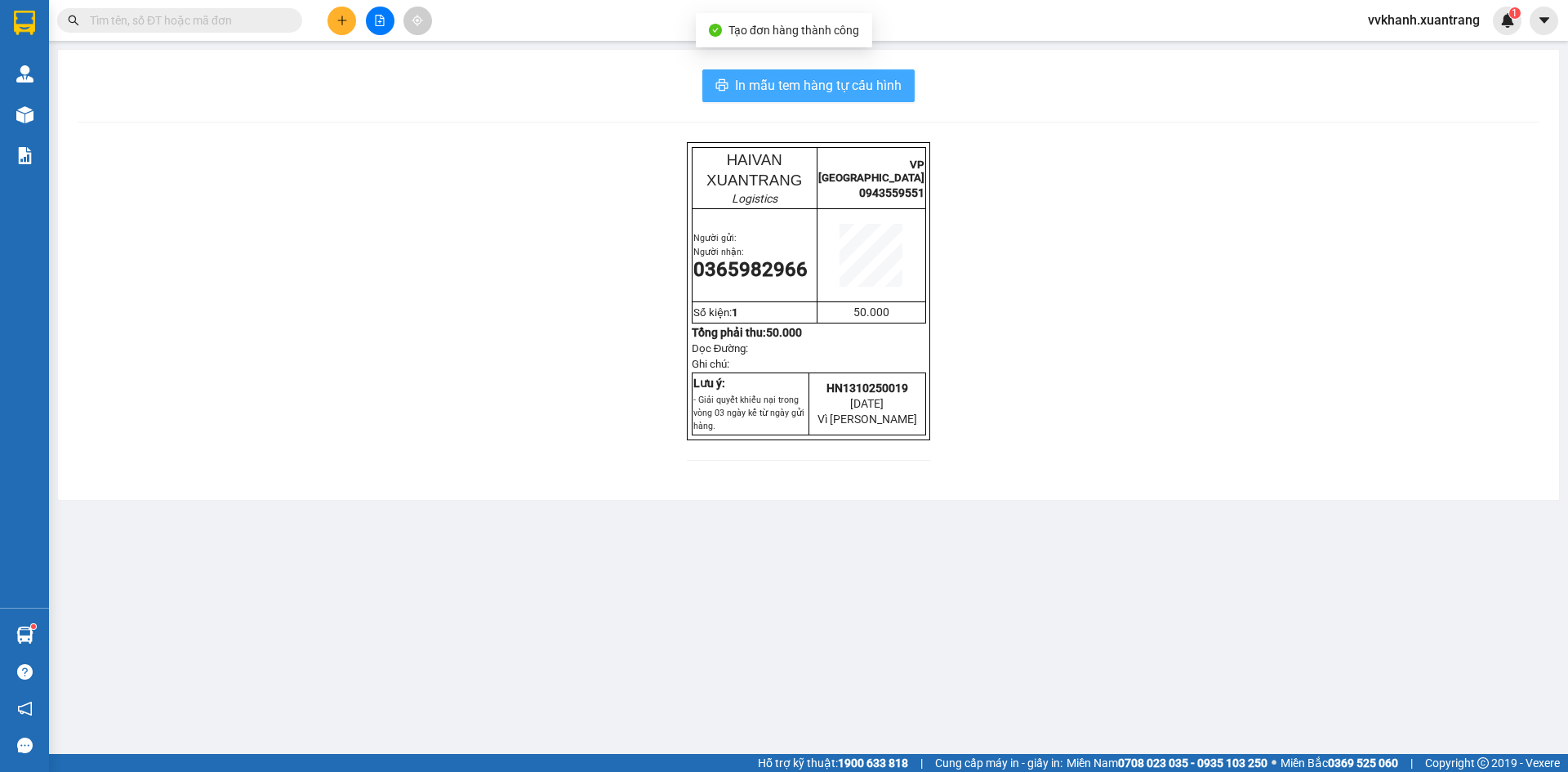
click at [900, 100] on button "In mẫu tem hàng tự cấu hình" at bounding box center [809, 86] width 213 height 33
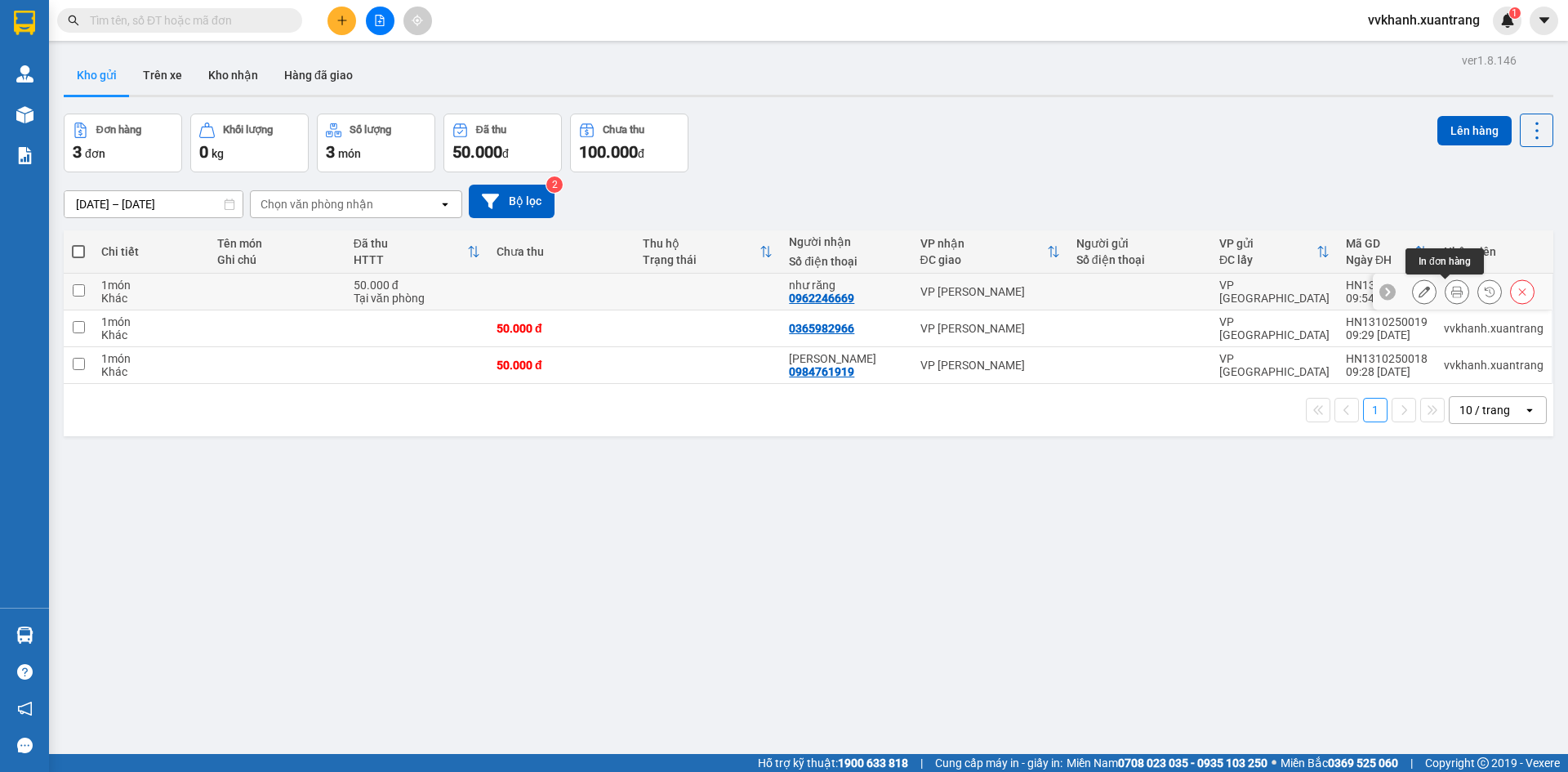
click at [1452, 293] on icon at bounding box center [1457, 292] width 11 height 11
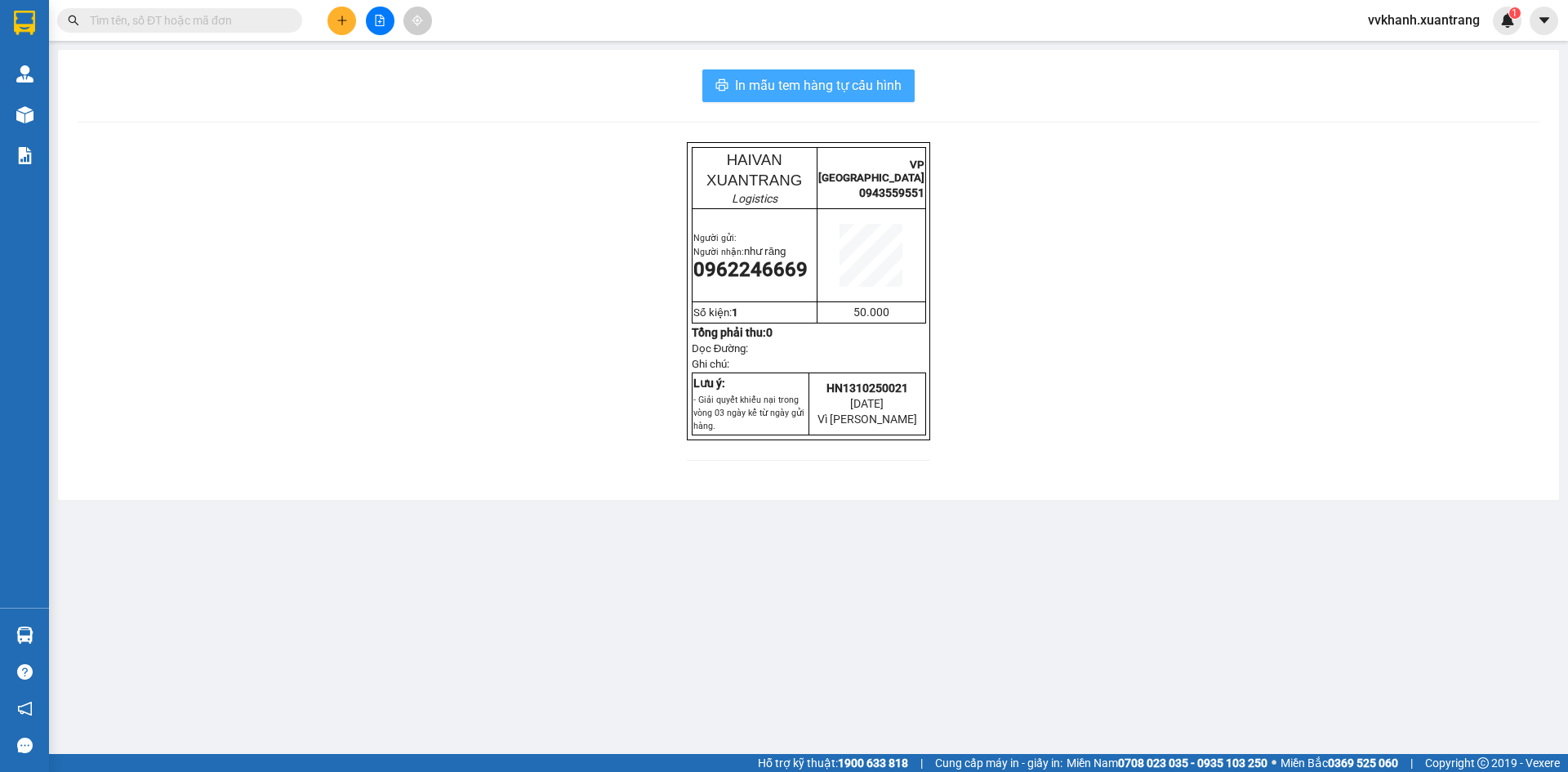
click at [882, 87] on span "In mẫu tem hàng tự cấu hình" at bounding box center [818, 86] width 166 height 21
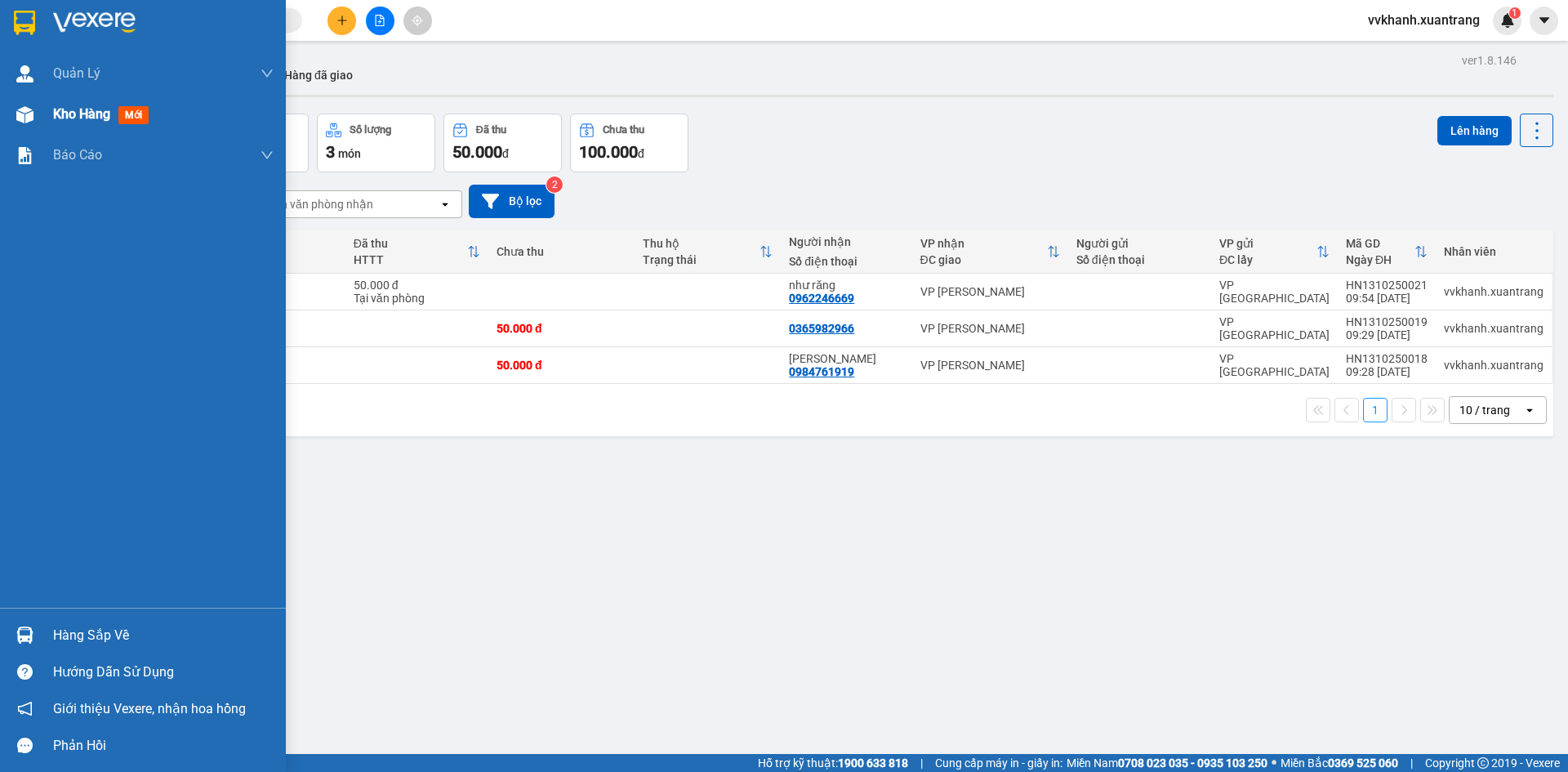
click at [31, 120] on img at bounding box center [25, 114] width 17 height 17
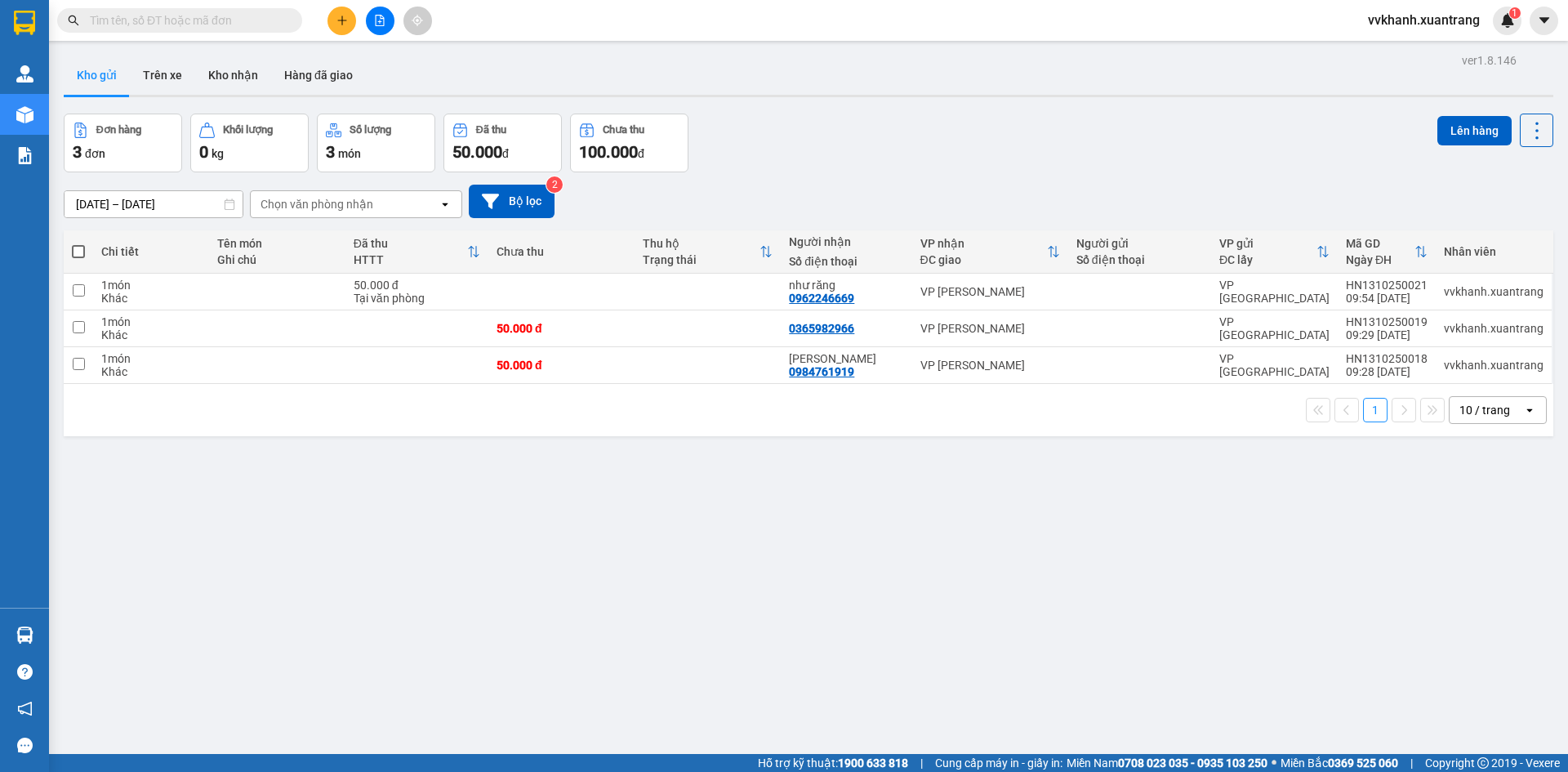
click at [84, 245] on span at bounding box center [78, 251] width 13 height 13
click at [78, 244] on input "checkbox" at bounding box center [78, 244] width 0 height 0
checkbox input "true"
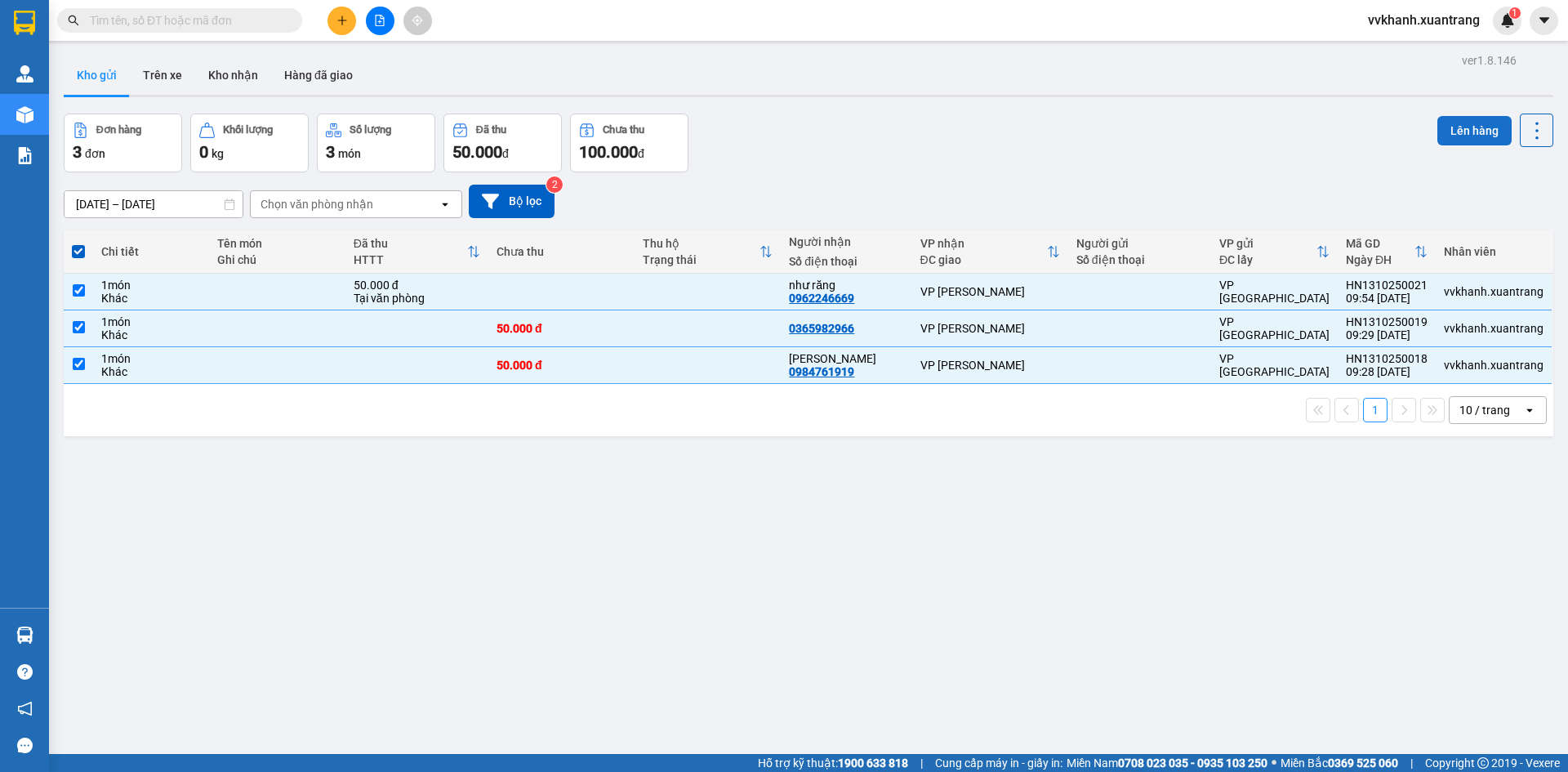
click at [1444, 124] on button "Lên hàng" at bounding box center [1474, 130] width 75 height 29
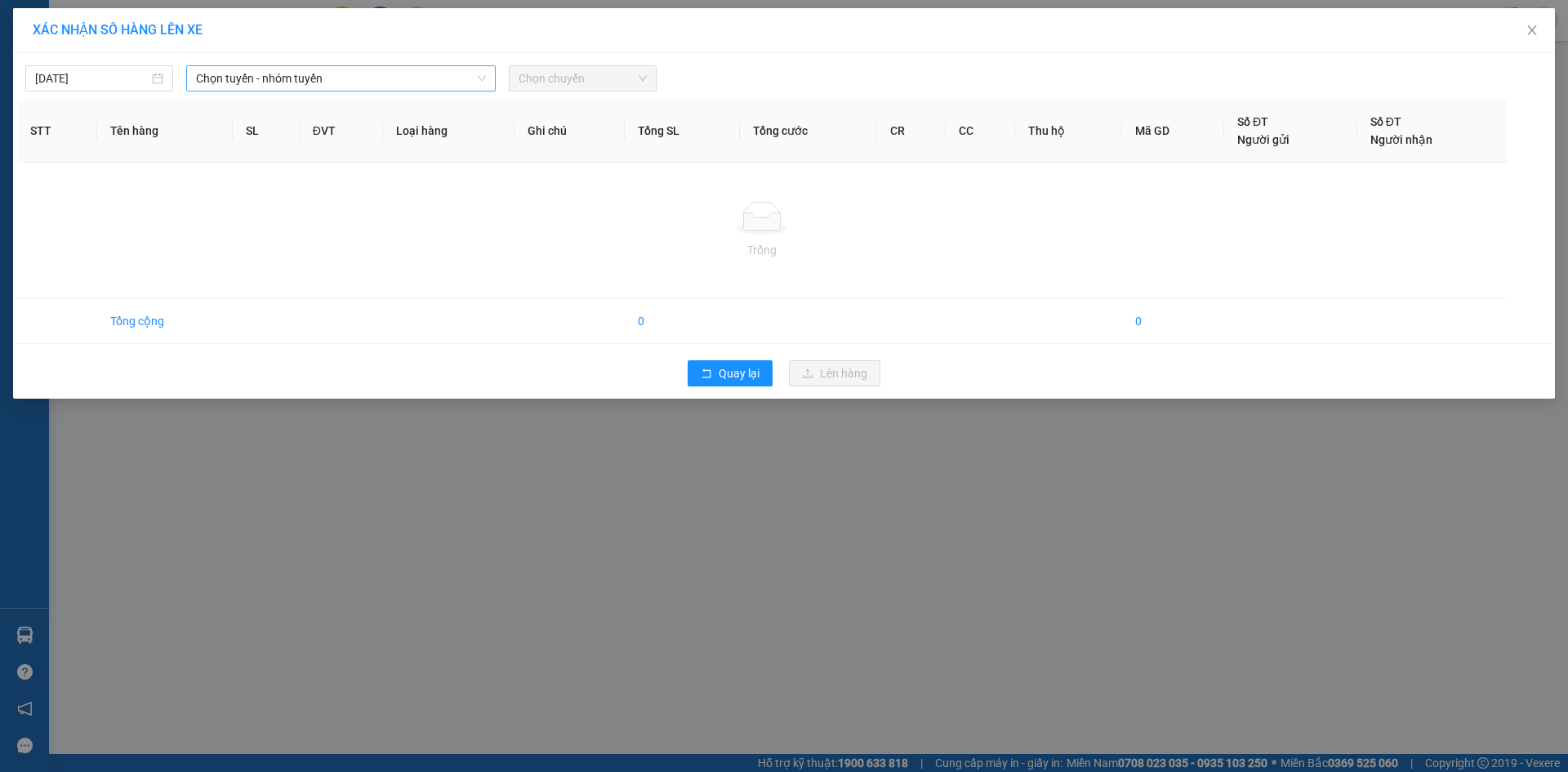
click at [316, 81] on span "Chọn tuyến - nhóm tuyến" at bounding box center [341, 78] width 290 height 25
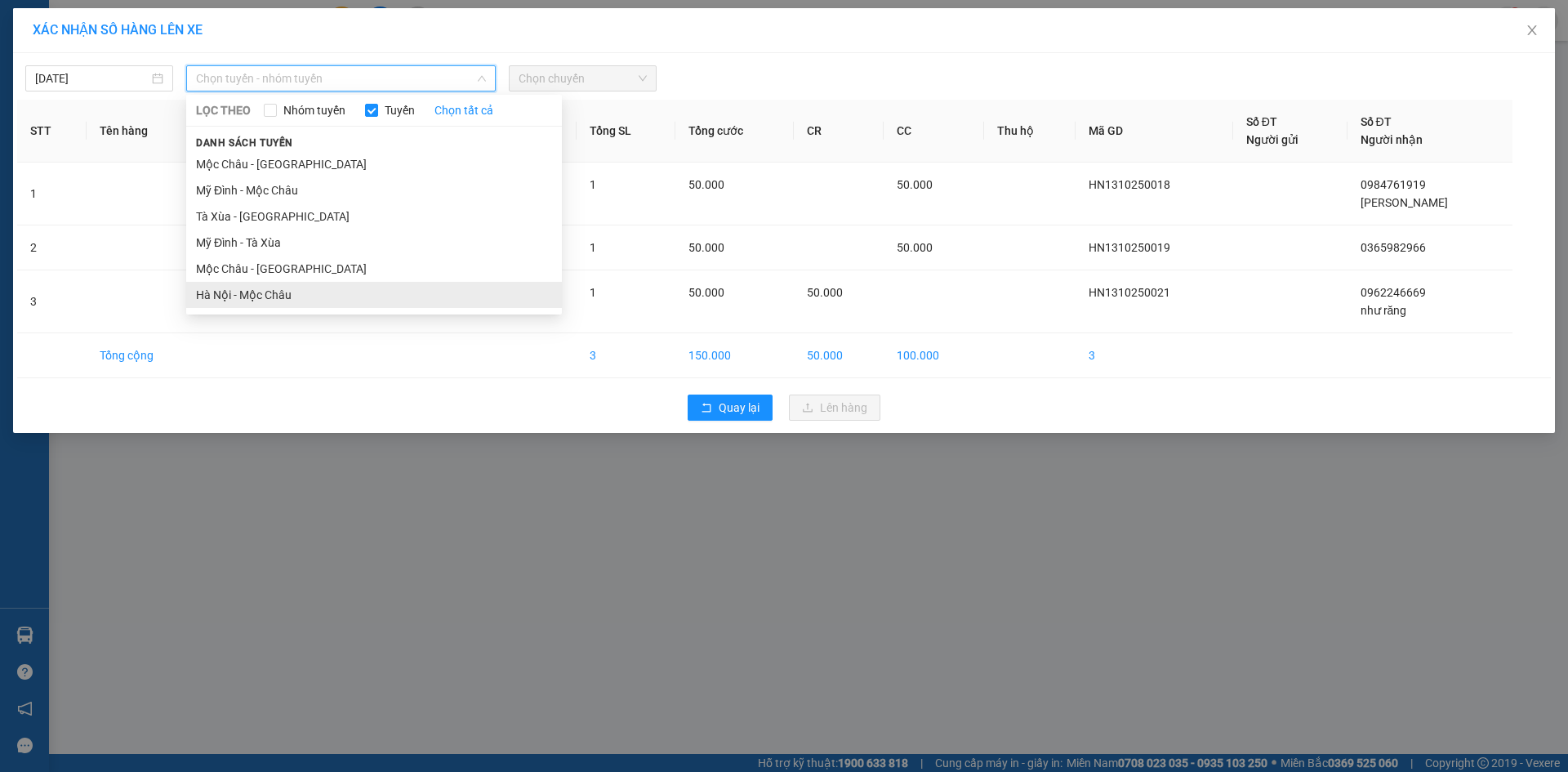
click at [281, 299] on li "Hà Nội - Mộc Châu" at bounding box center [374, 295] width 376 height 26
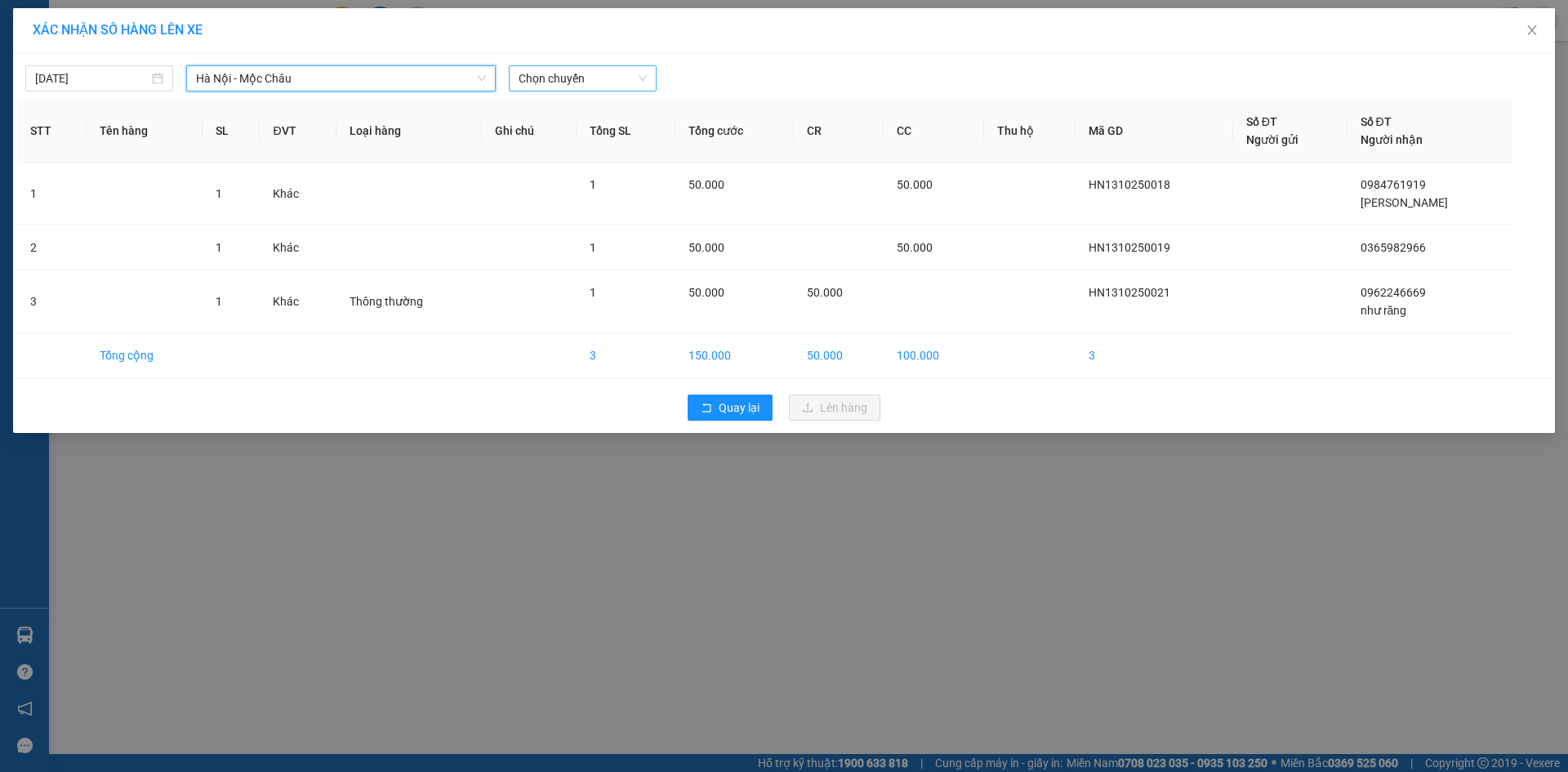
click at [584, 77] on span "Chọn chuyến" at bounding box center [583, 78] width 128 height 25
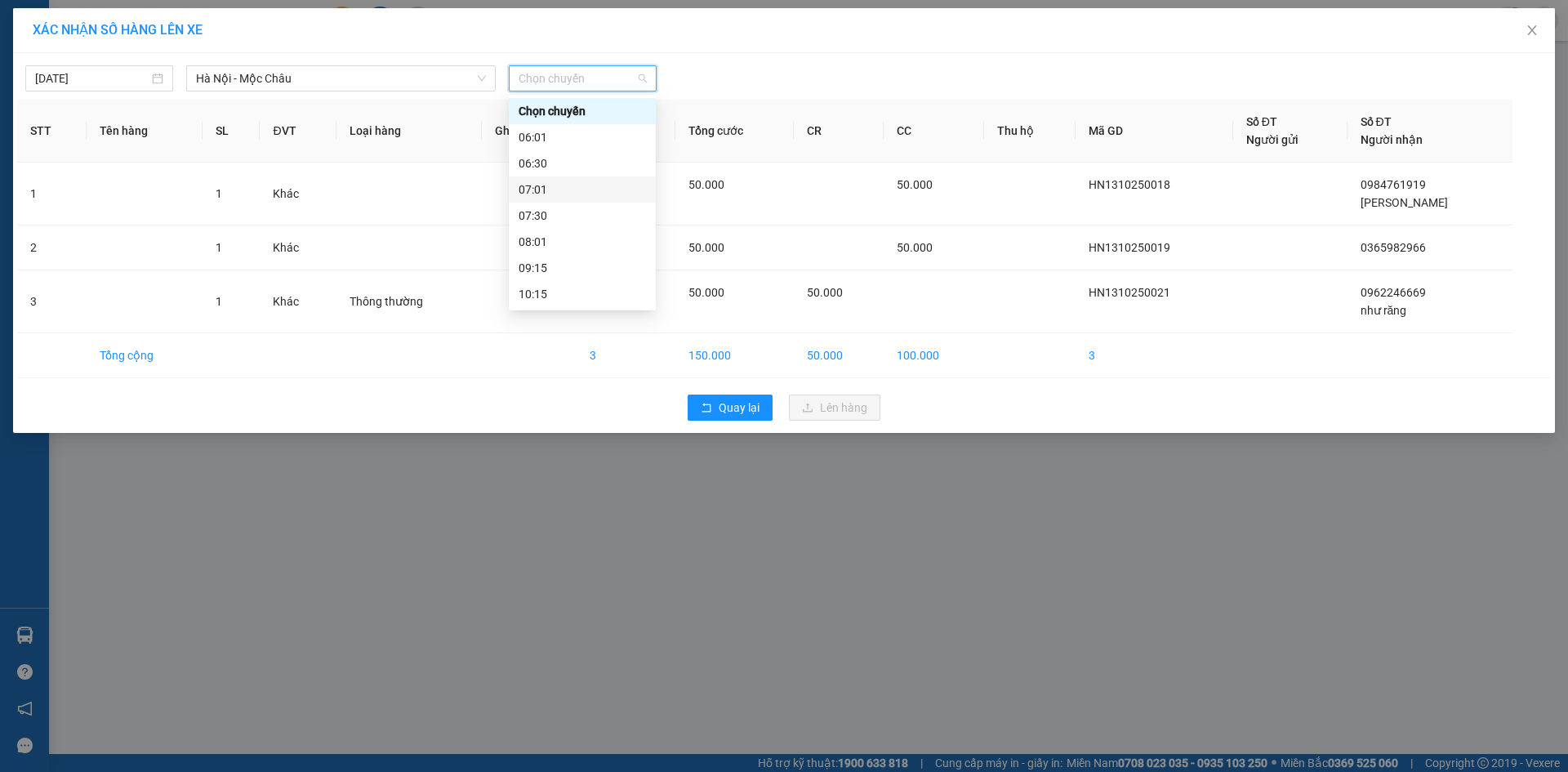
scroll to position [81, 0]
click at [568, 219] on div "10:15" at bounding box center [582, 212] width 128 height 18
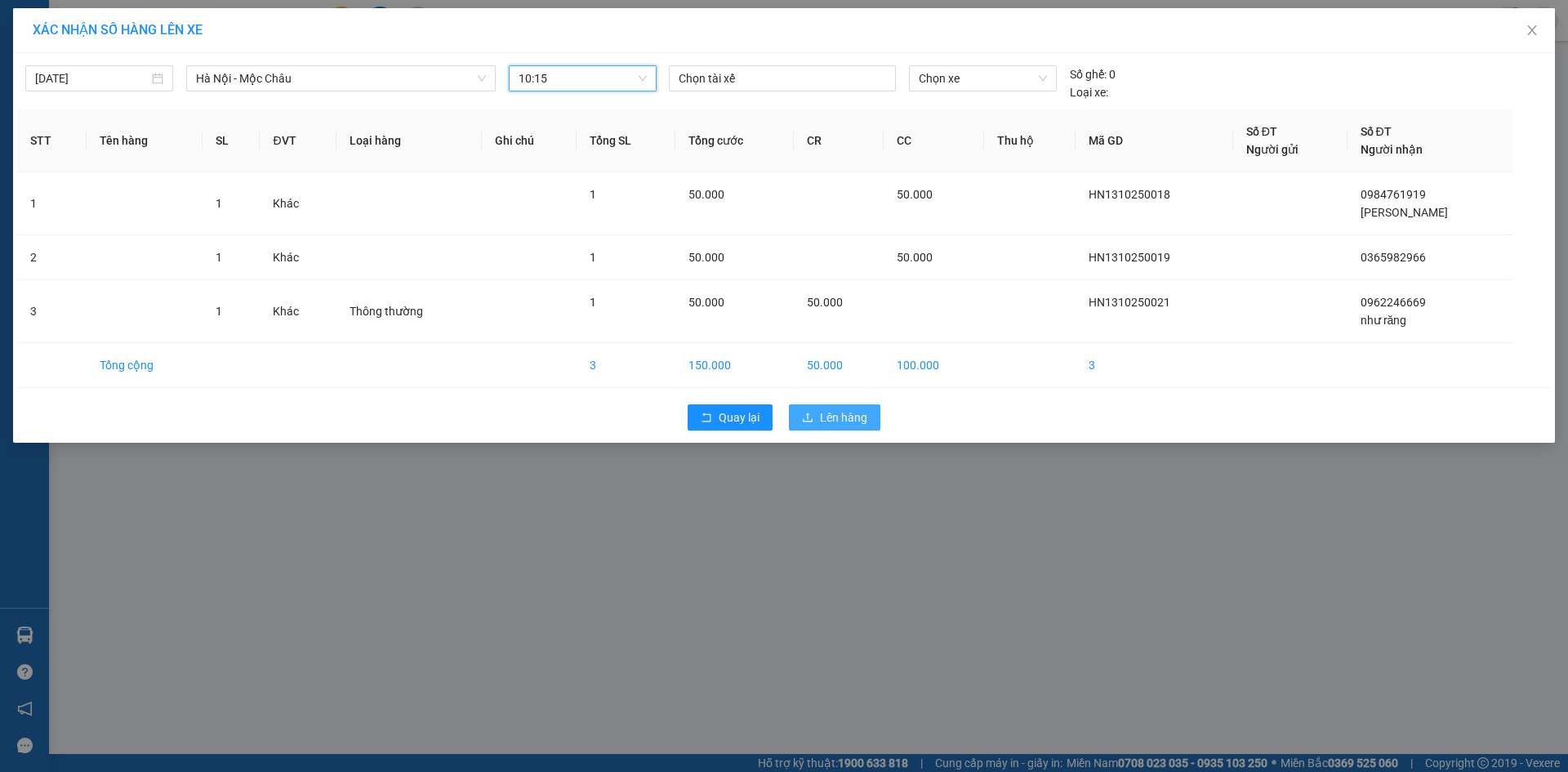
click at [828, 418] on span "Lên hàng" at bounding box center [844, 417] width 47 height 18
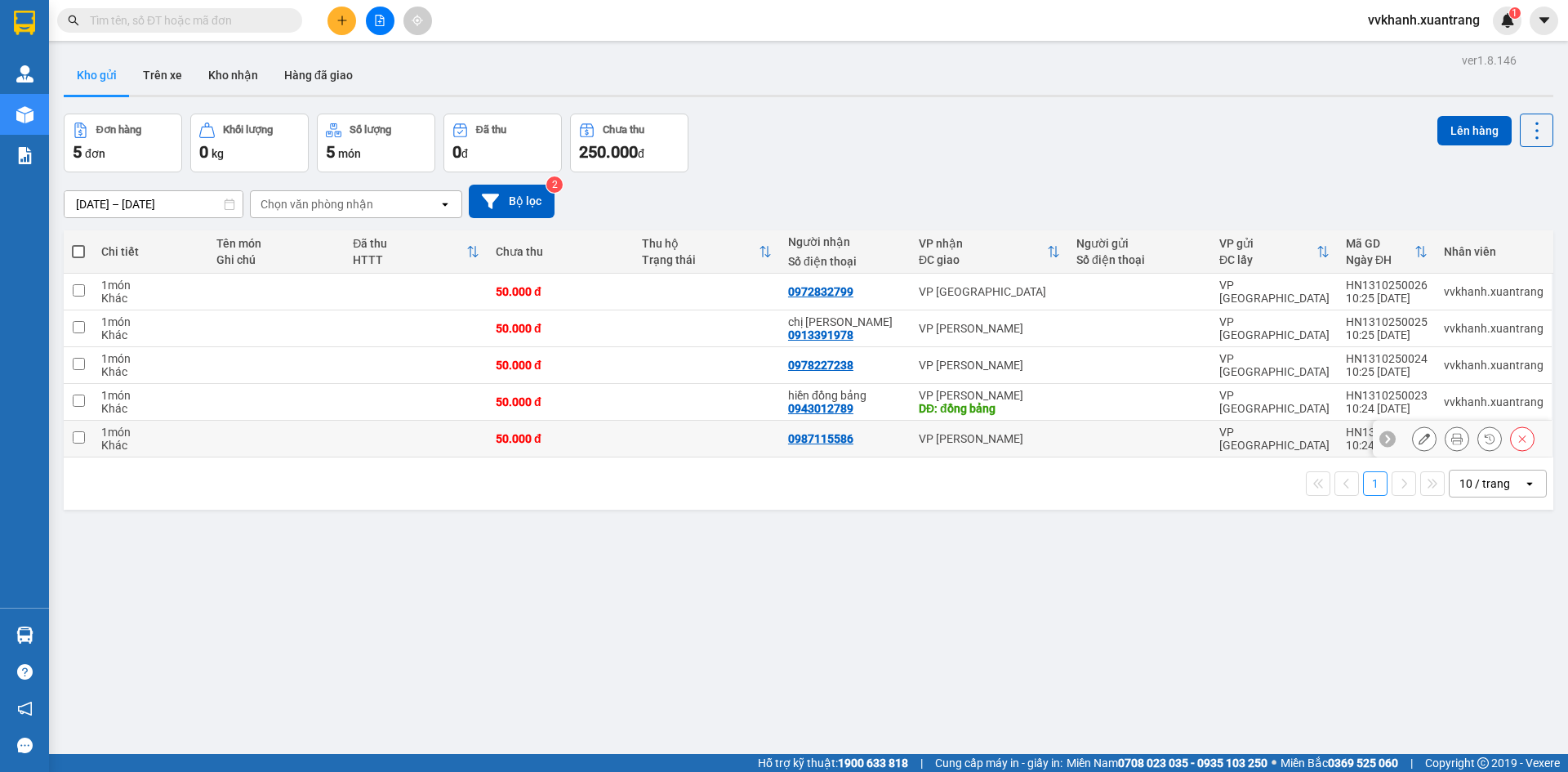
click at [1452, 439] on icon at bounding box center [1457, 438] width 11 height 11
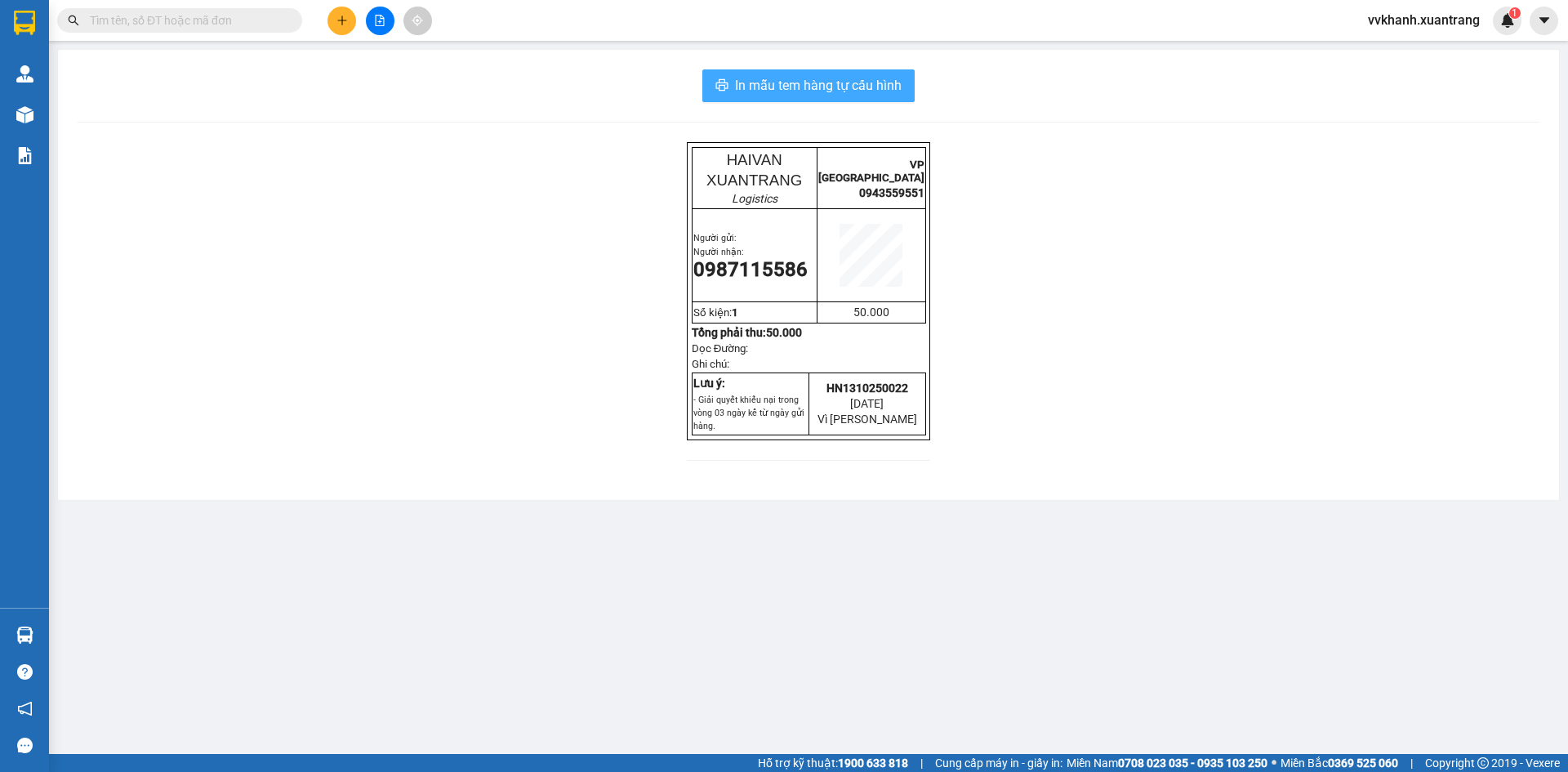
click at [853, 88] on span "In mẫu tem hàng tự cấu hình" at bounding box center [818, 86] width 166 height 21
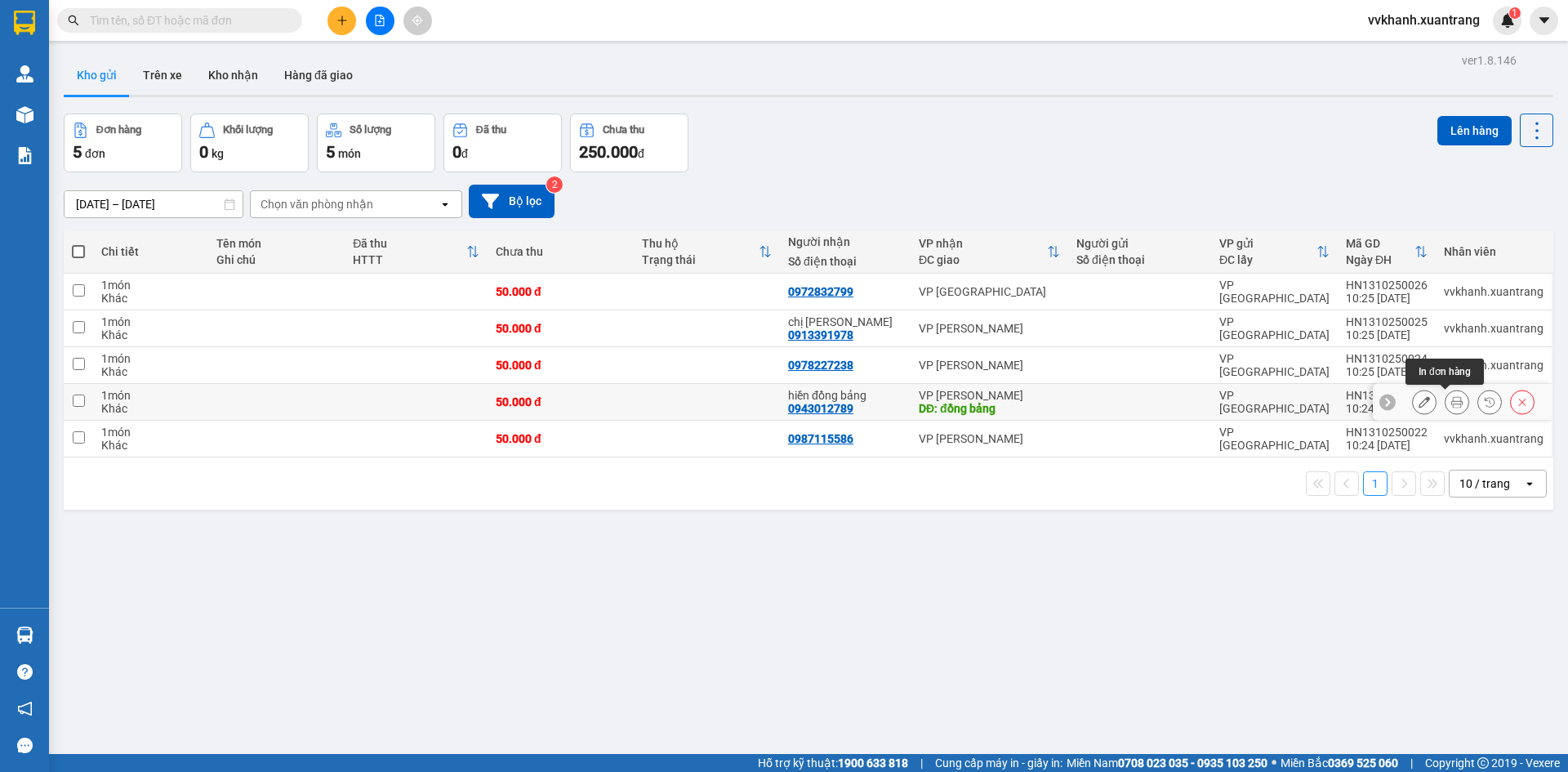
click at [1446, 395] on button at bounding box center [1457, 403] width 23 height 28
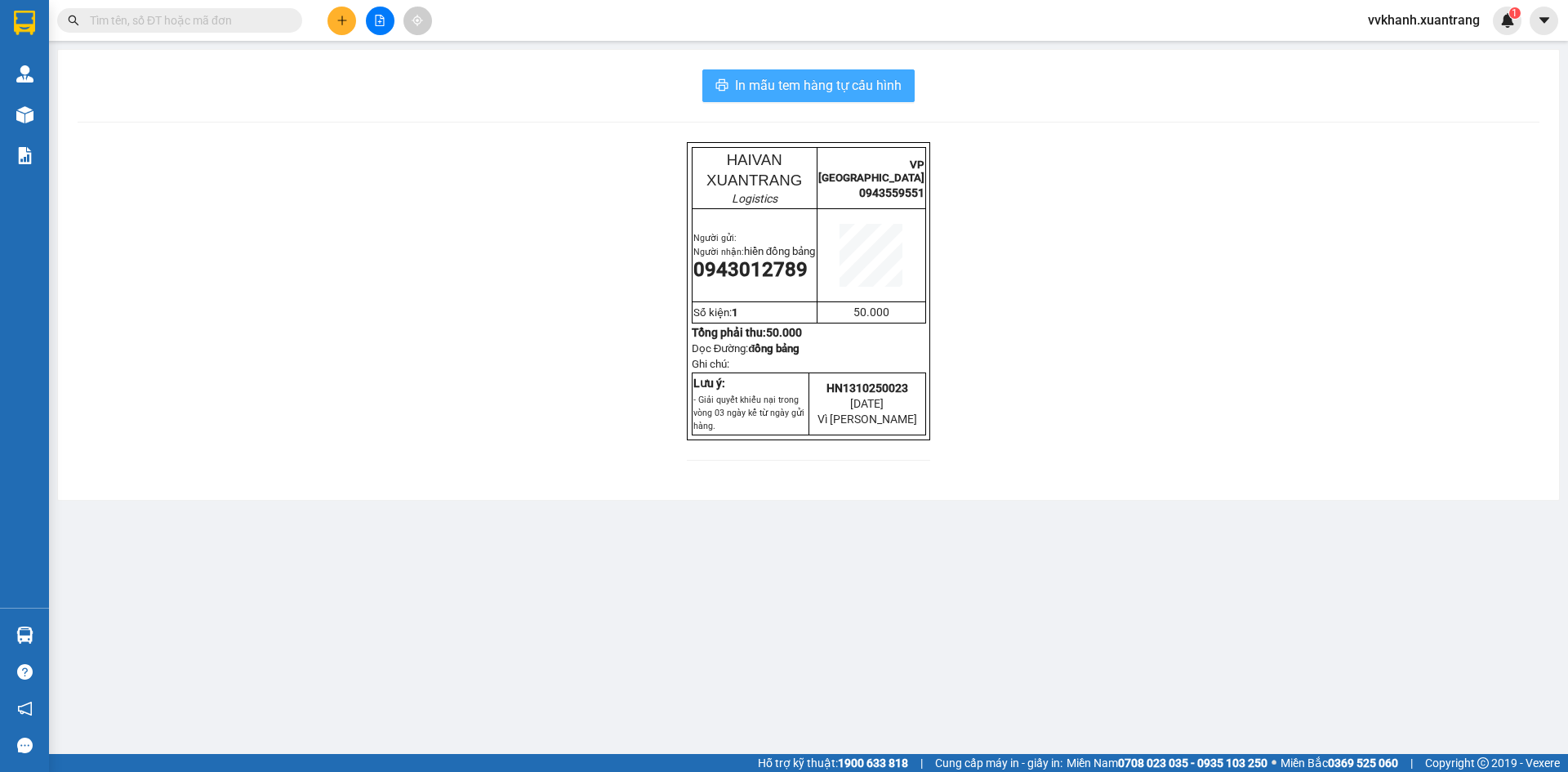
click at [898, 82] on span "In mẫu tem hàng tự cấu hình" at bounding box center [818, 86] width 166 height 21
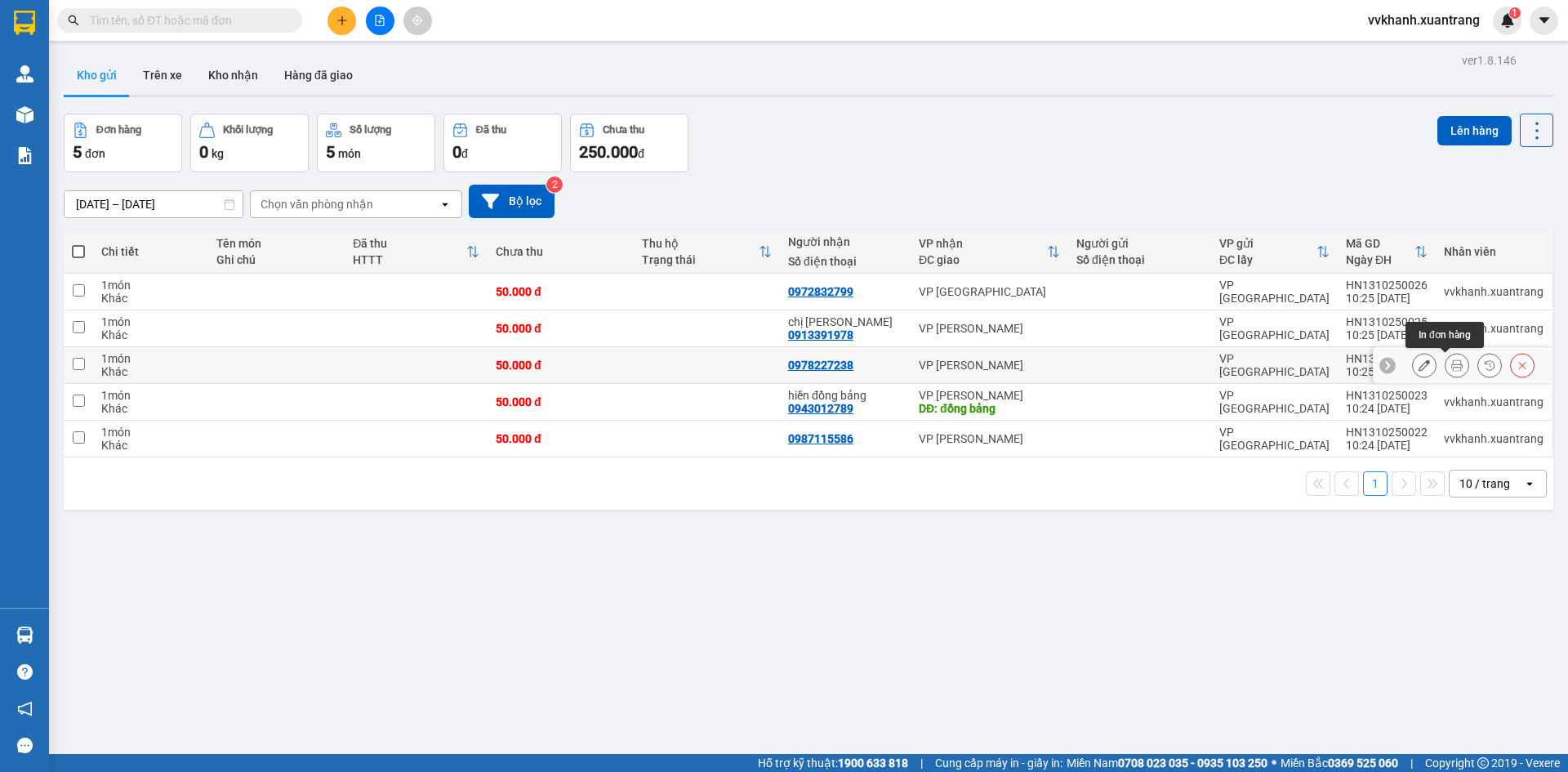
click at [1452, 369] on icon at bounding box center [1457, 365] width 11 height 11
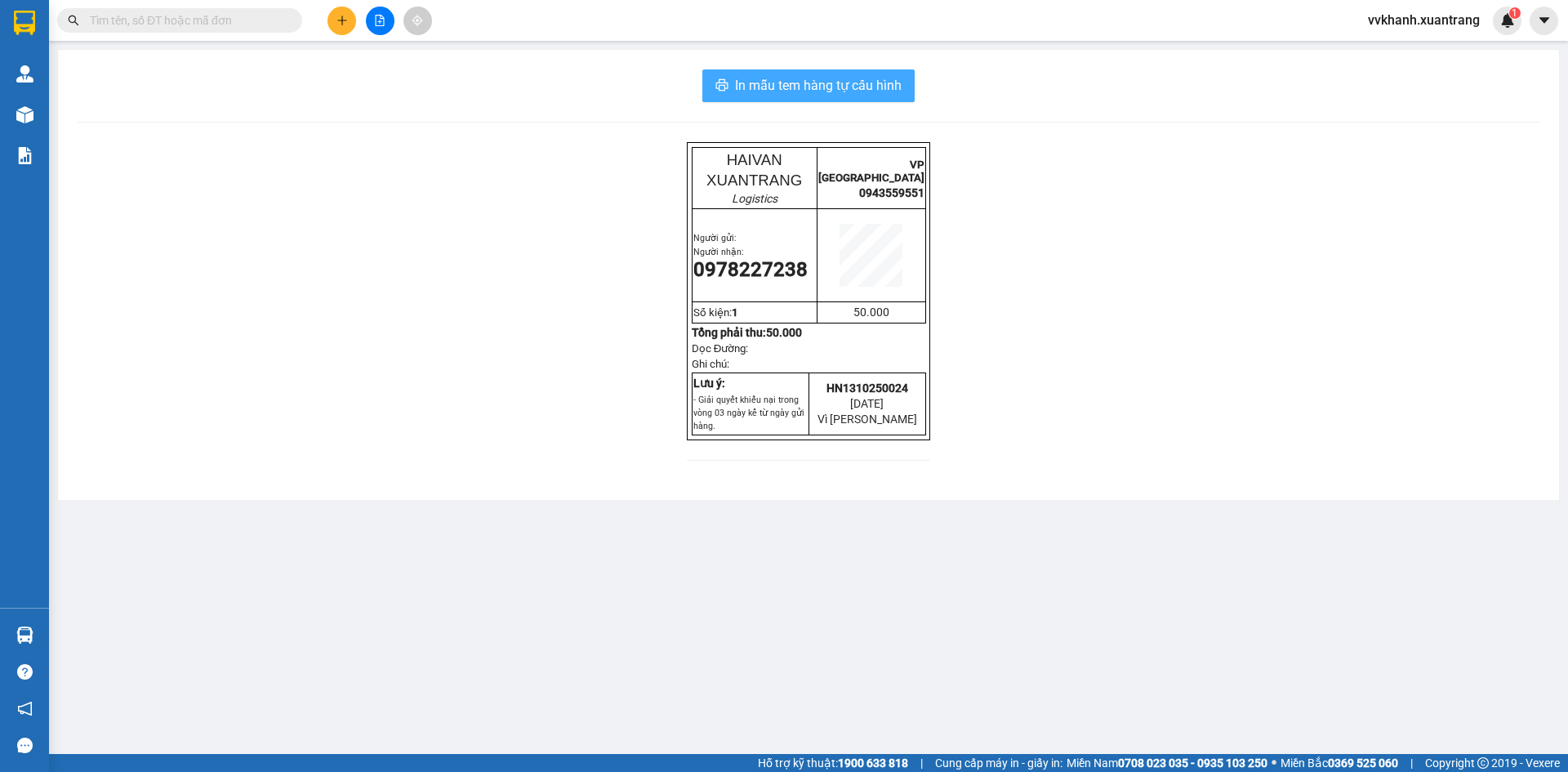
click at [884, 94] on span "In mẫu tem hàng tự cấu hình" at bounding box center [818, 86] width 166 height 21
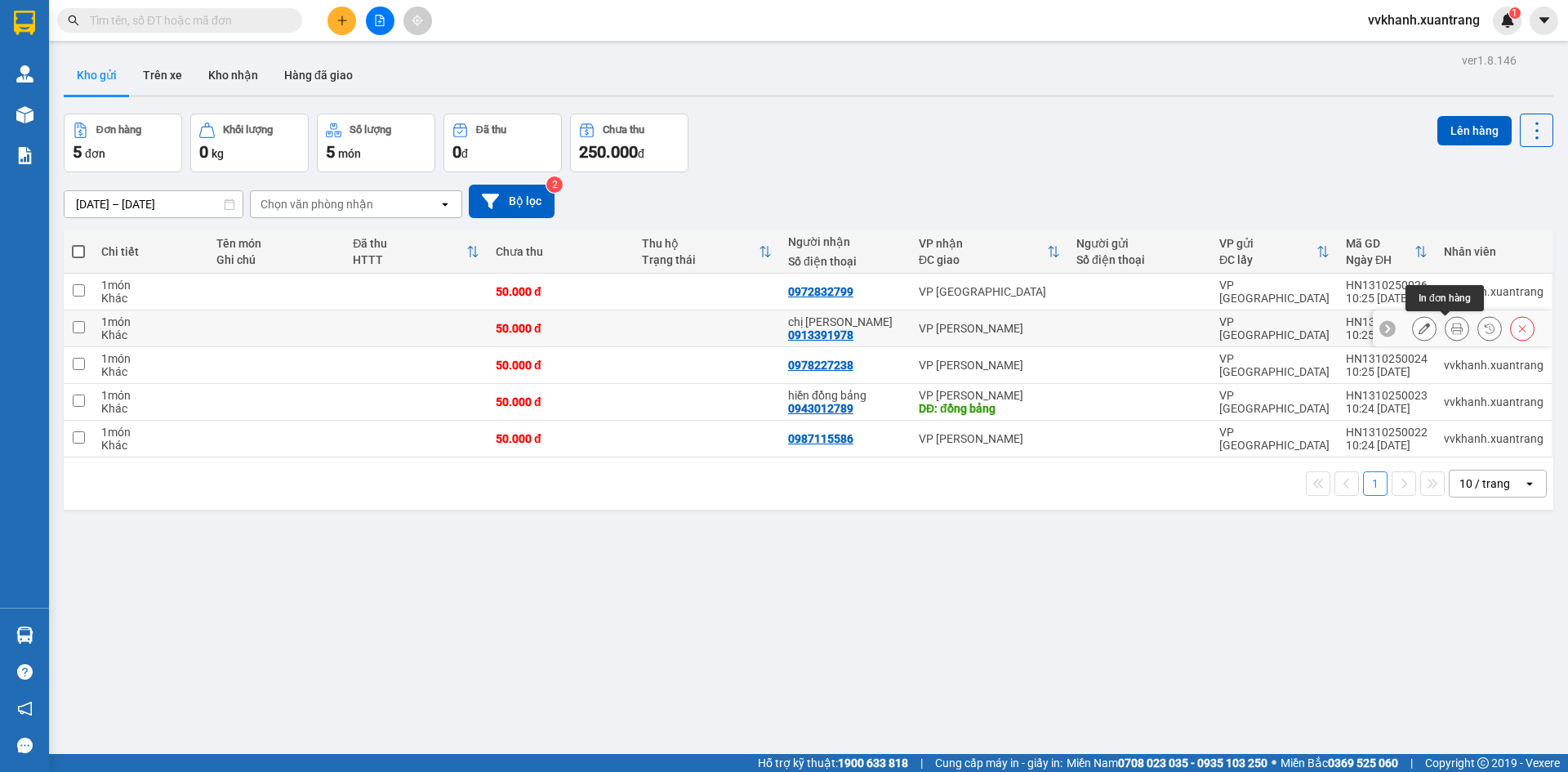
click at [1452, 330] on icon at bounding box center [1457, 329] width 11 height 11
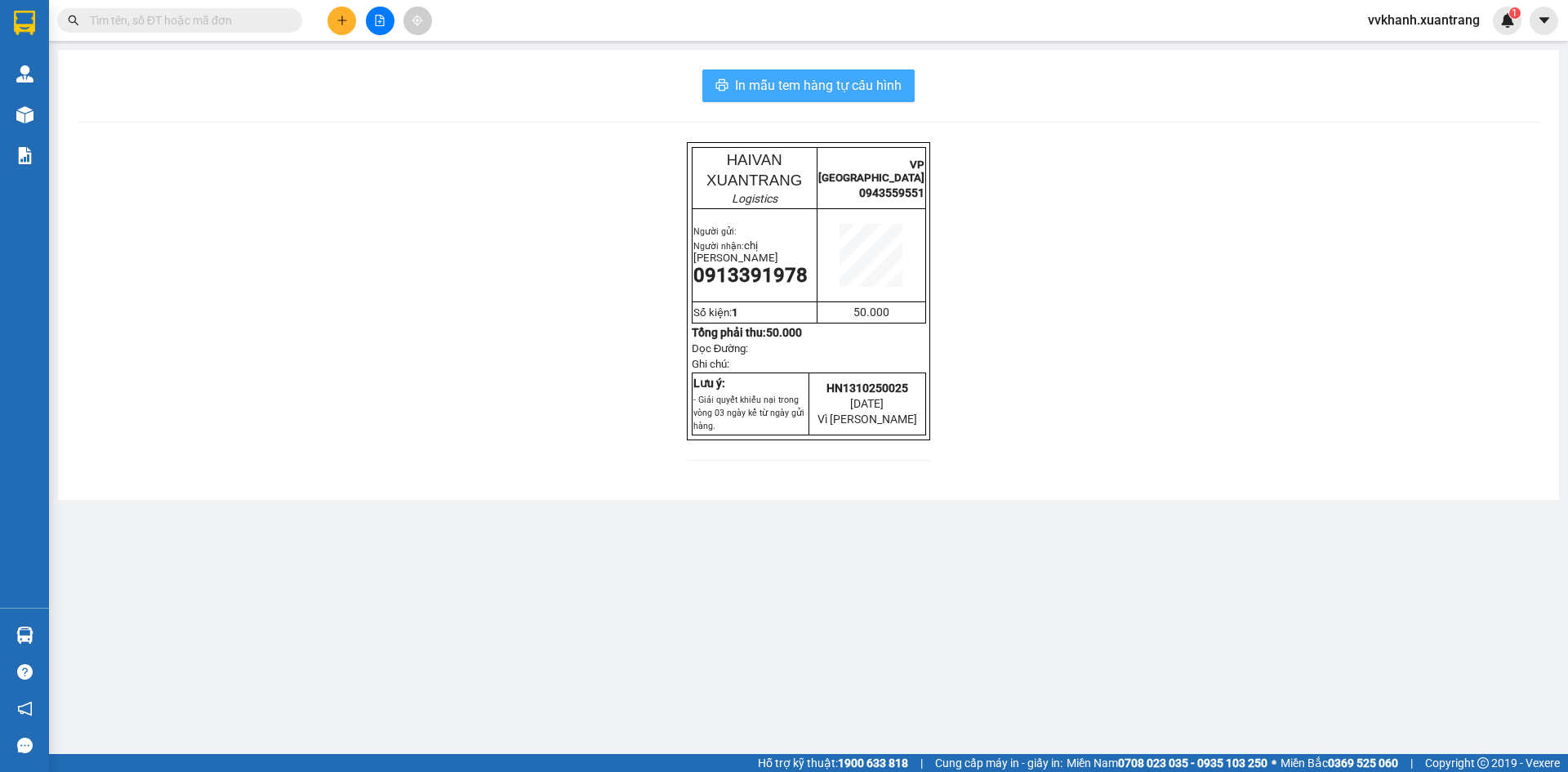
click at [877, 101] on button "In mẫu tem hàng tự cấu hình" at bounding box center [809, 86] width 213 height 33
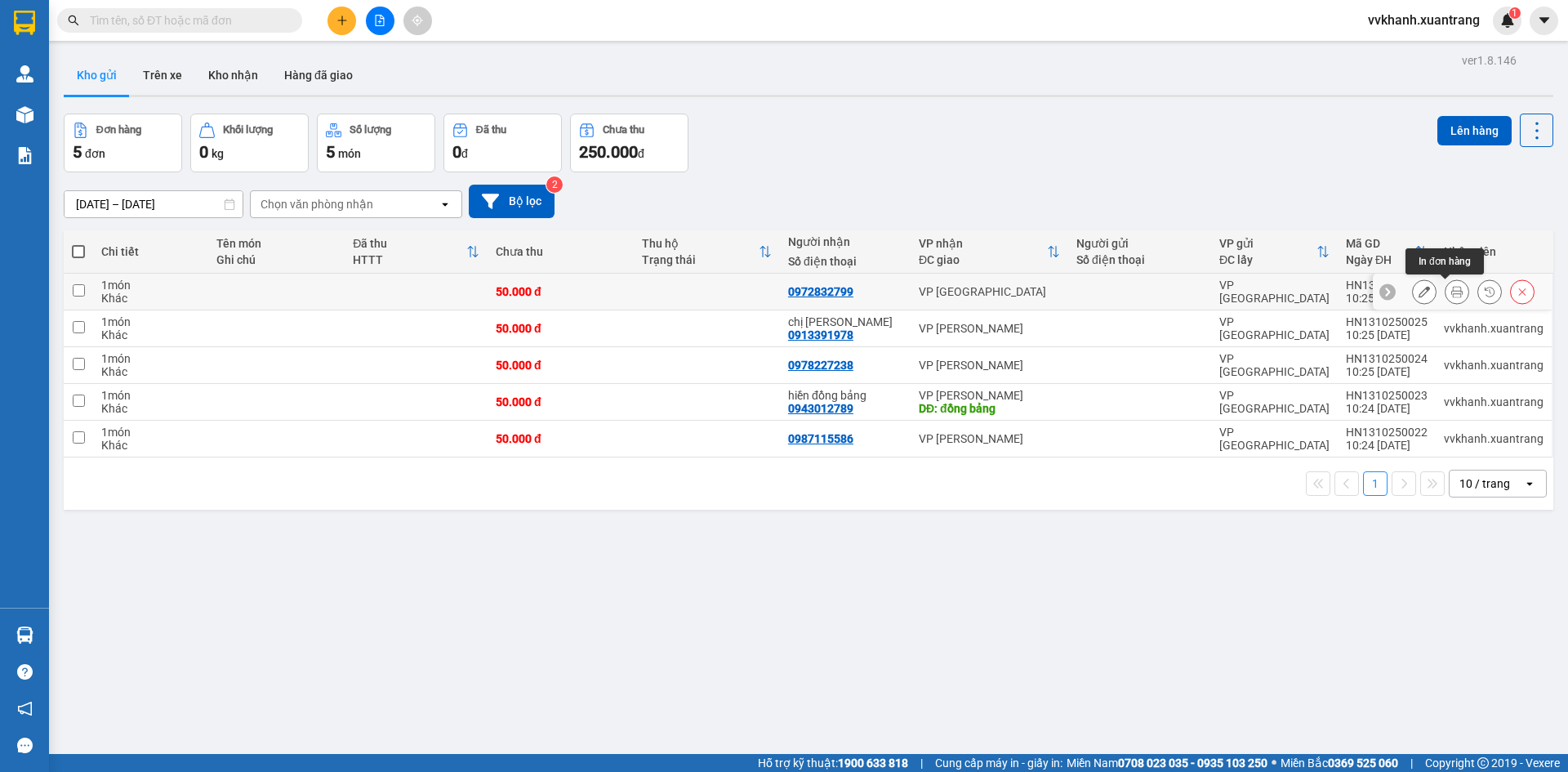
click at [1452, 288] on icon at bounding box center [1457, 292] width 11 height 11
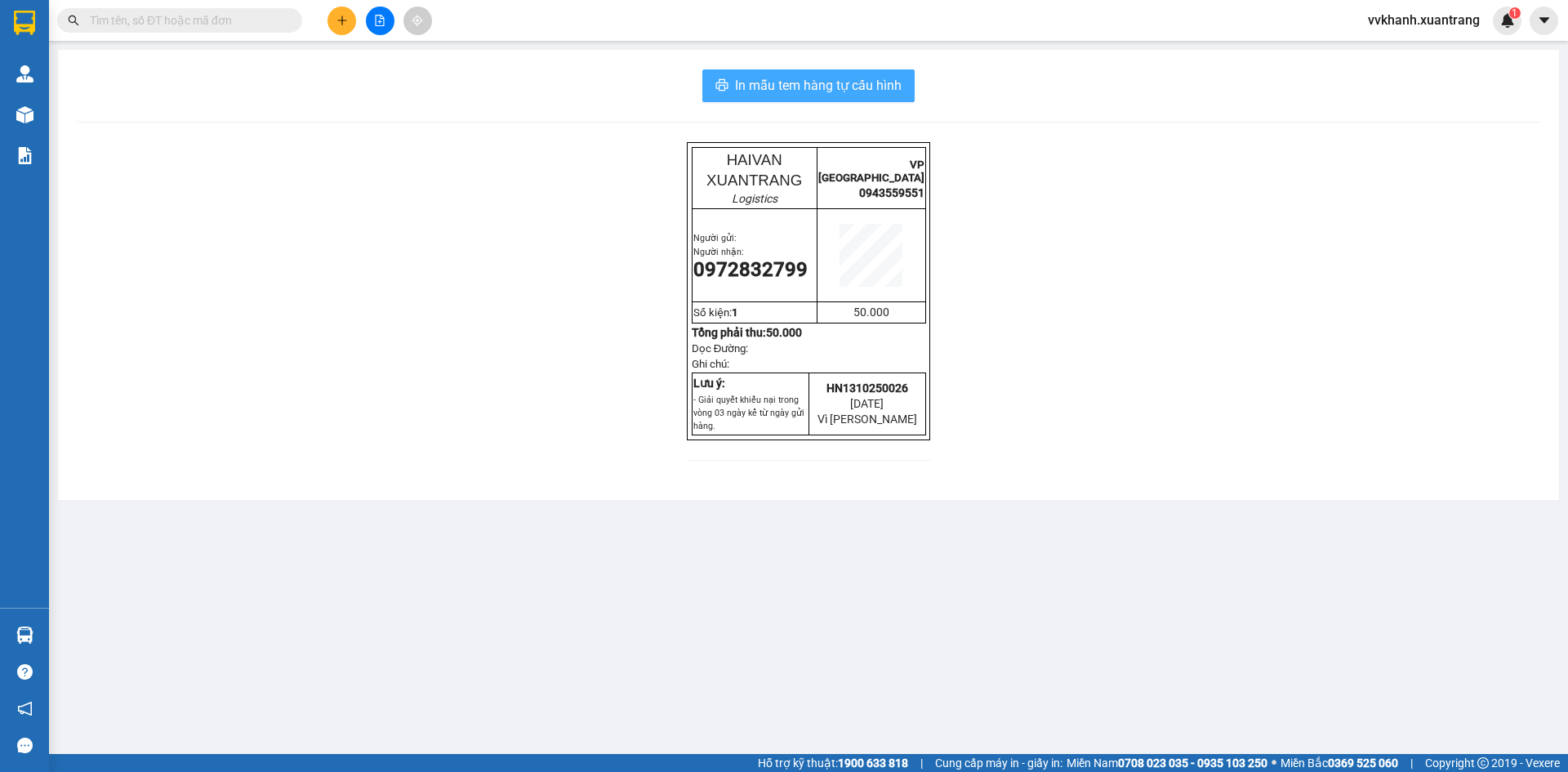
click at [907, 94] on button "In mẫu tem hàng tự cấu hình" at bounding box center [809, 86] width 213 height 33
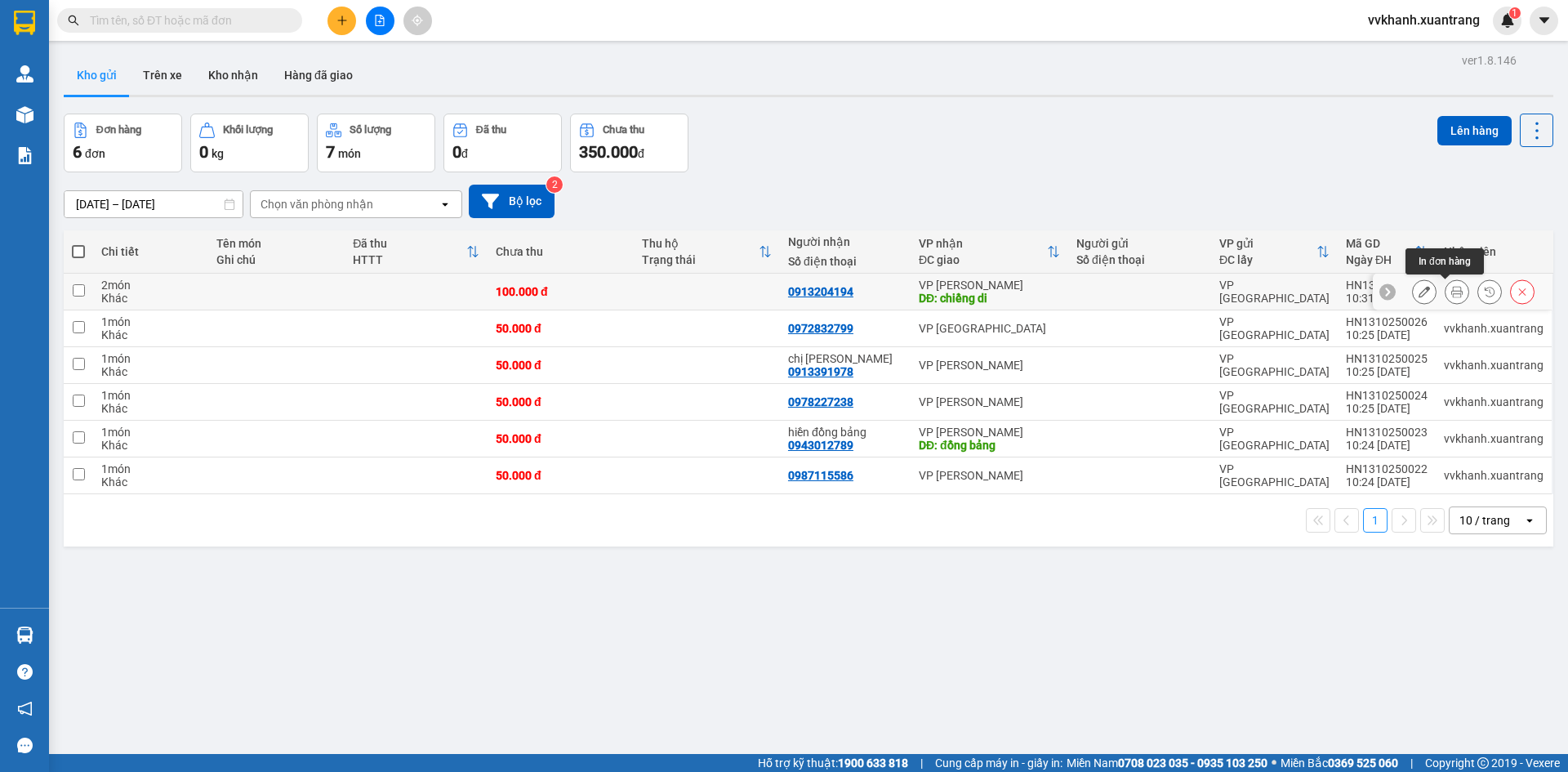
click at [1452, 295] on icon at bounding box center [1457, 292] width 11 height 11
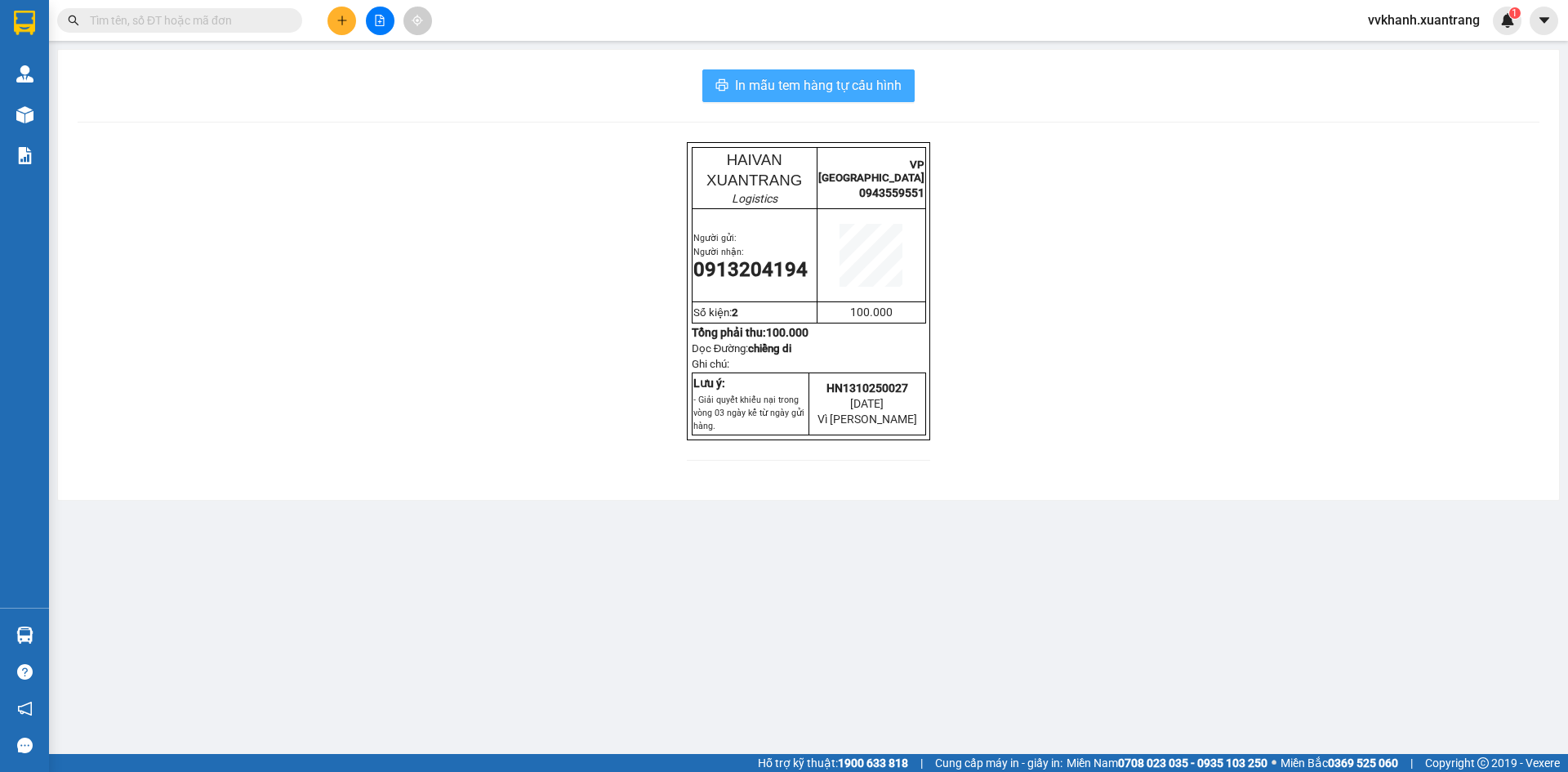
click at [879, 80] on span "In mẫu tem hàng tự cấu hình" at bounding box center [818, 86] width 166 height 21
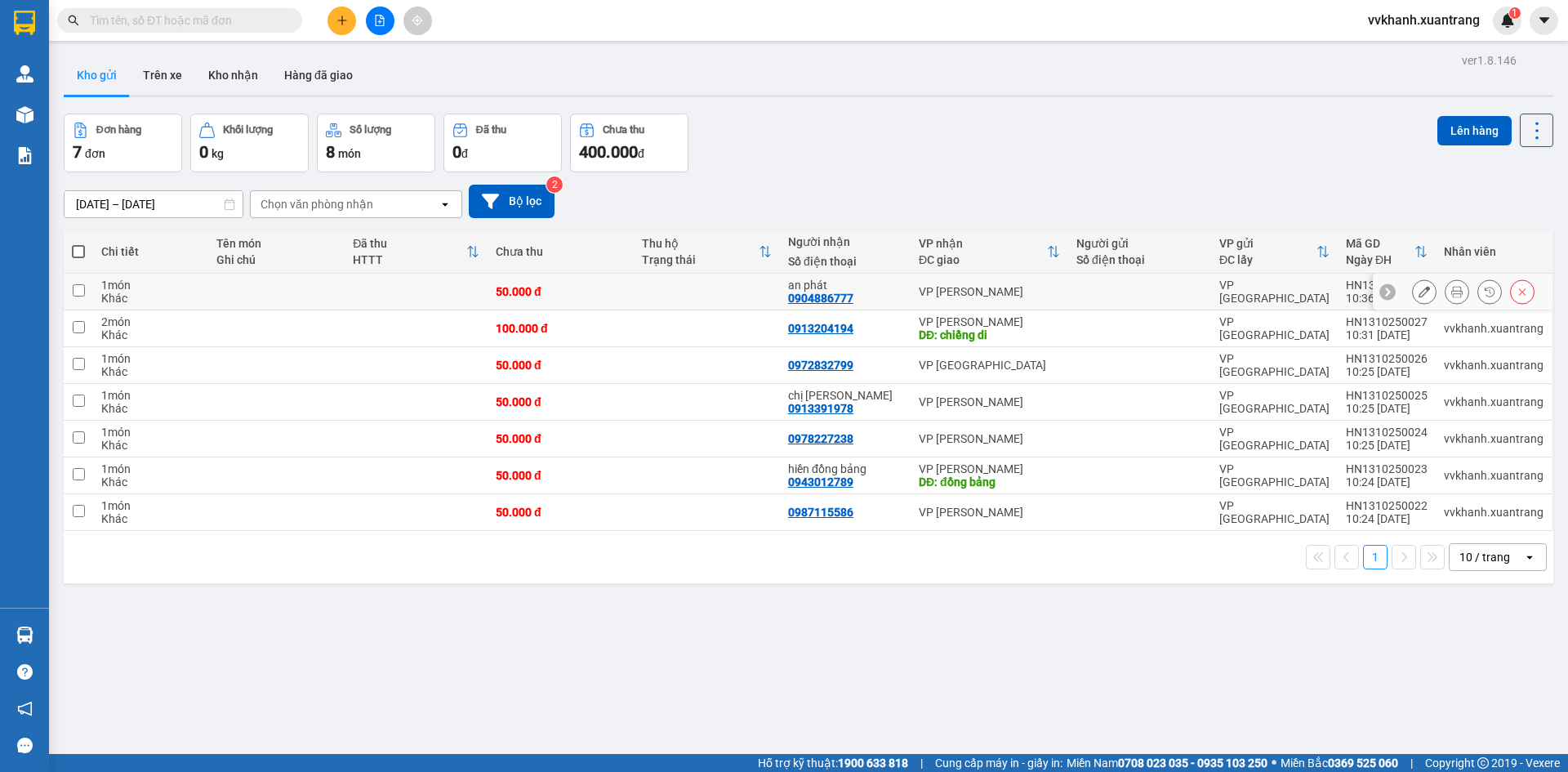
click at [1453, 293] on button at bounding box center [1457, 292] width 23 height 28
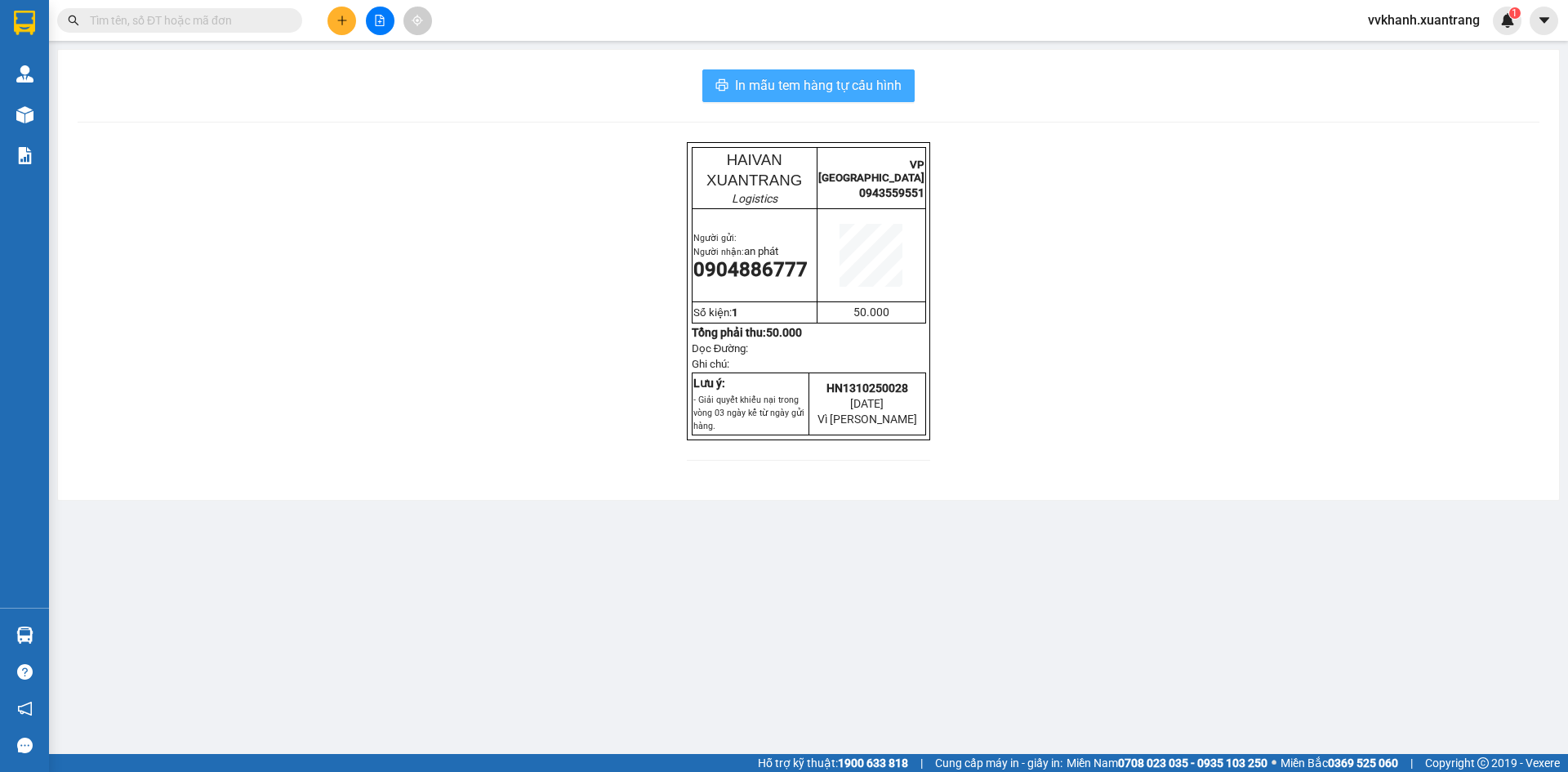
click at [842, 90] on span "In mẫu tem hàng tự cấu hình" at bounding box center [818, 86] width 166 height 21
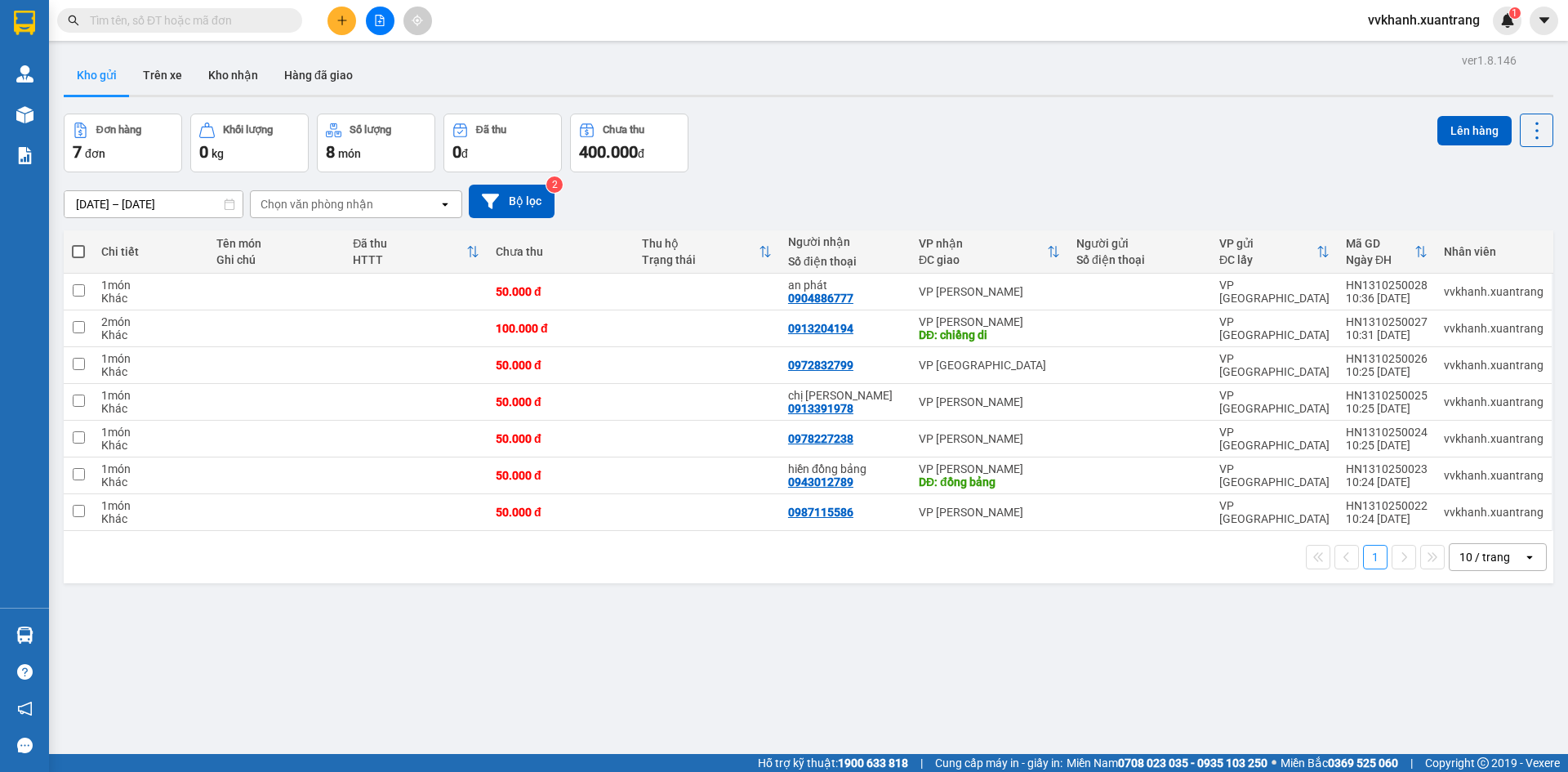
drag, startPoint x: 1278, startPoint y: 672, endPoint x: 514, endPoint y: 603, distance: 767.1
click at [514, 603] on div "ver 1.8.146 Kho gửi Trên xe Kho nhận Hàng đã giao Đơn hàng 7 đơn Khối lượng 0 k…" at bounding box center [809, 435] width 1503 height 772
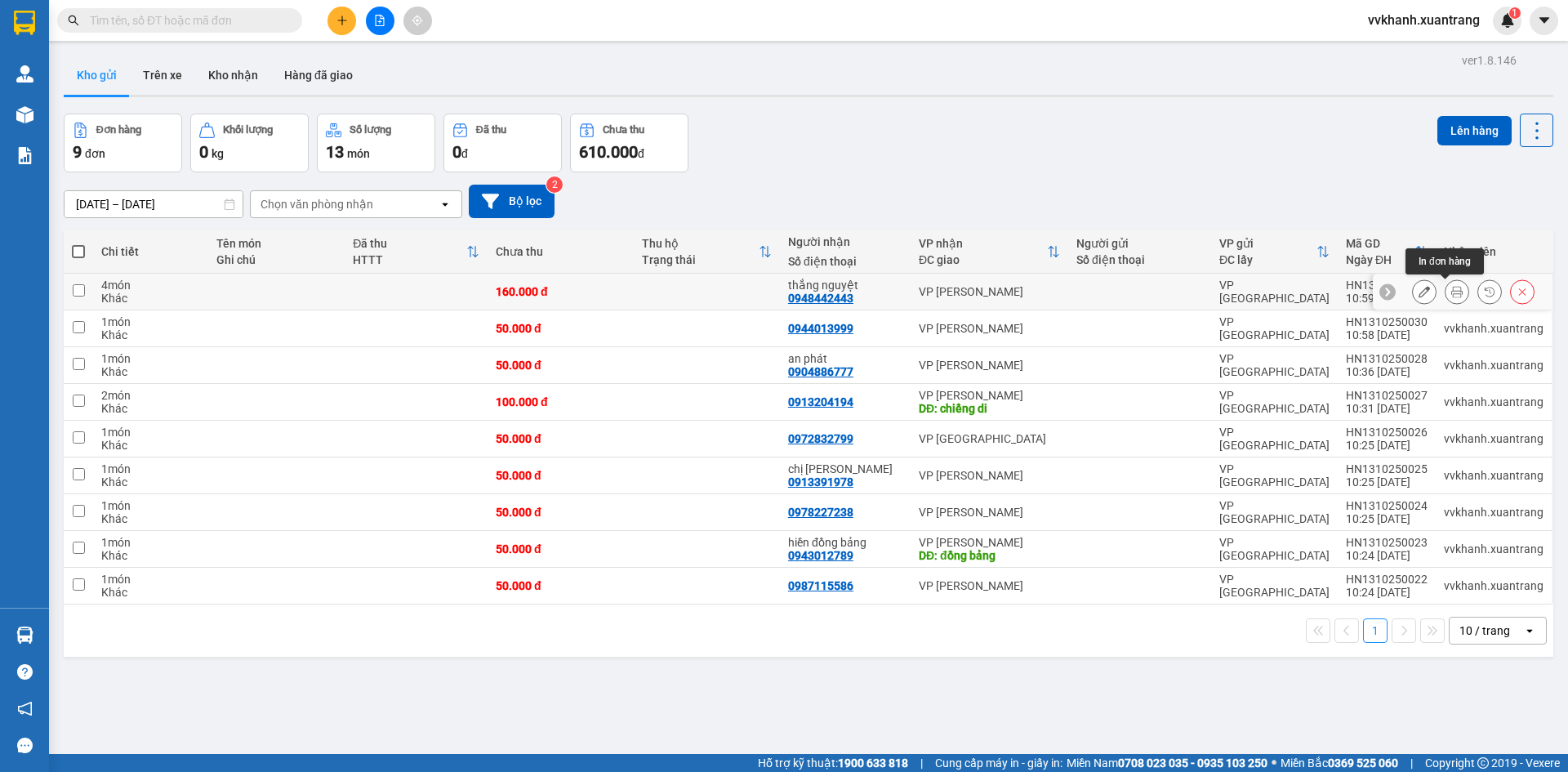
click at [1446, 291] on button at bounding box center [1457, 292] width 23 height 28
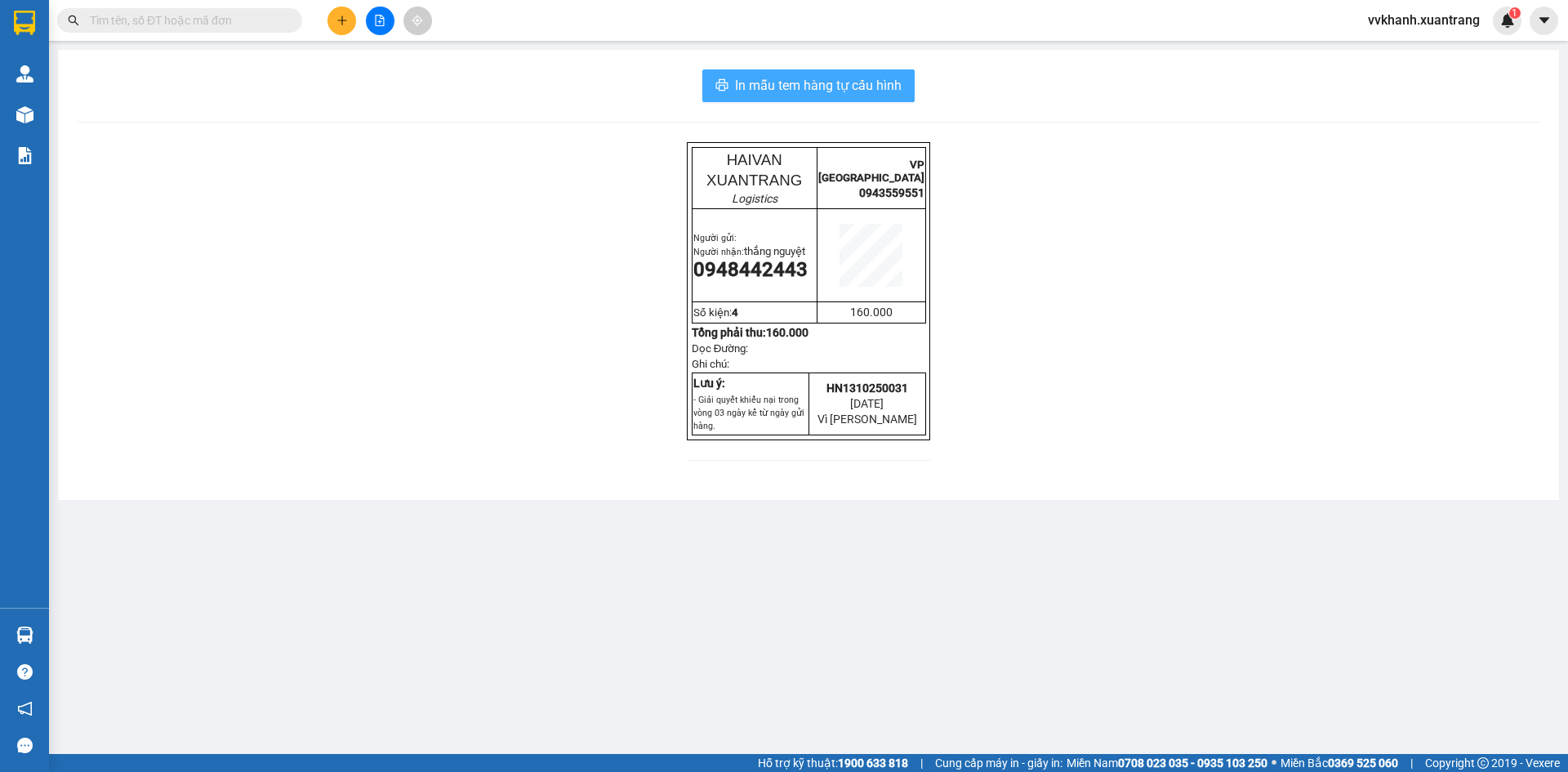
click at [874, 86] on span "In mẫu tem hàng tự cấu hình" at bounding box center [818, 86] width 166 height 21
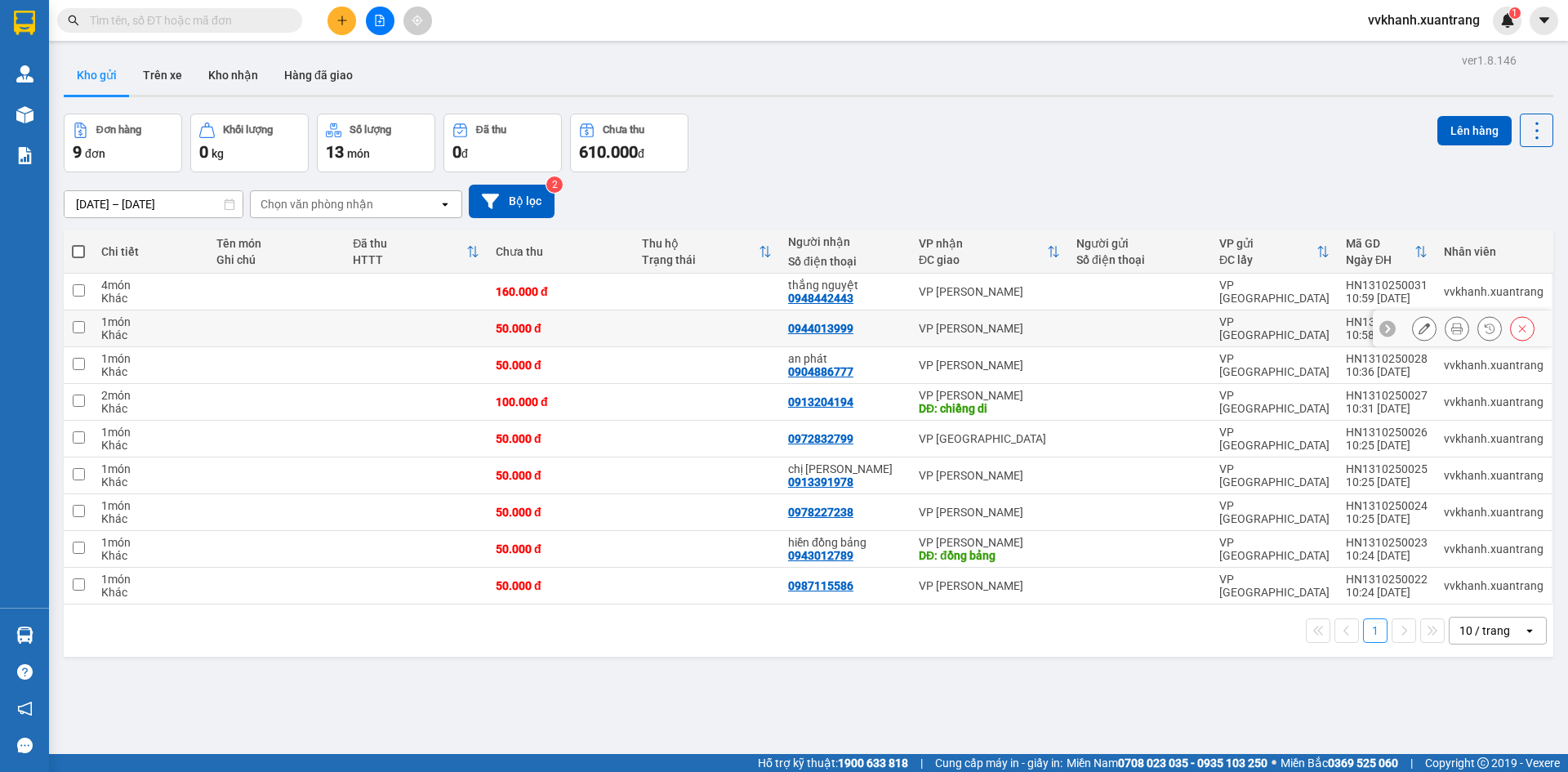
click at [1452, 333] on icon at bounding box center [1457, 329] width 11 height 11
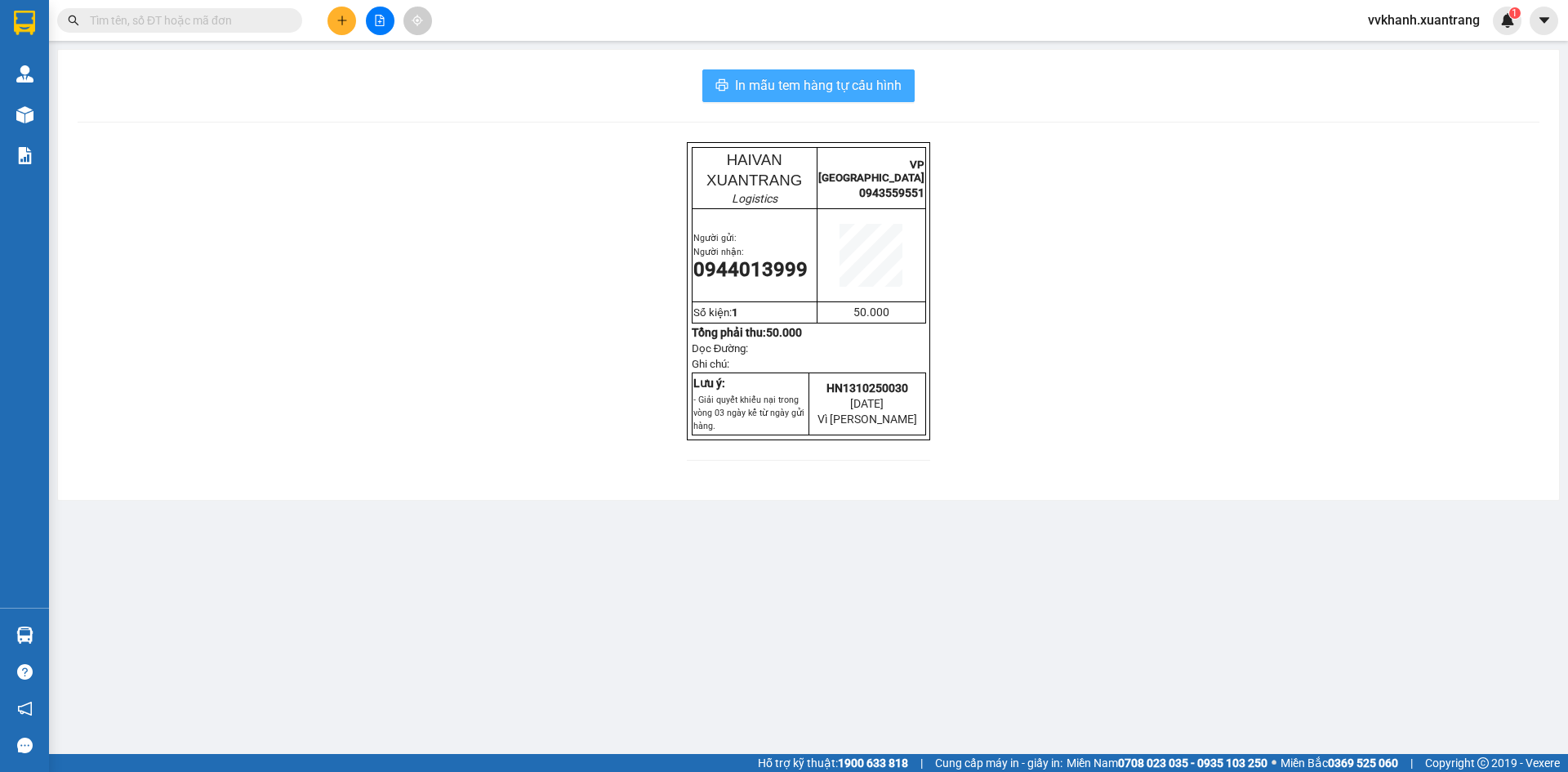
click at [873, 88] on span "In mẫu tem hàng tự cấu hình" at bounding box center [818, 86] width 166 height 21
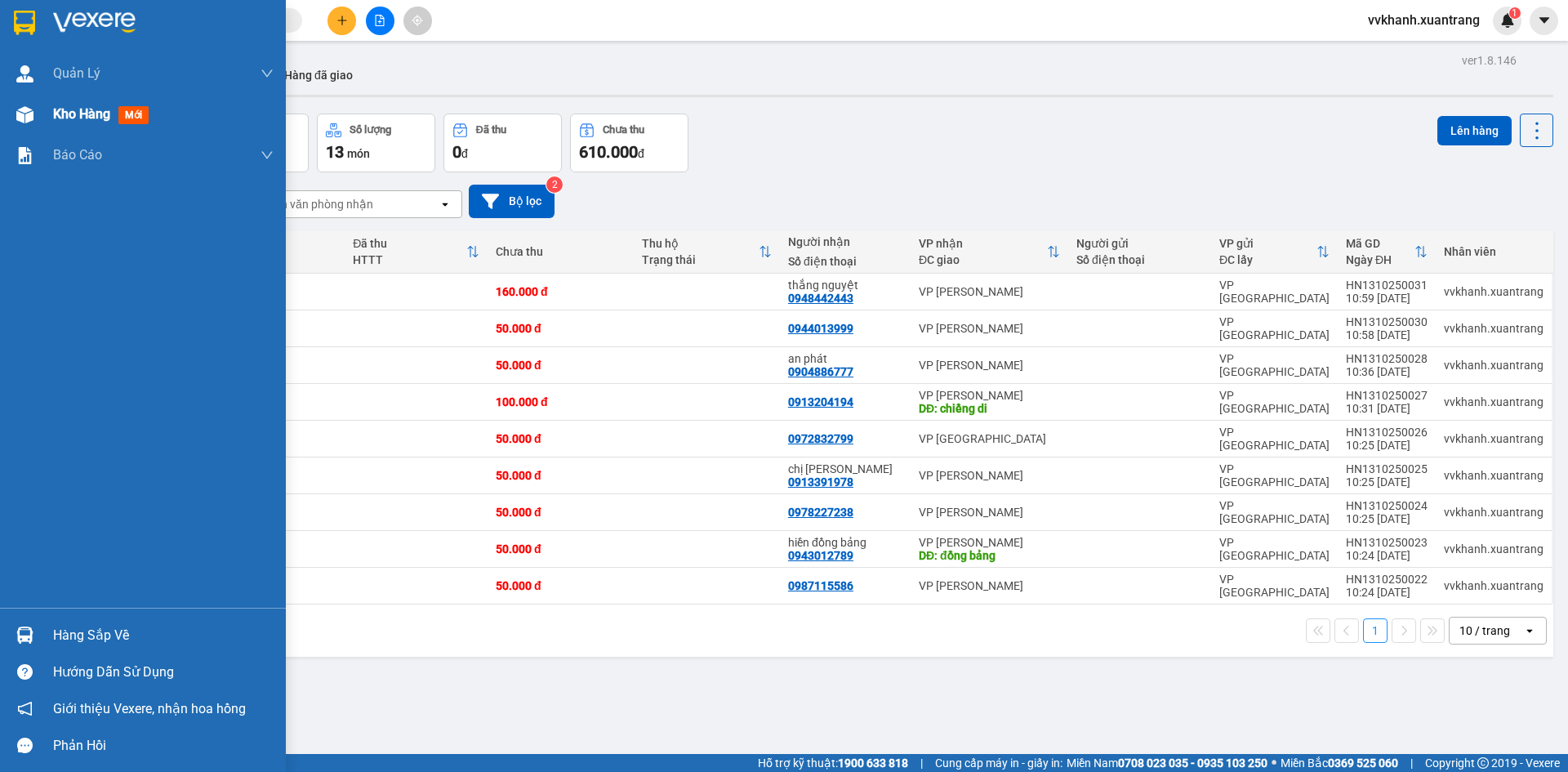
click at [35, 112] on div at bounding box center [25, 114] width 28 height 28
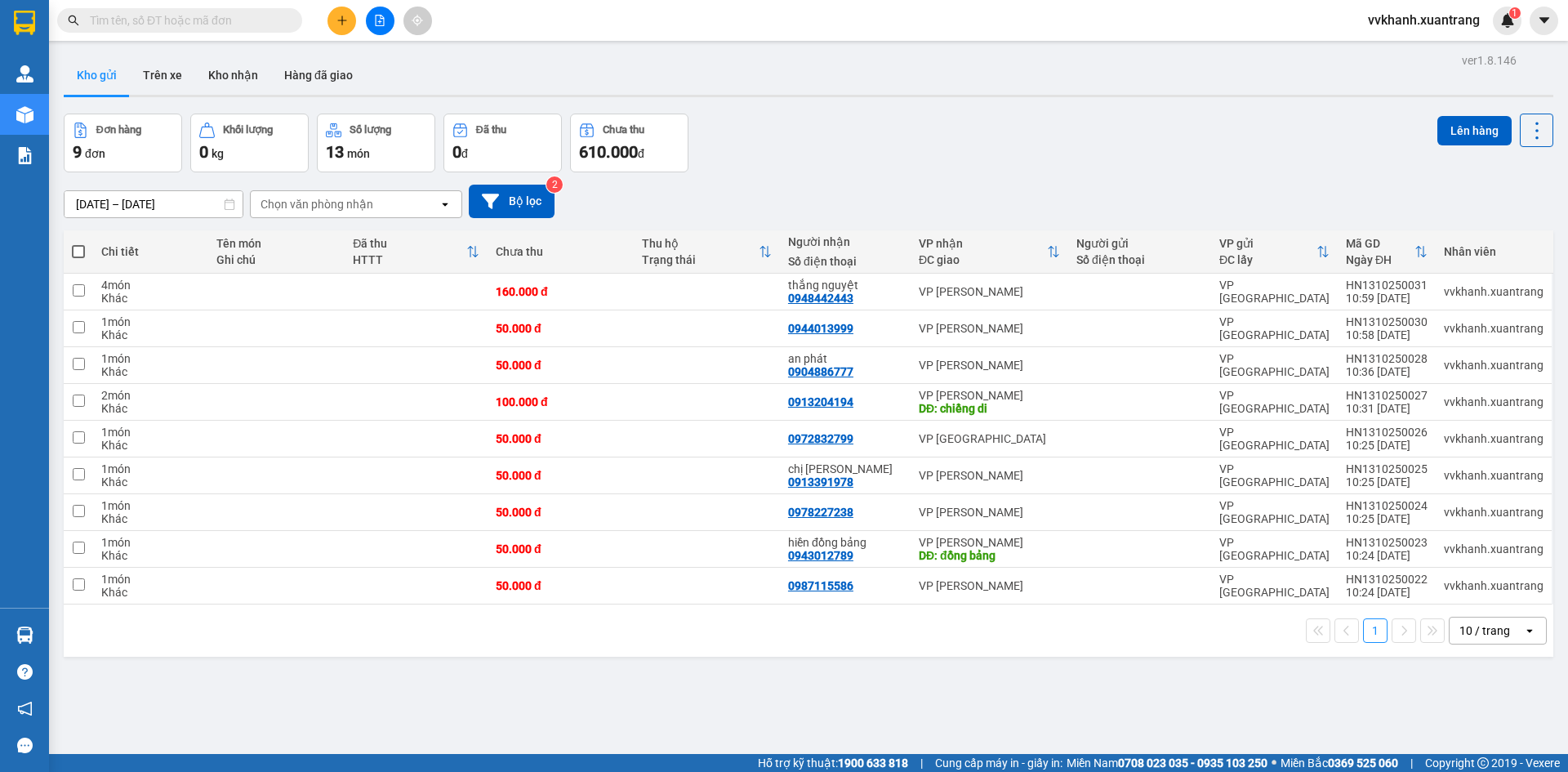
click at [341, 9] on button at bounding box center [342, 21] width 28 height 28
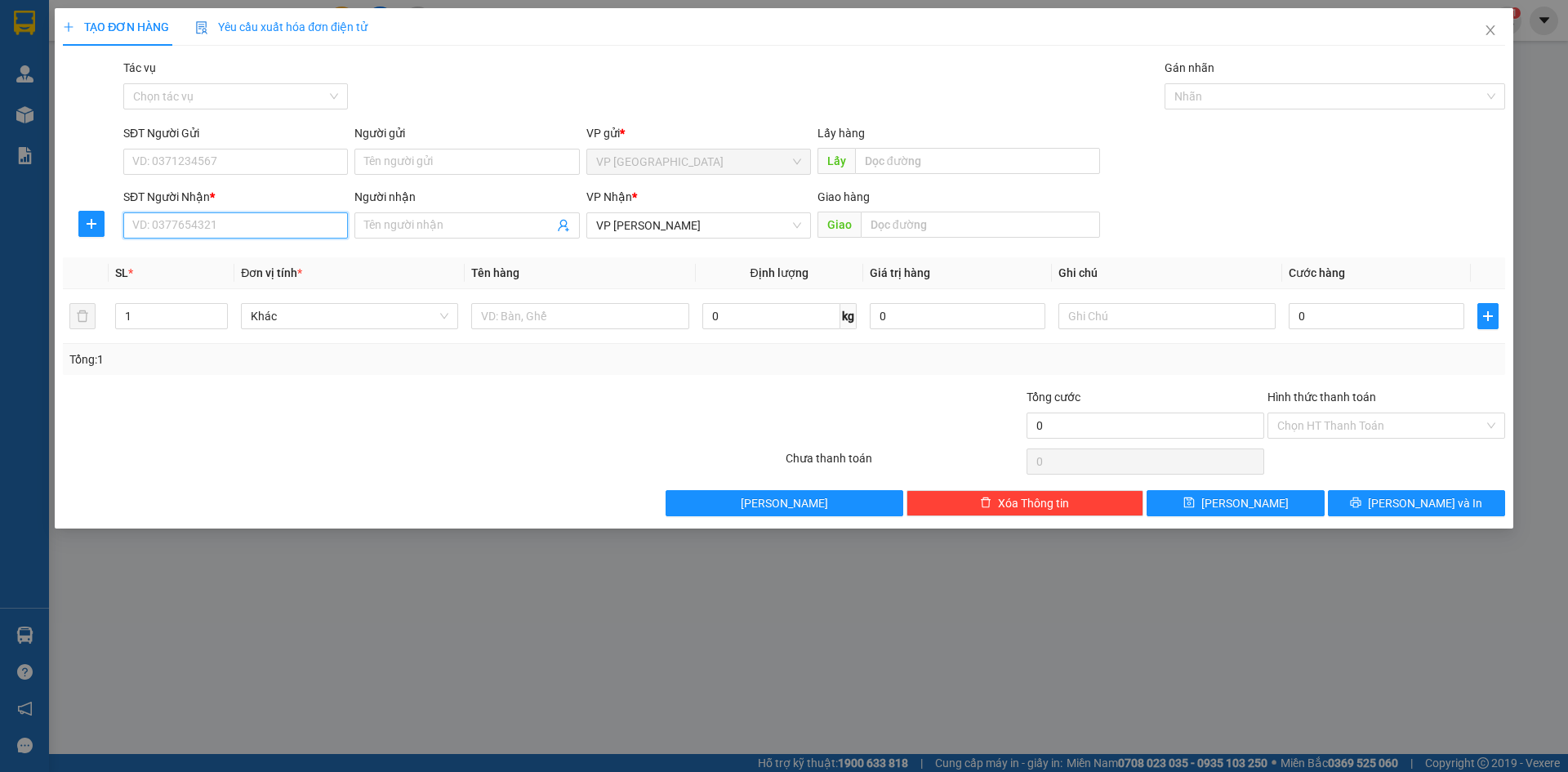
click at [268, 225] on input "SĐT Người Nhận *" at bounding box center [236, 226] width 225 height 26
click at [204, 258] on div "0964039579" at bounding box center [235, 258] width 205 height 18
type input "0964039579"
click at [1352, 320] on input "0" at bounding box center [1377, 317] width 176 height 26
type input "5"
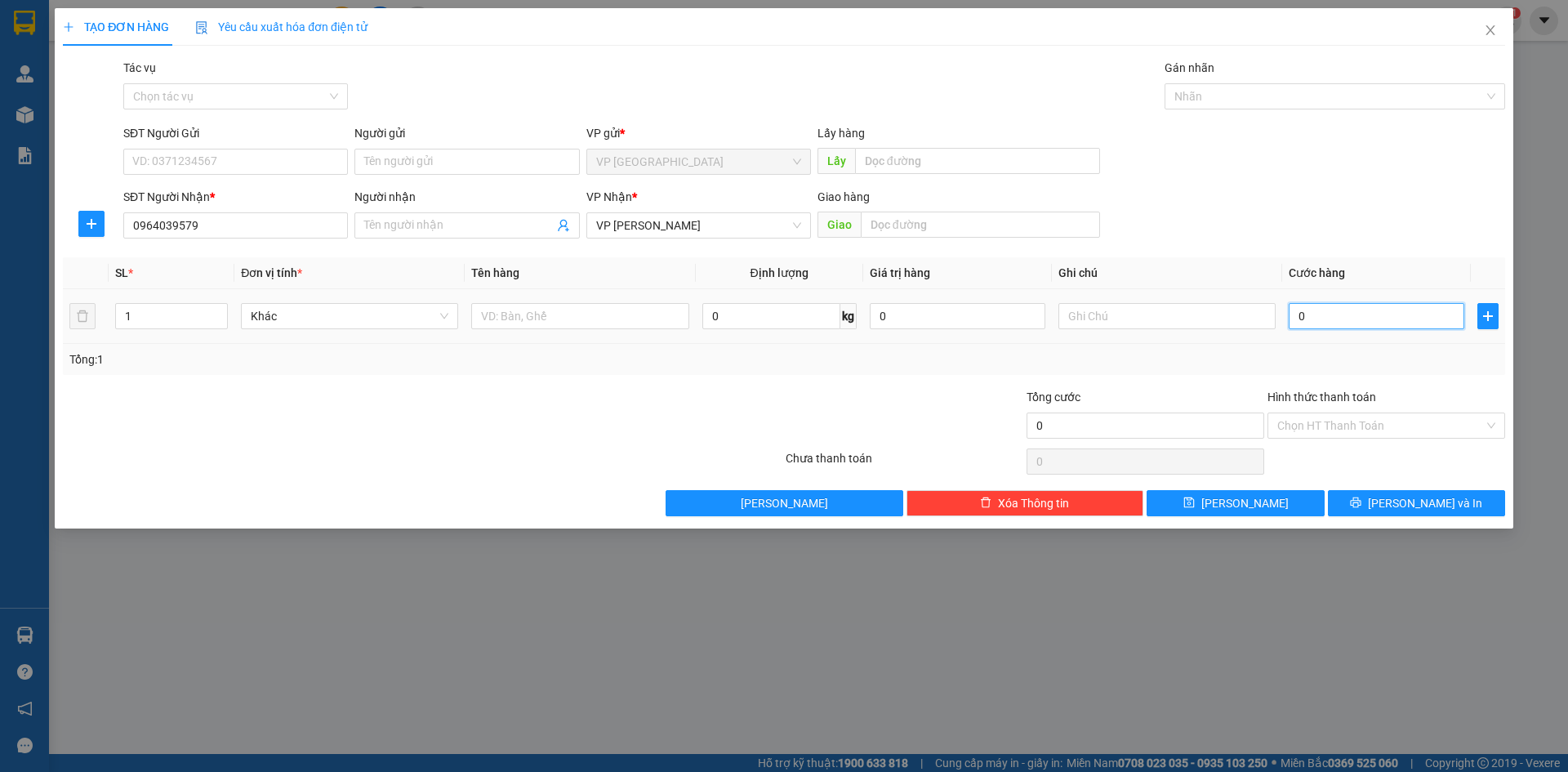
type input "5"
type input "50"
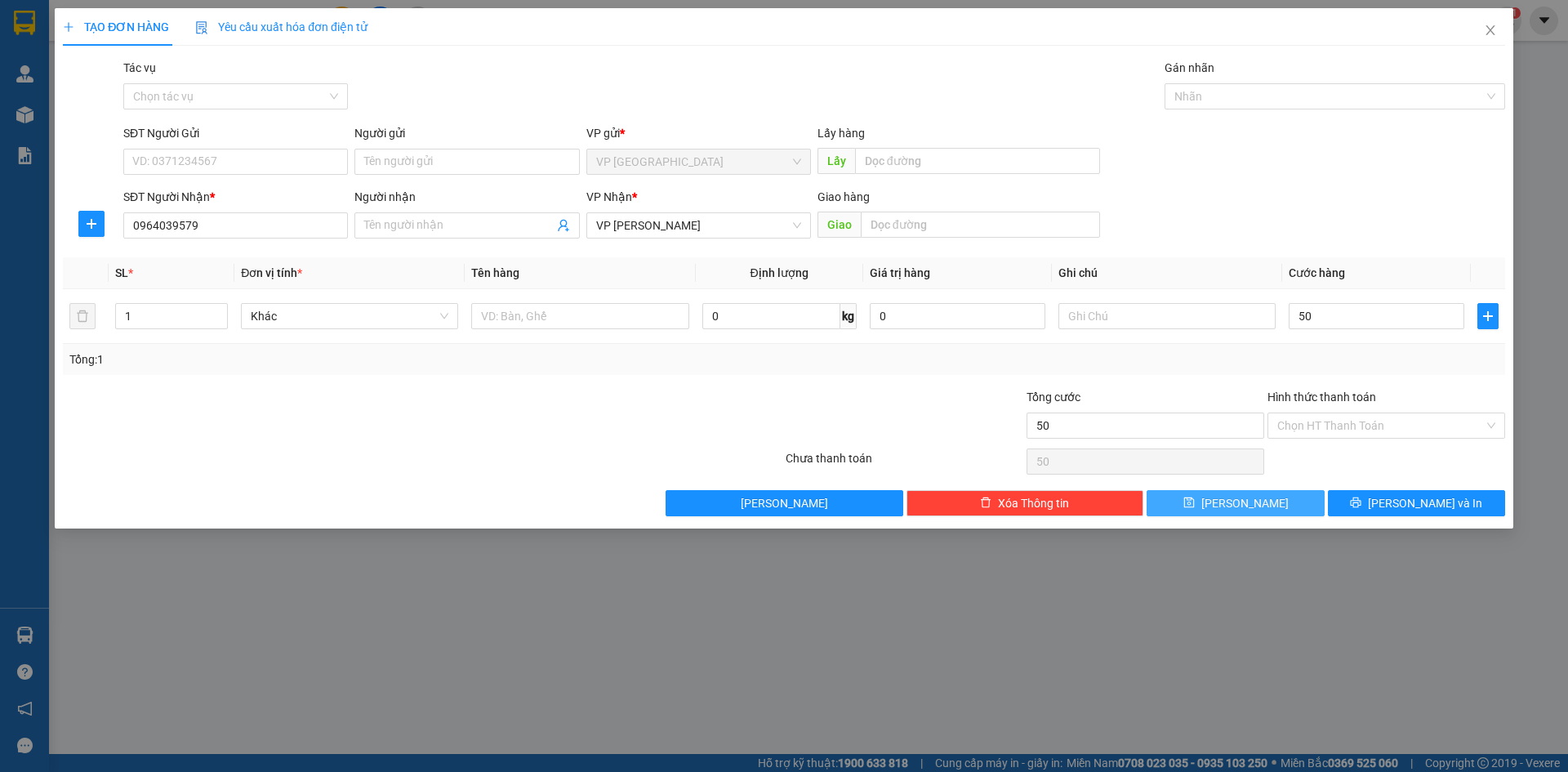
type input "50.000"
click at [1252, 505] on span "Lưu" at bounding box center [1245, 503] width 88 height 18
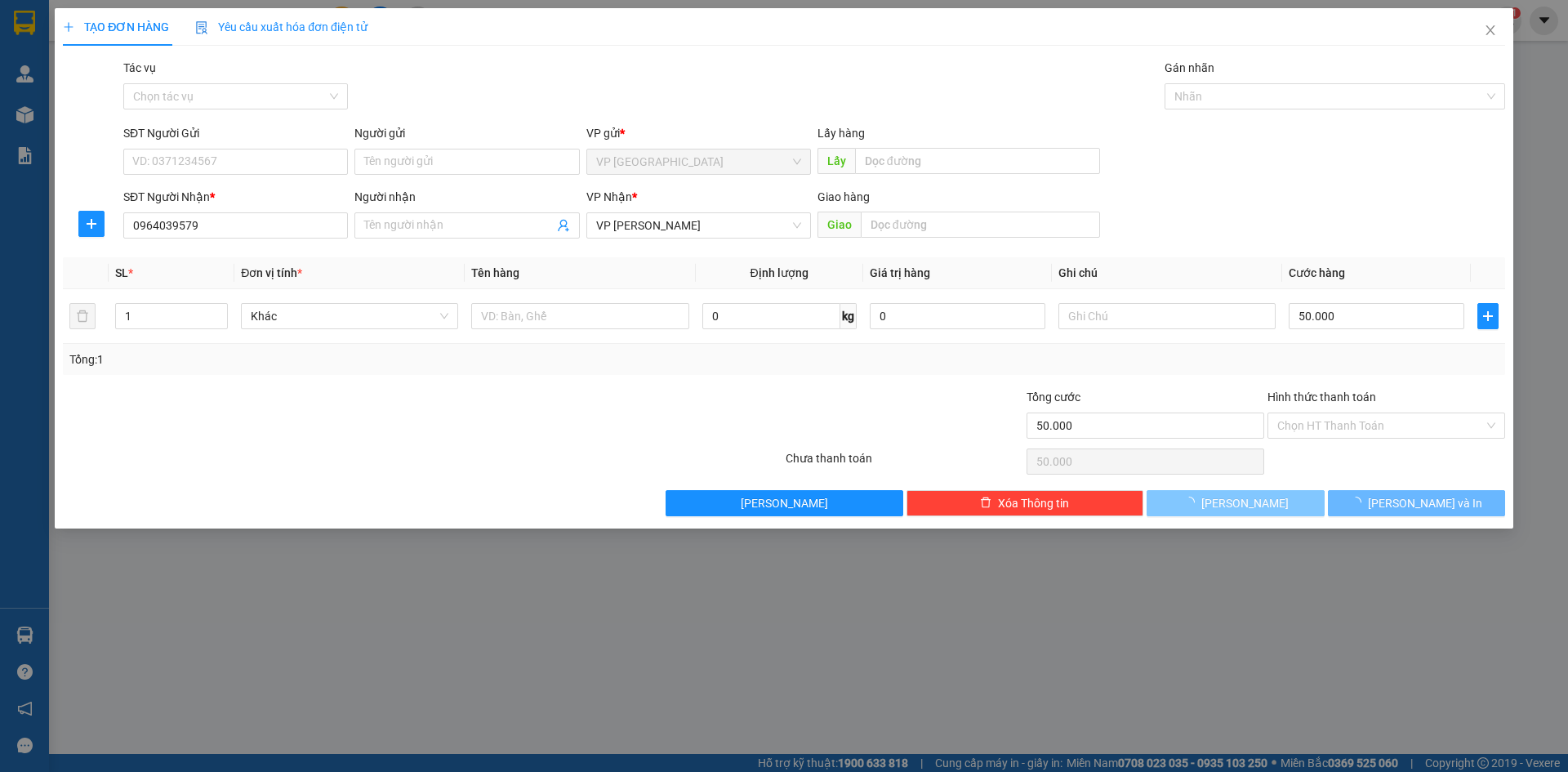
type input "0"
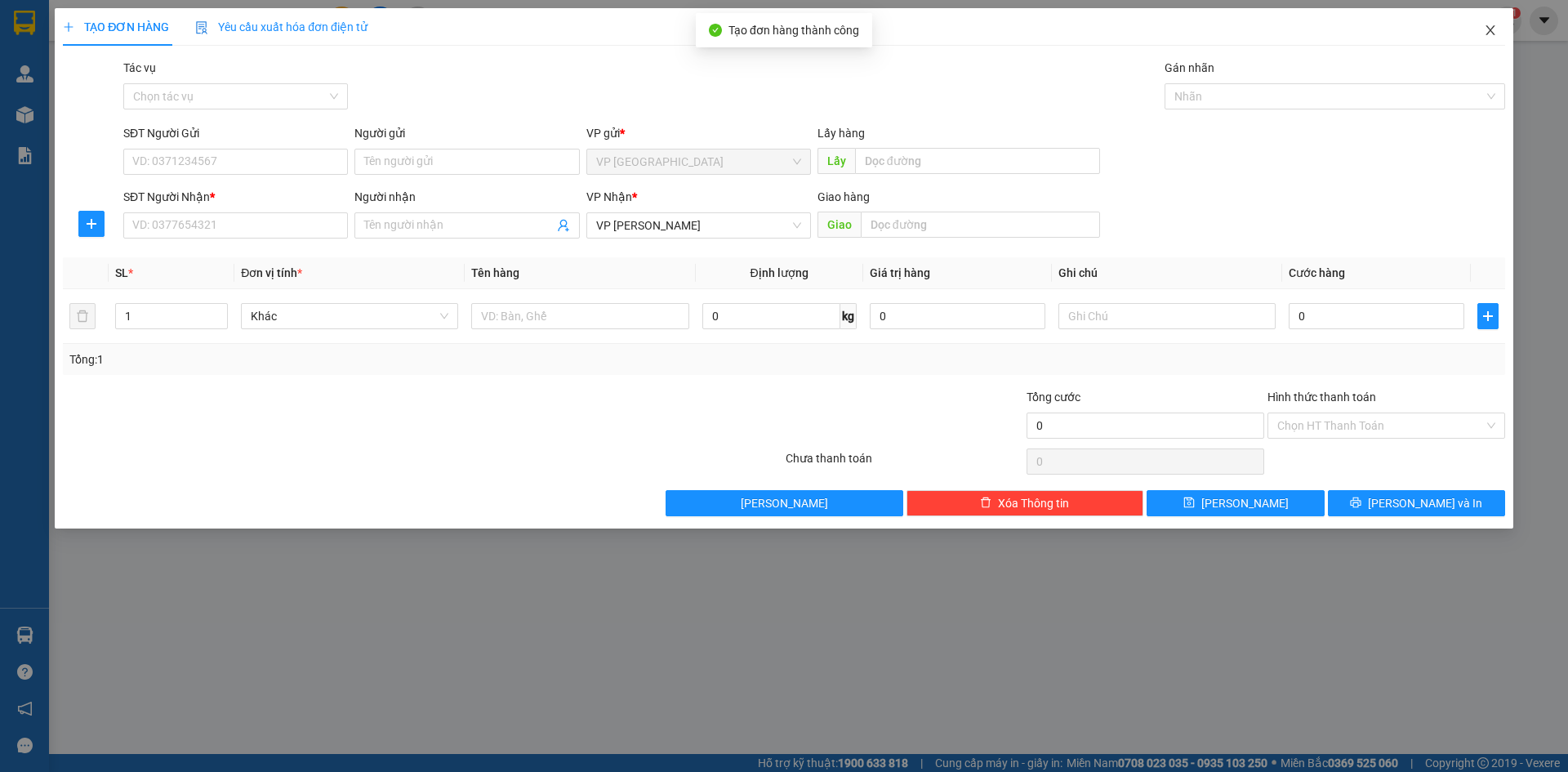
click at [1486, 33] on icon "close" at bounding box center [1491, 30] width 13 height 13
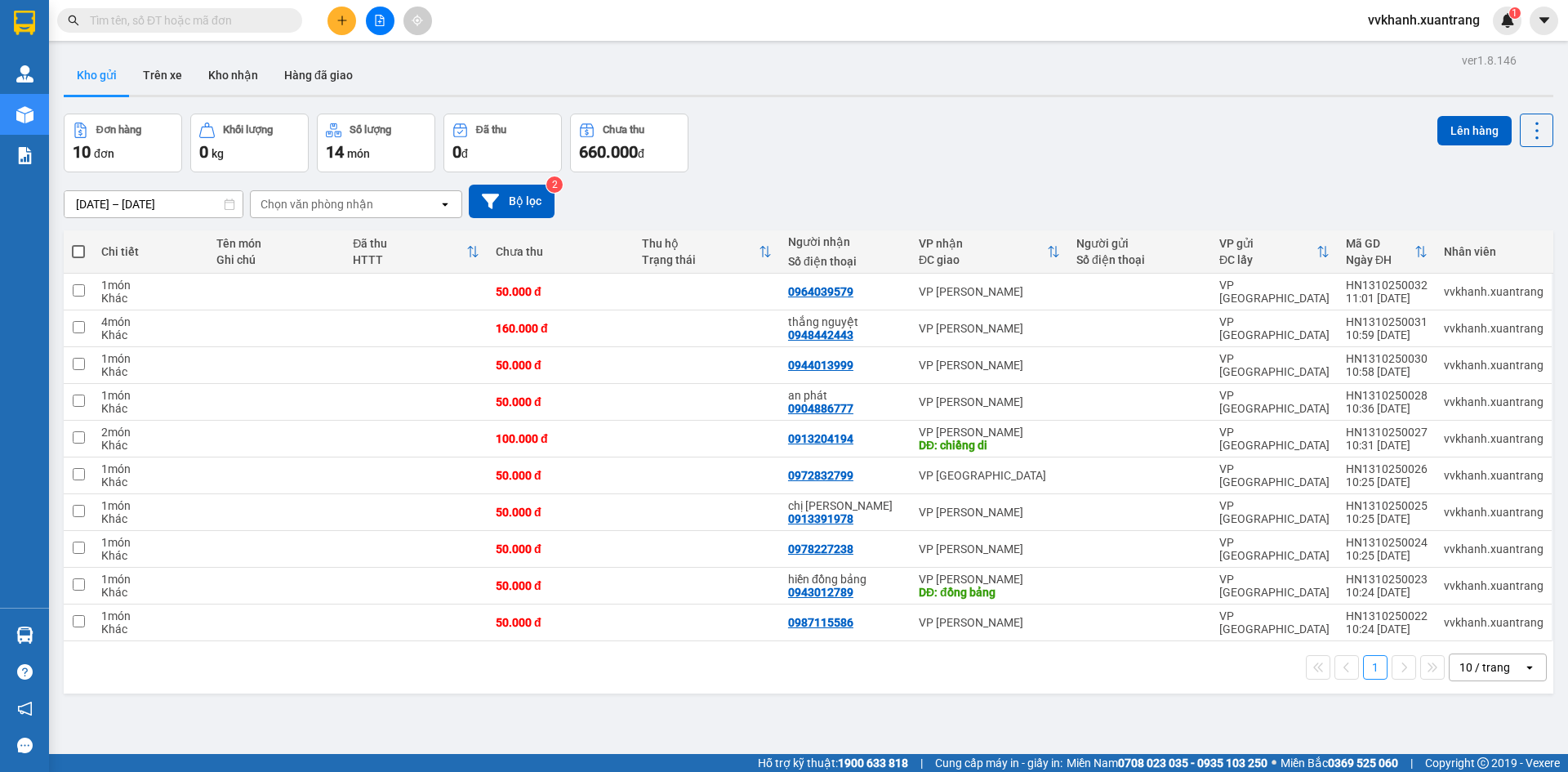
click at [77, 248] on span at bounding box center [78, 251] width 13 height 13
click at [78, 244] on input "checkbox" at bounding box center [78, 244] width 0 height 0
checkbox input "true"
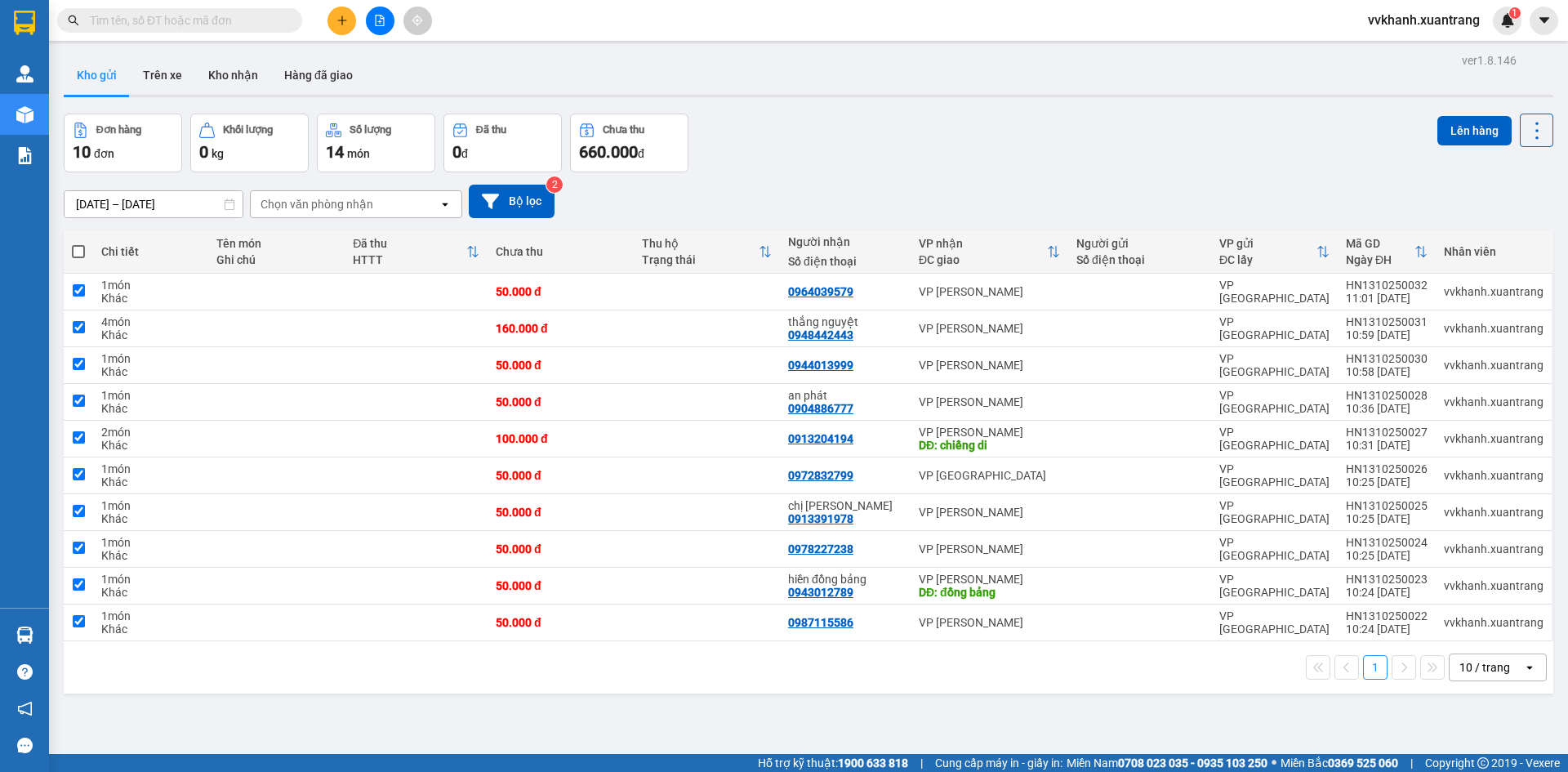
checkbox input "true"
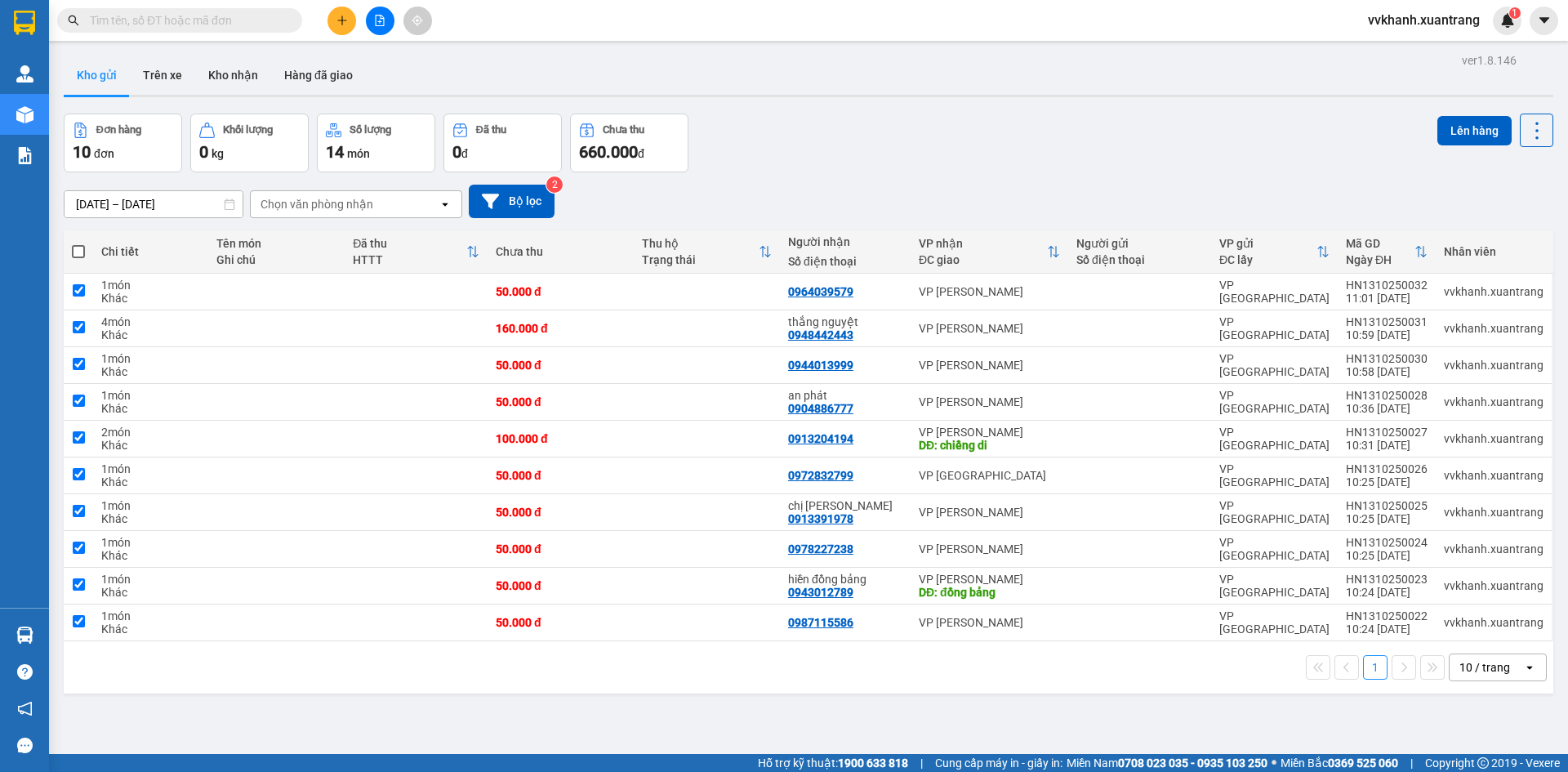
checkbox input "true"
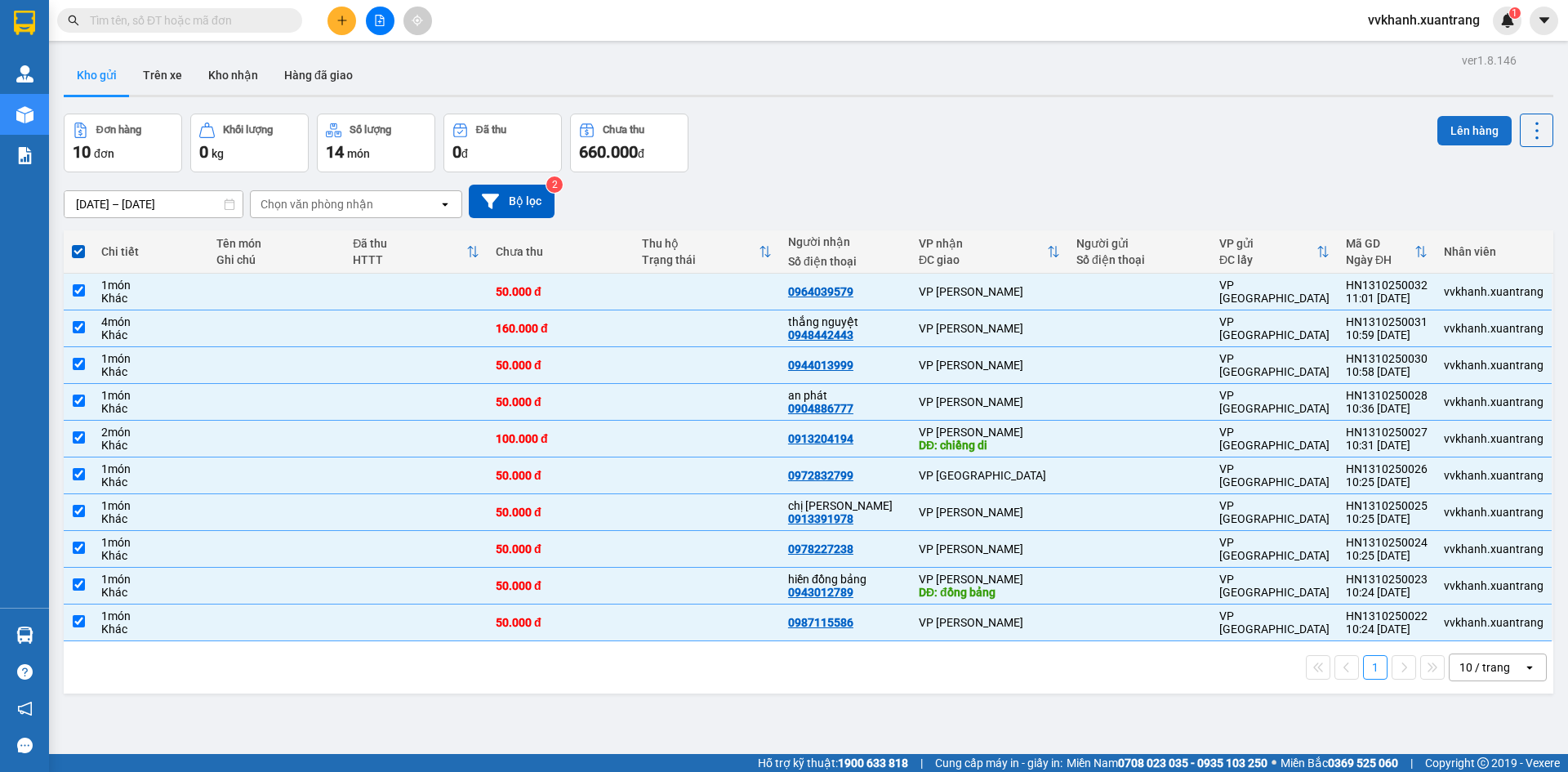
click at [1452, 129] on button "Lên hàng" at bounding box center [1474, 130] width 75 height 29
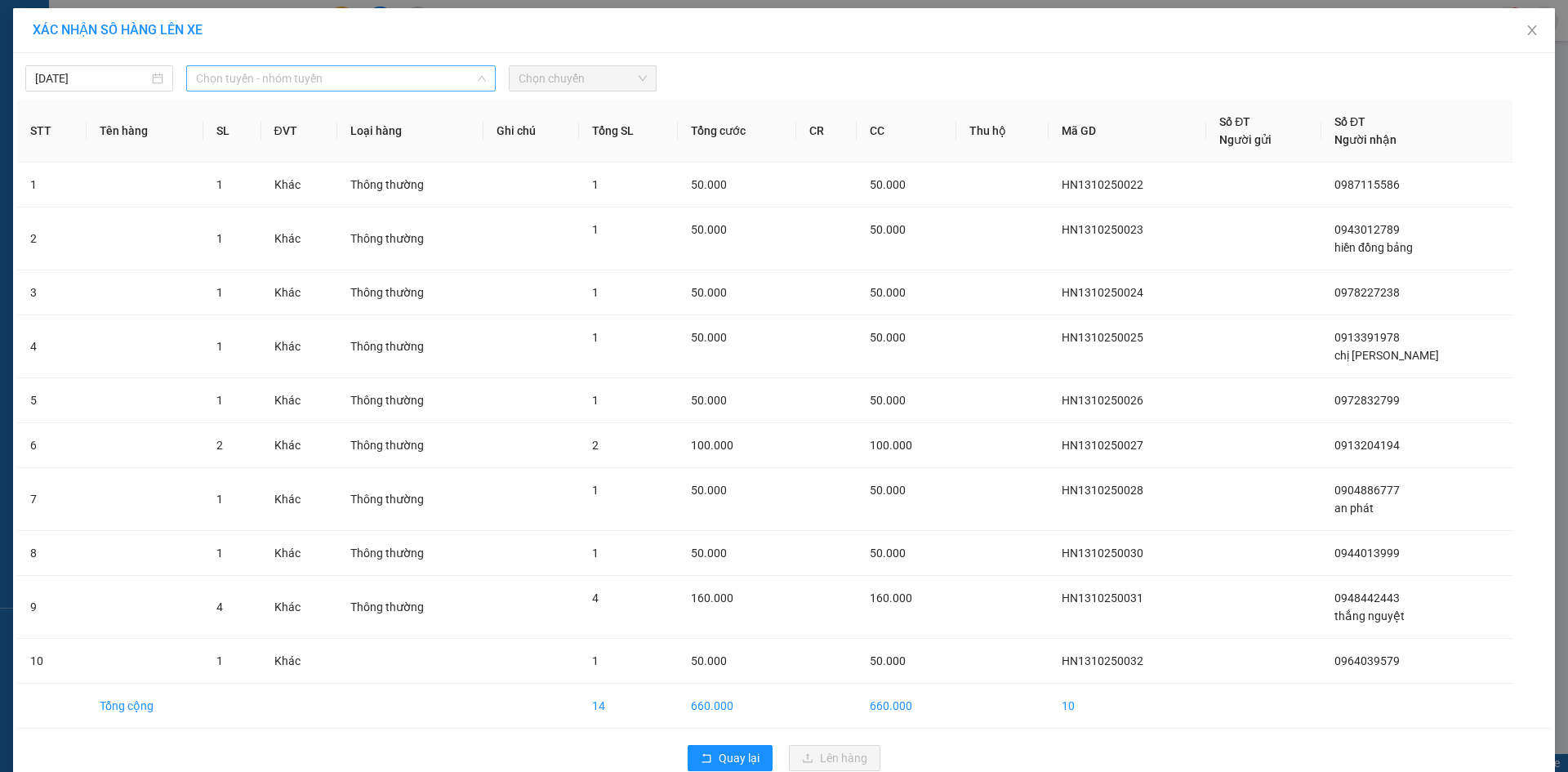
click at [290, 70] on span "Chọn tuyến - nhóm tuyến" at bounding box center [341, 78] width 290 height 25
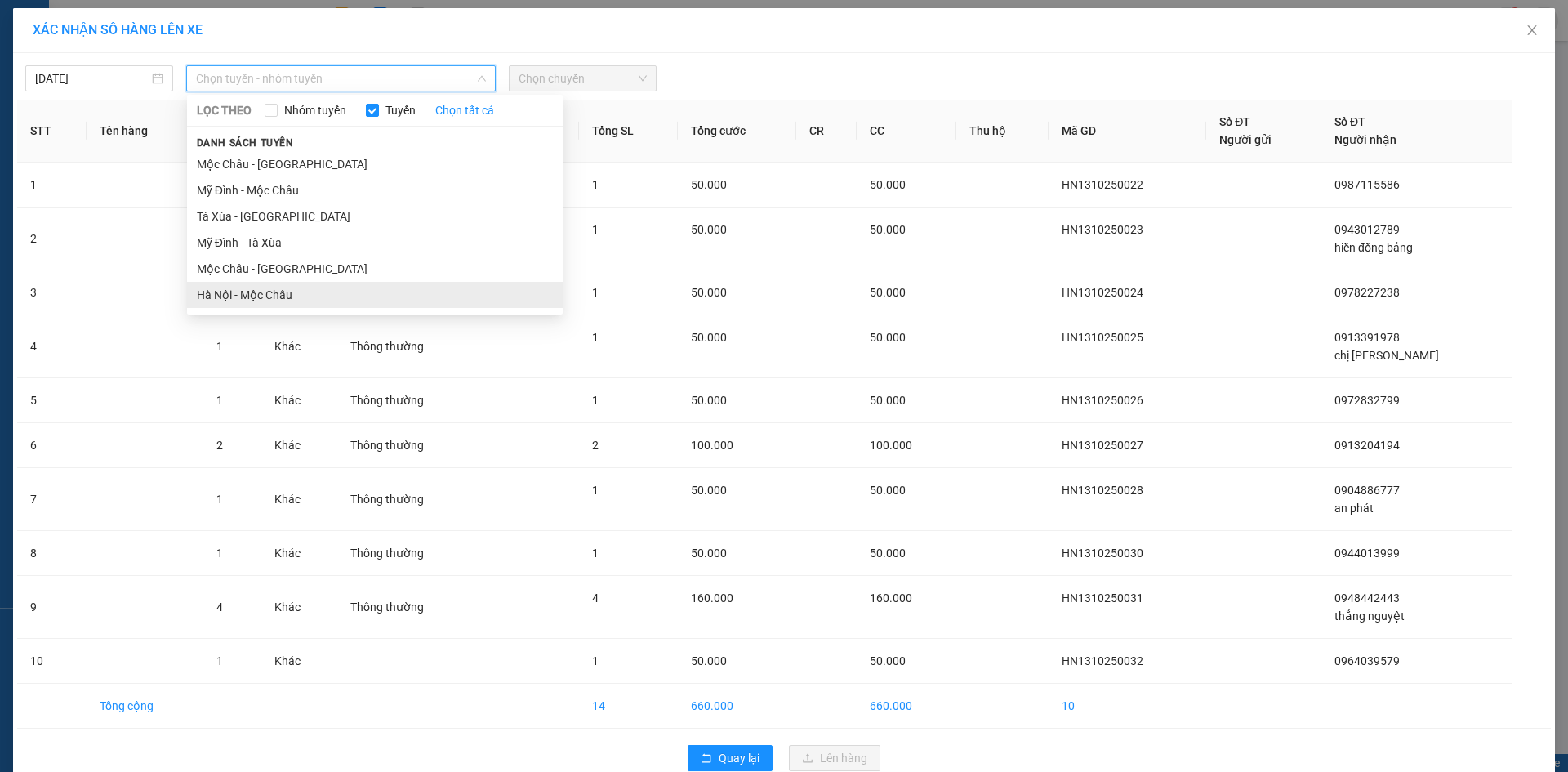
click at [281, 291] on li "Hà Nội - Mộc Châu" at bounding box center [375, 295] width 376 height 26
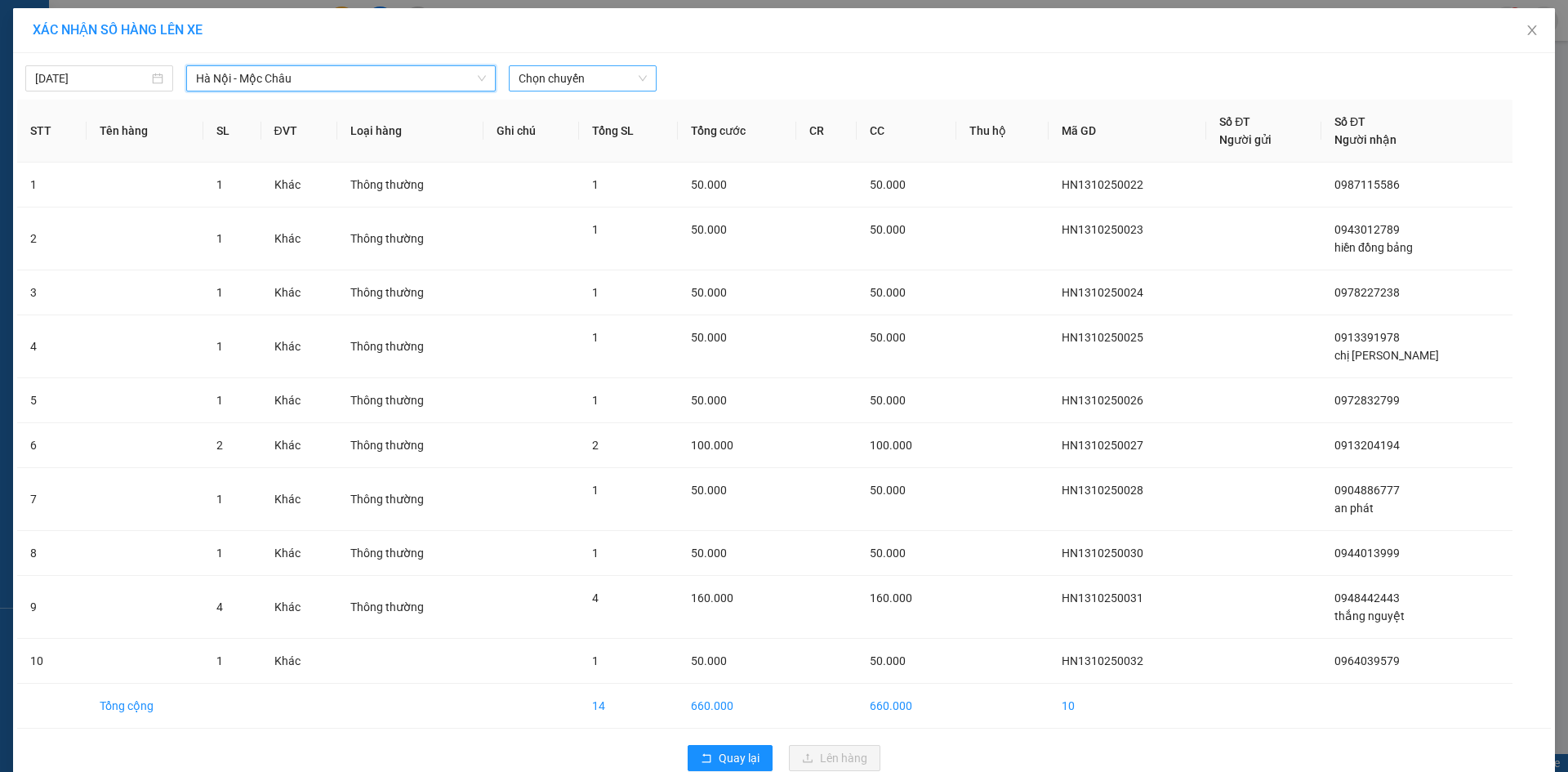
click at [530, 78] on span "Chọn chuyến" at bounding box center [583, 78] width 128 height 25
click at [555, 160] on div "11:15" at bounding box center [576, 157] width 128 height 18
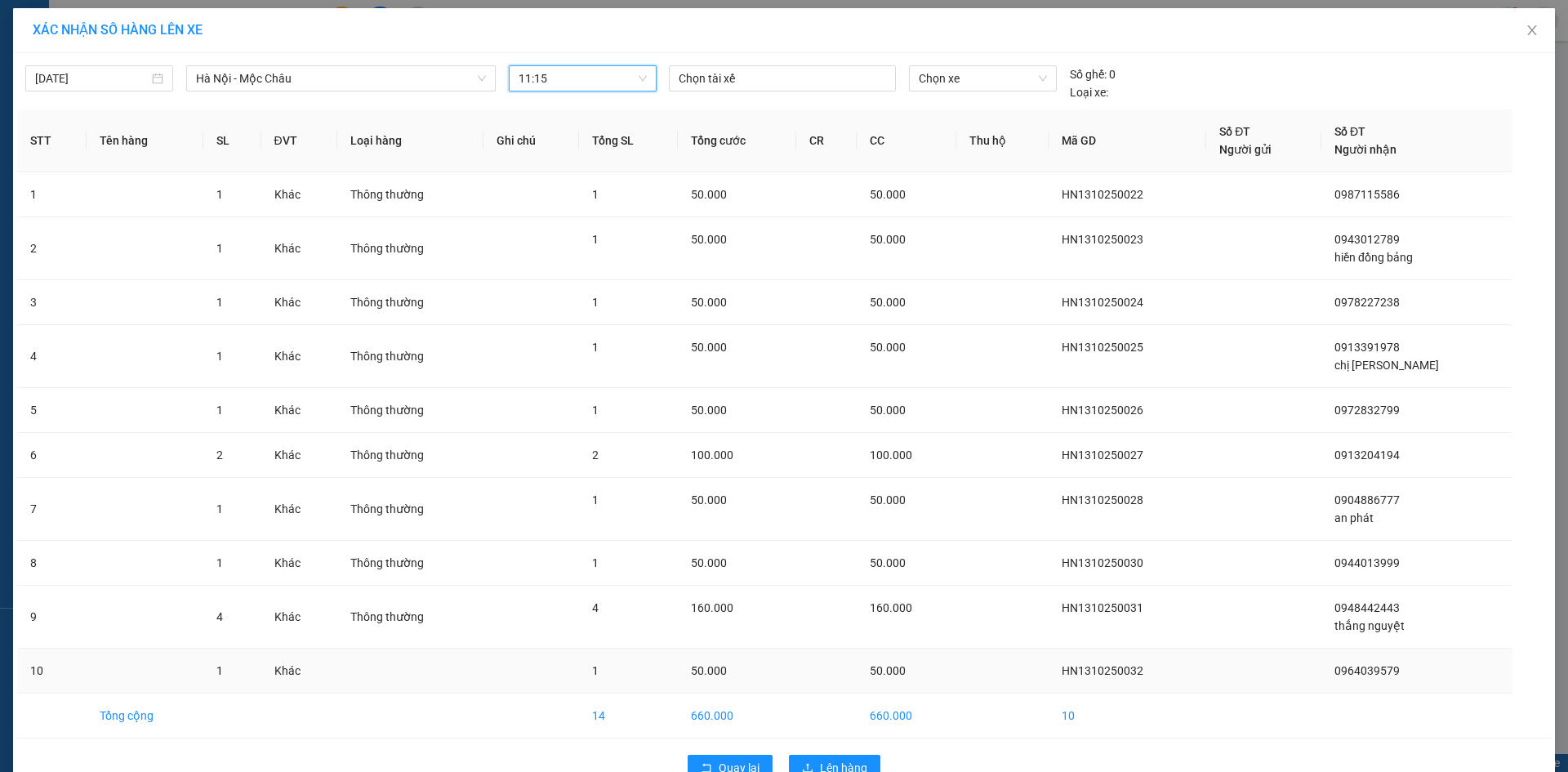
scroll to position [41, 0]
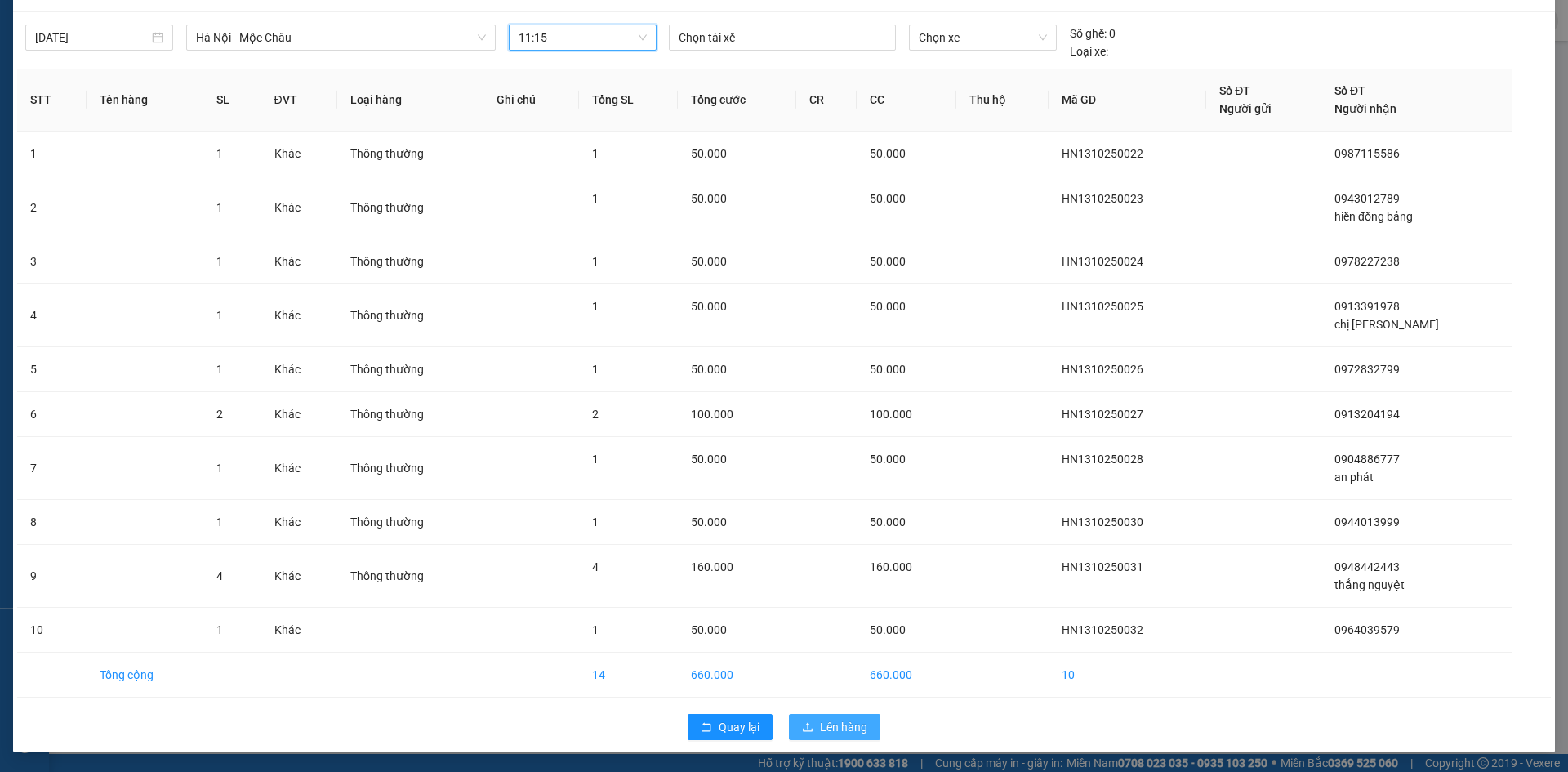
click at [849, 728] on span "Lên hàng" at bounding box center [844, 727] width 47 height 18
